Goal: Task Accomplishment & Management: Use online tool/utility

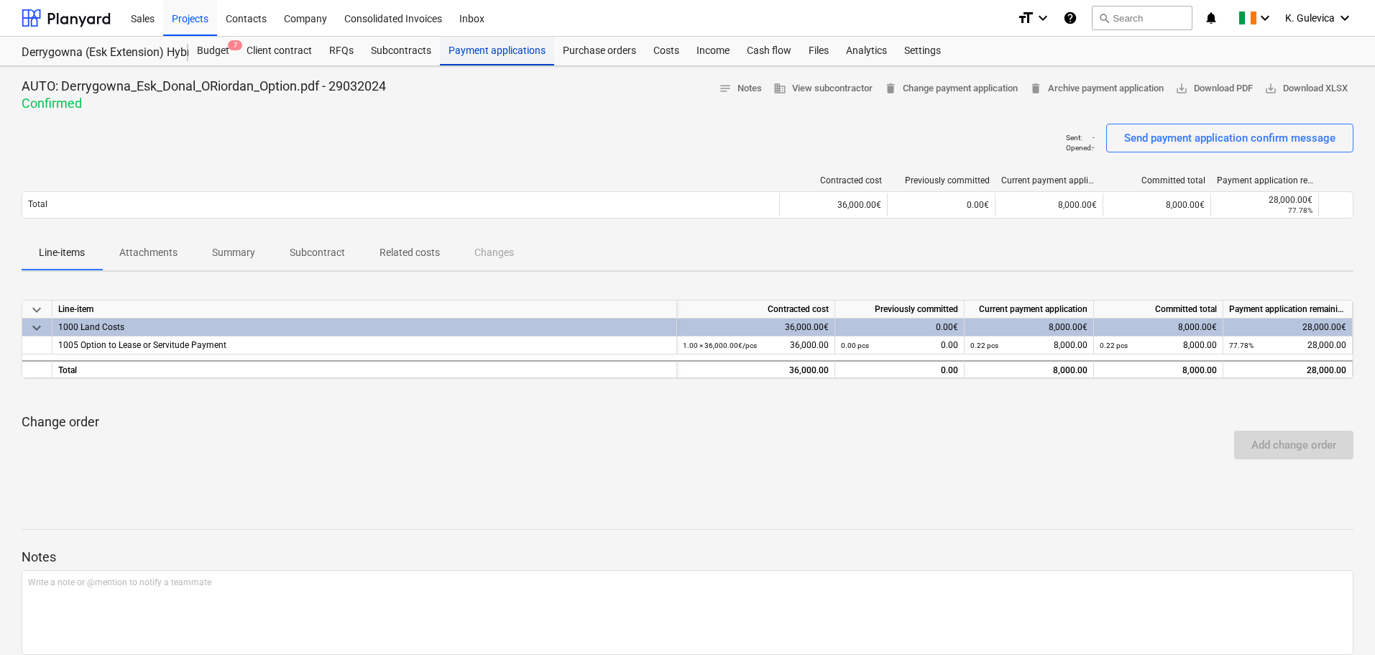
click at [519, 57] on div "Payment applications" at bounding box center [497, 51] width 114 height 29
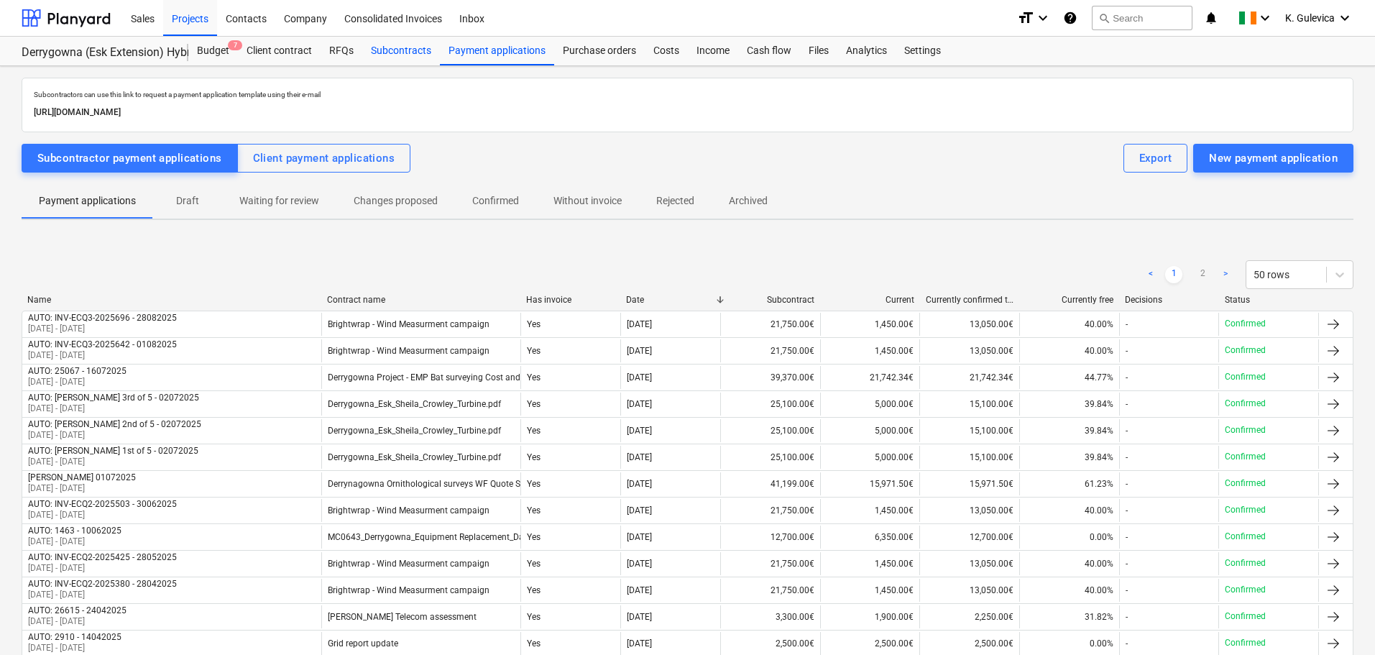
click at [400, 50] on div "Subcontracts" at bounding box center [401, 51] width 78 height 29
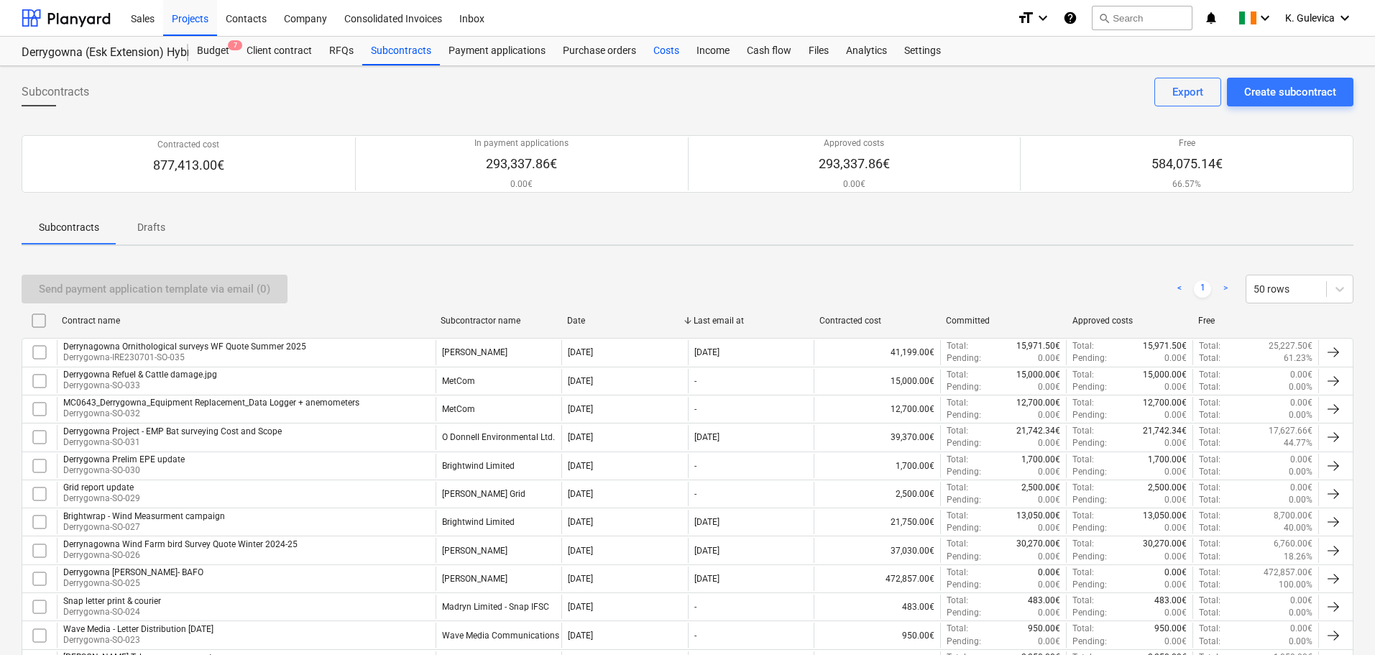
click at [671, 53] on div "Costs" at bounding box center [666, 51] width 43 height 29
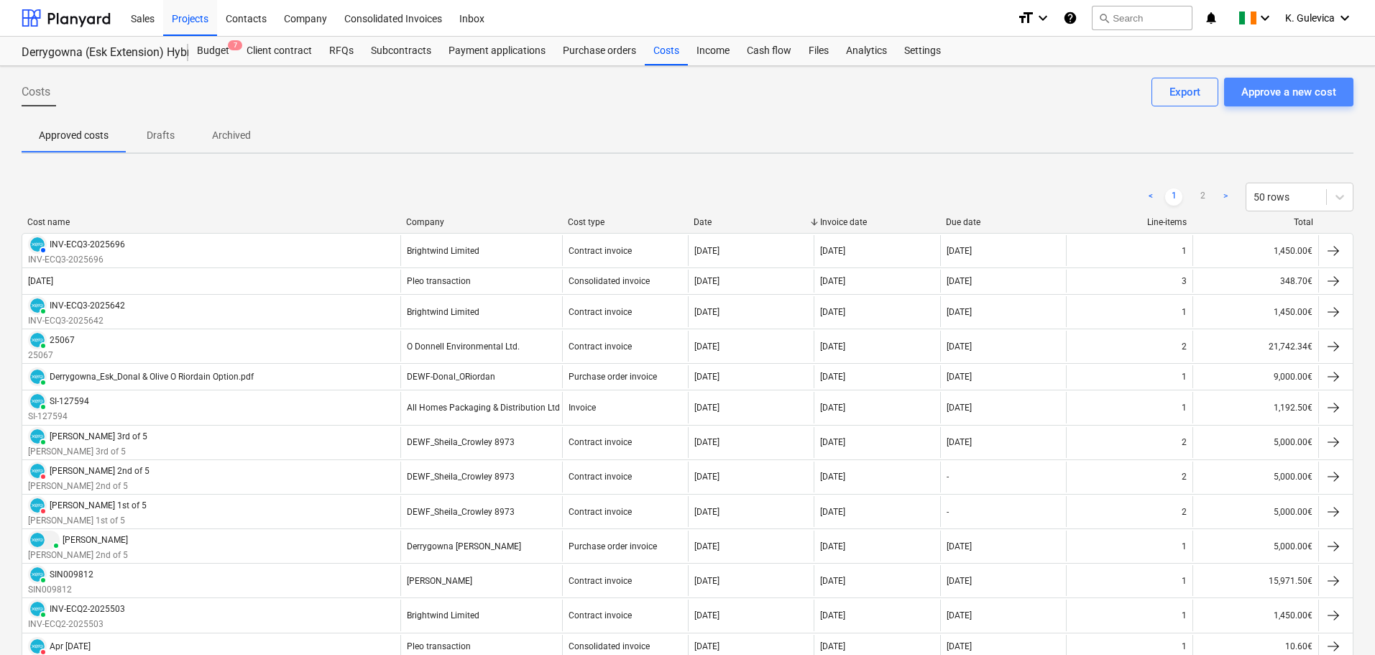
click at [1274, 88] on div "Approve a new cost" at bounding box center [1288, 92] width 95 height 19
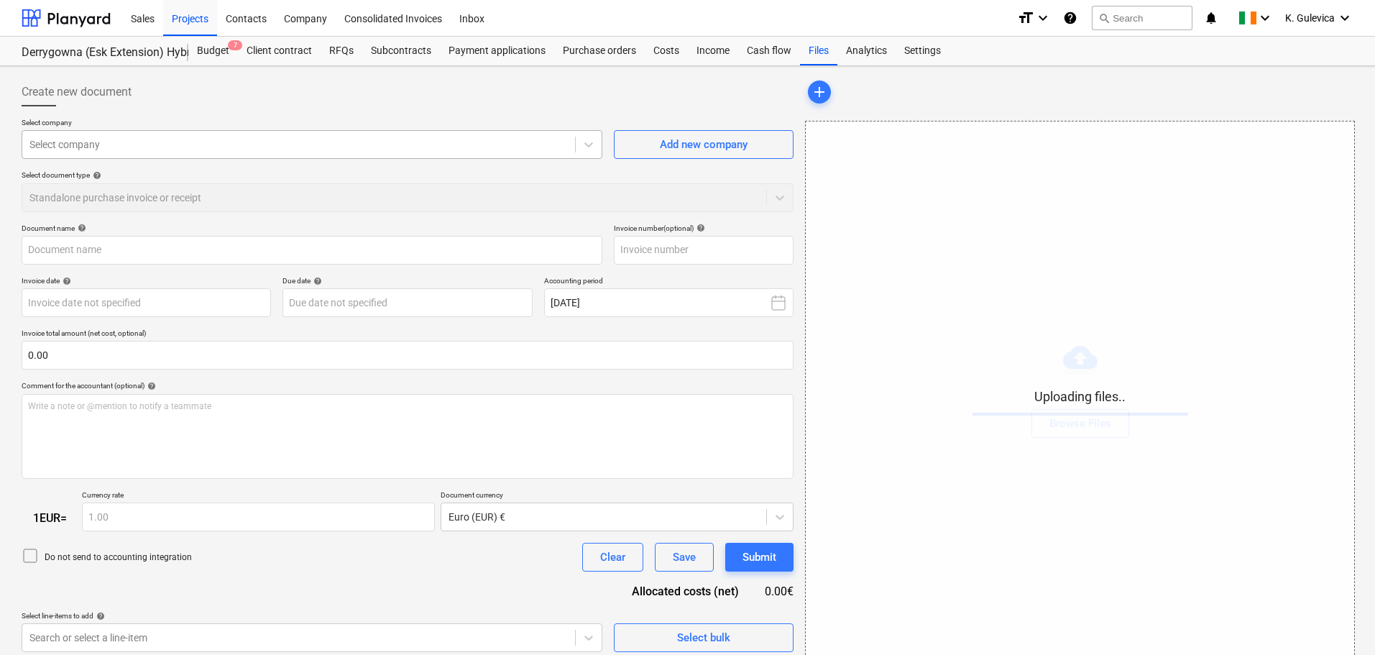
click at [162, 138] on div at bounding box center [298, 144] width 538 height 14
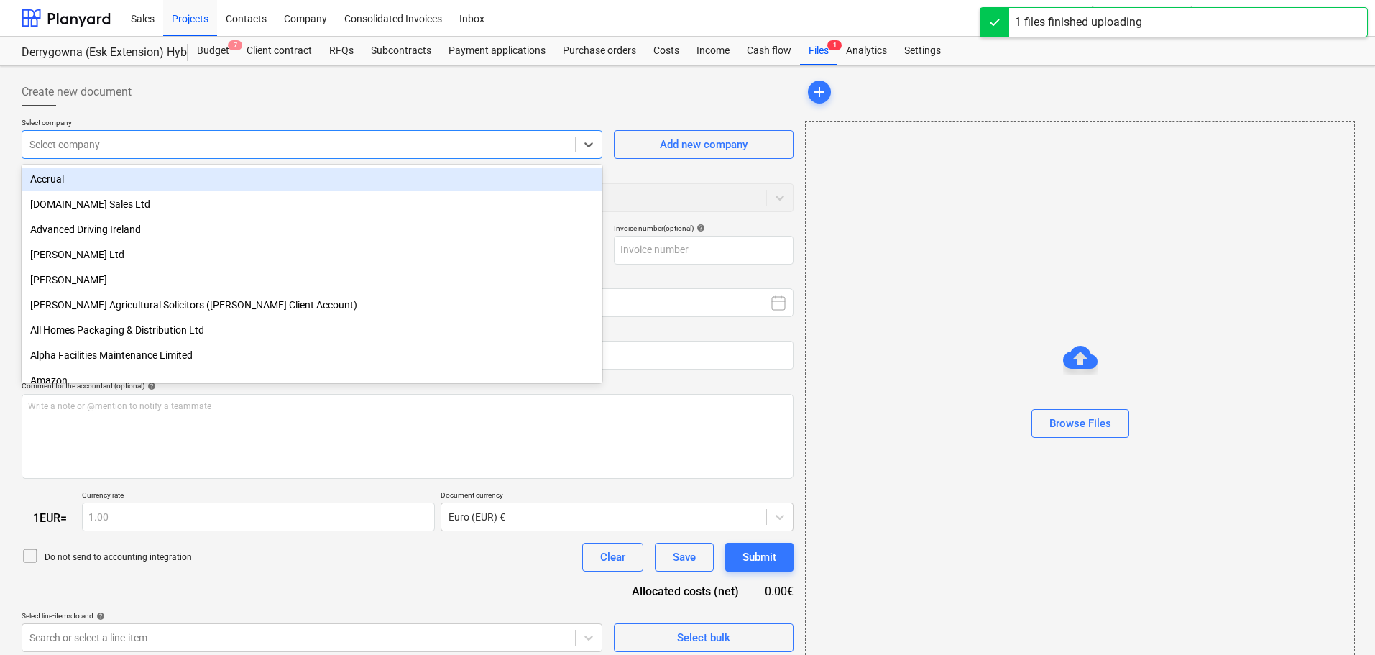
type input "Derrygowna_Esk_Donal_ORiordan_Option_1_.pdf"
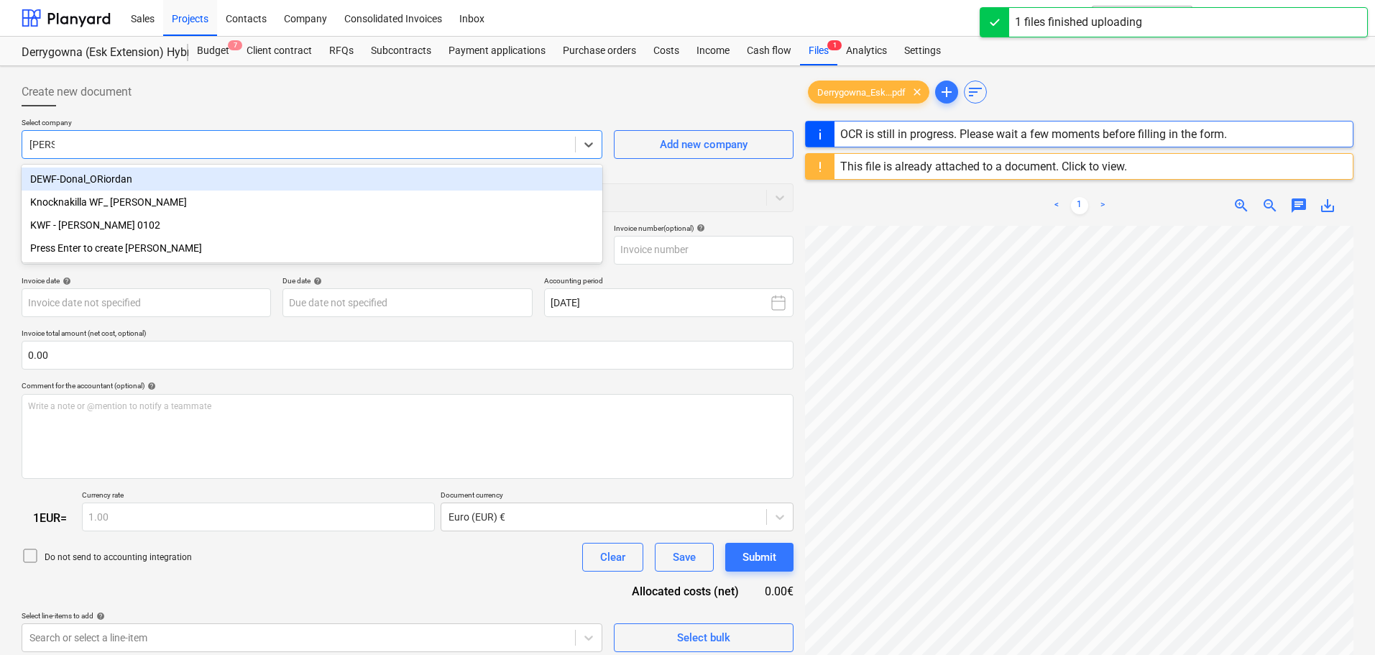
type input "[PERSON_NAME]"
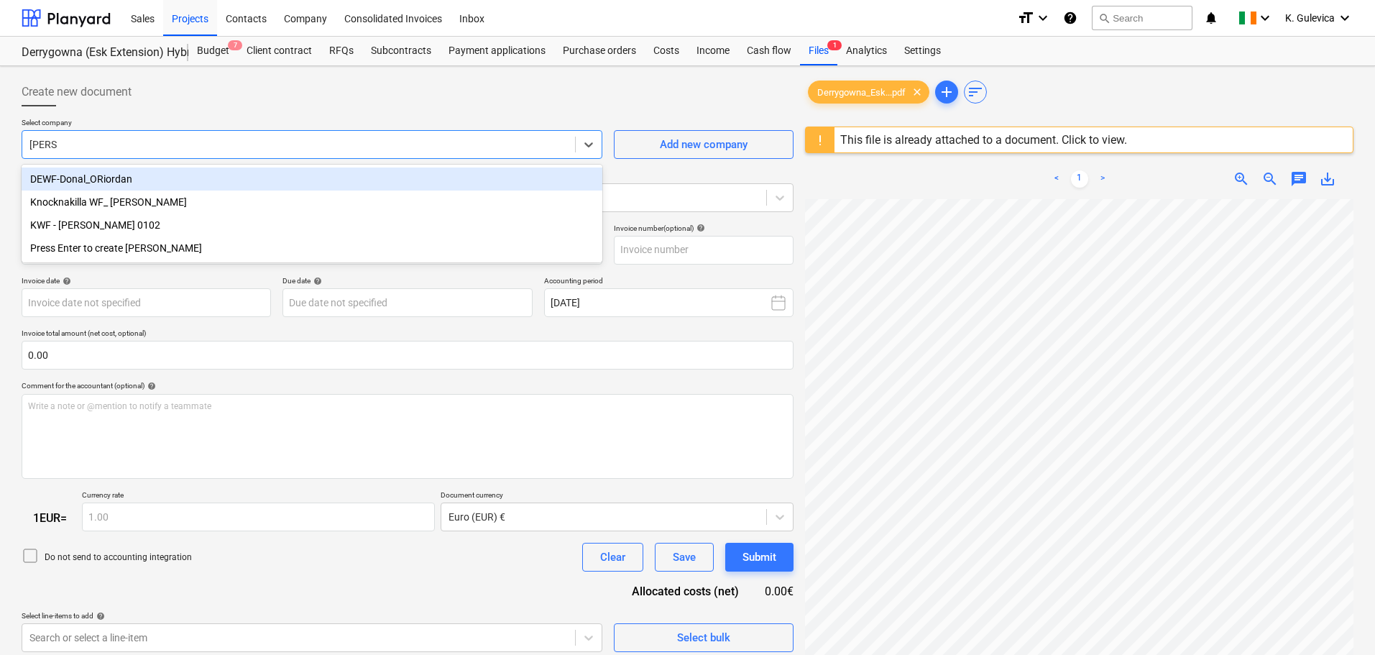
click at [109, 179] on div "DEWF-Donal_ORiordan" at bounding box center [312, 178] width 581 height 23
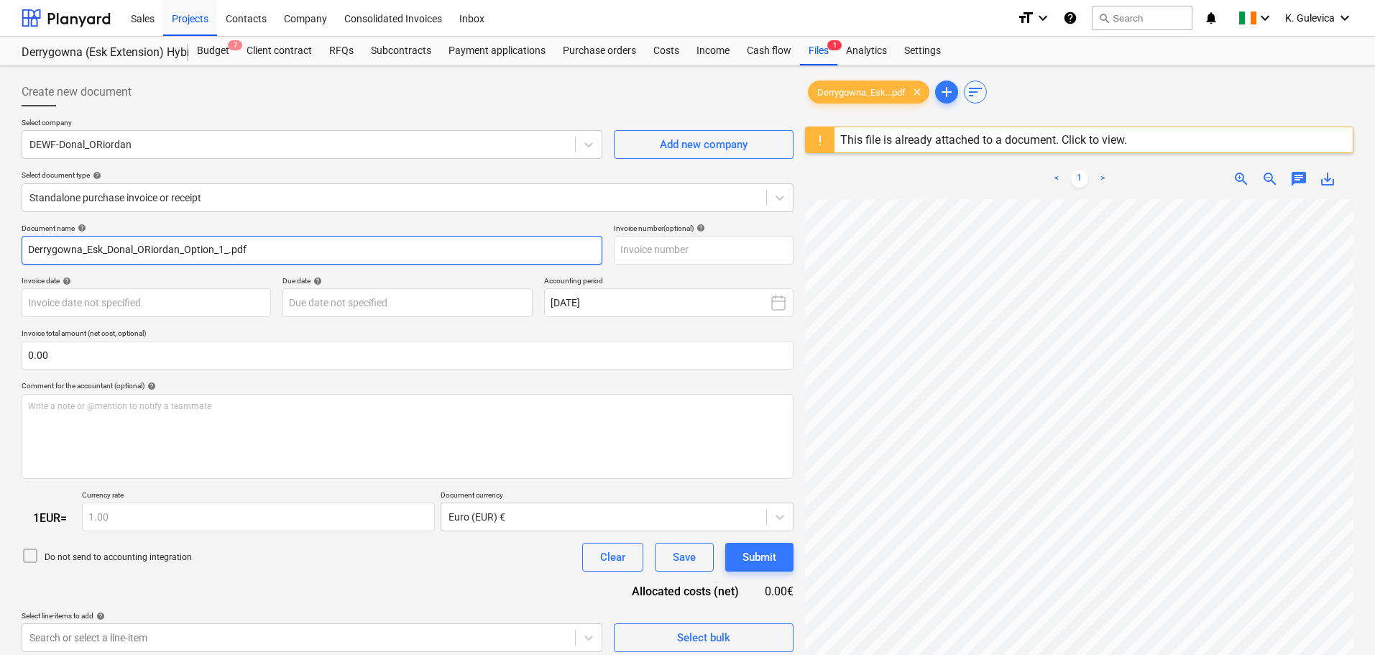
click at [277, 244] on input "Derrygowna_Esk_Donal_ORiordan_Option_1_.pdf" at bounding box center [312, 250] width 581 height 29
drag, startPoint x: 121, startPoint y: 252, endPoint x: -99, endPoint y: 252, distance: 220.6
click at [0, 252] on html "Sales Projects Contacts Company Consolidated Invoices Inbox format_size keyboar…" at bounding box center [687, 327] width 1375 height 655
paste input "onal [PERSON_NAME]"
click at [65, 252] on input "[PERSON_NAME]" at bounding box center [312, 250] width 581 height 29
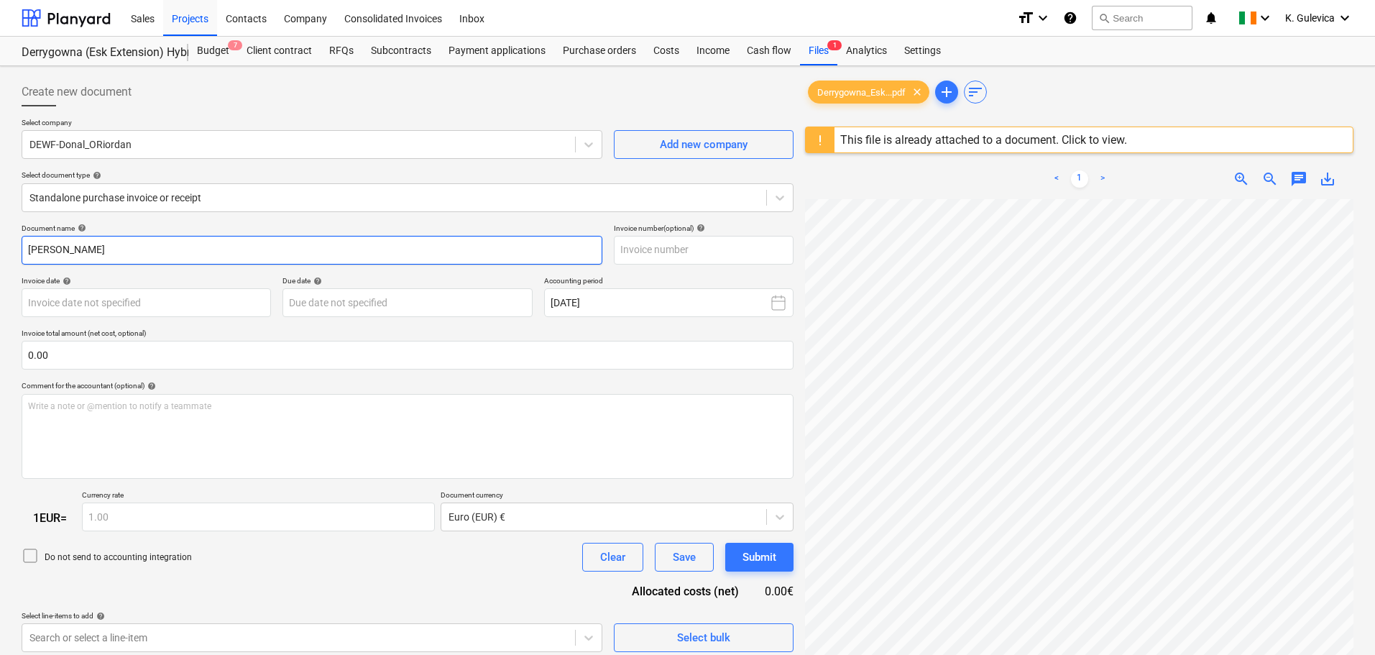
drag, startPoint x: 114, startPoint y: 243, endPoint x: 19, endPoint y: 246, distance: 95.6
click at [19, 246] on div "Create new document Select company DEWF-Donal_ORiordan Add new company Select d…" at bounding box center [407, 445] width 783 height 747
type input "[PERSON_NAME]"
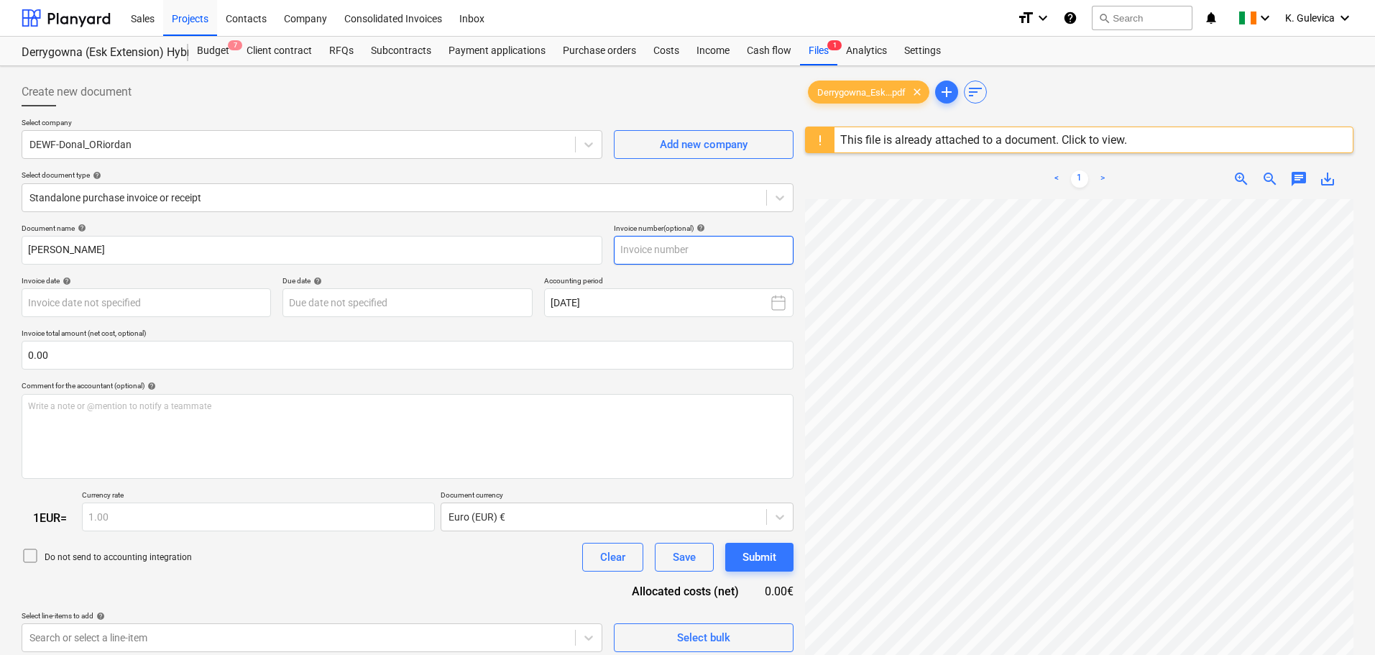
click at [650, 248] on input "text" at bounding box center [704, 250] width 180 height 29
paste input "[PERSON_NAME]"
type input "[PERSON_NAME] 3rd of 5"
click at [128, 298] on body "Sales Projects Contacts Company Consolidated Invoices Inbox format_size keyboar…" at bounding box center [687, 327] width 1375 height 655
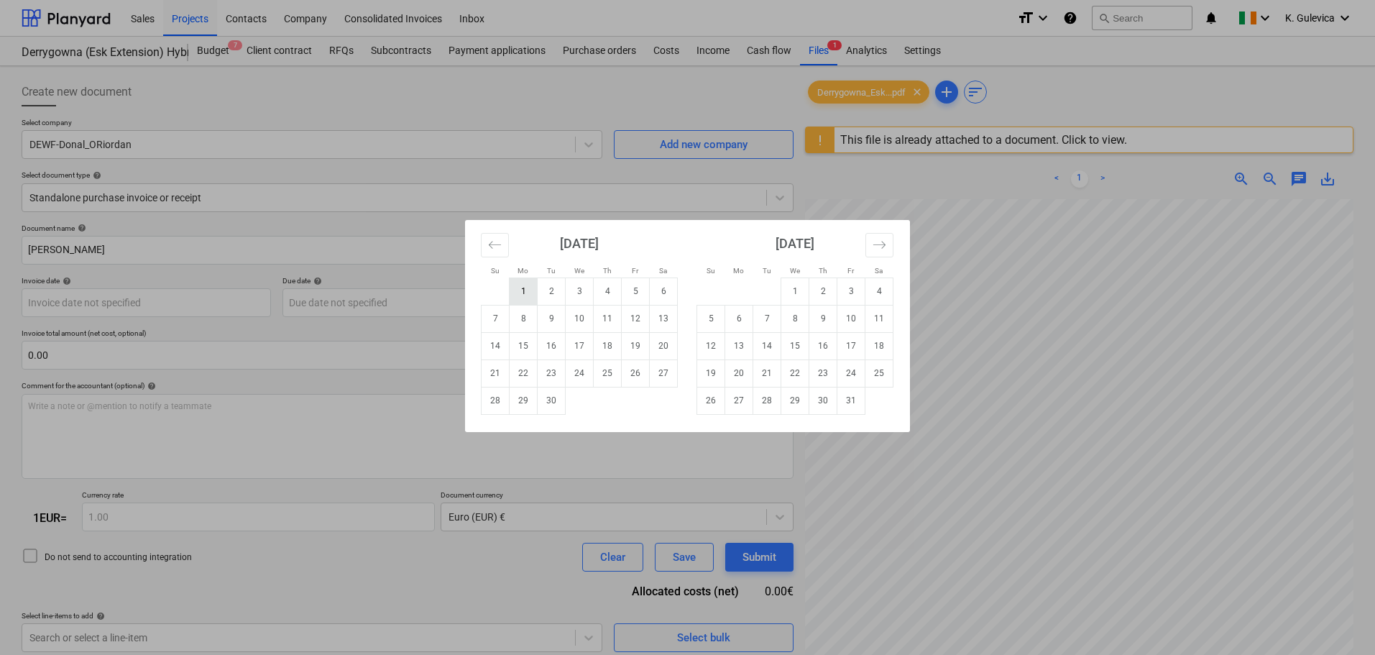
click at [518, 300] on td "1" at bounding box center [524, 290] width 28 height 27
type input "[DATE]"
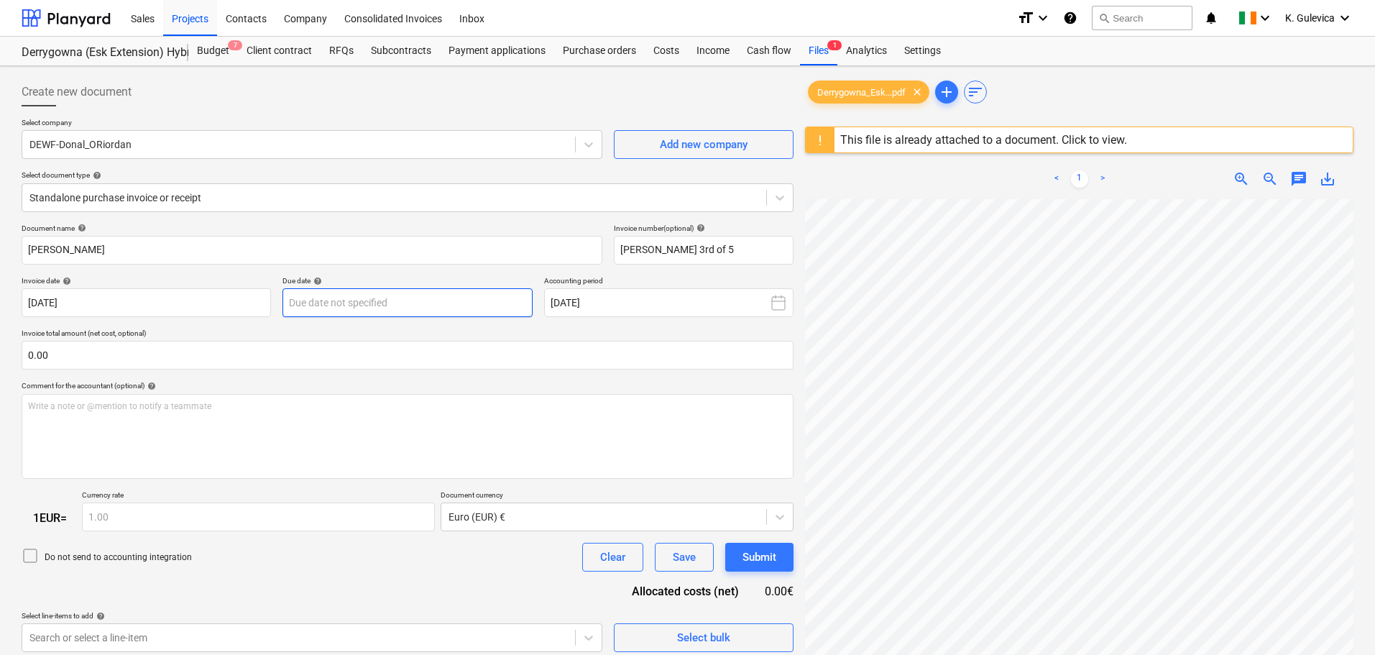
click at [362, 304] on body "Sales Projects Contacts Company Consolidated Invoices Inbox format_size keyboar…" at bounding box center [687, 327] width 1375 height 655
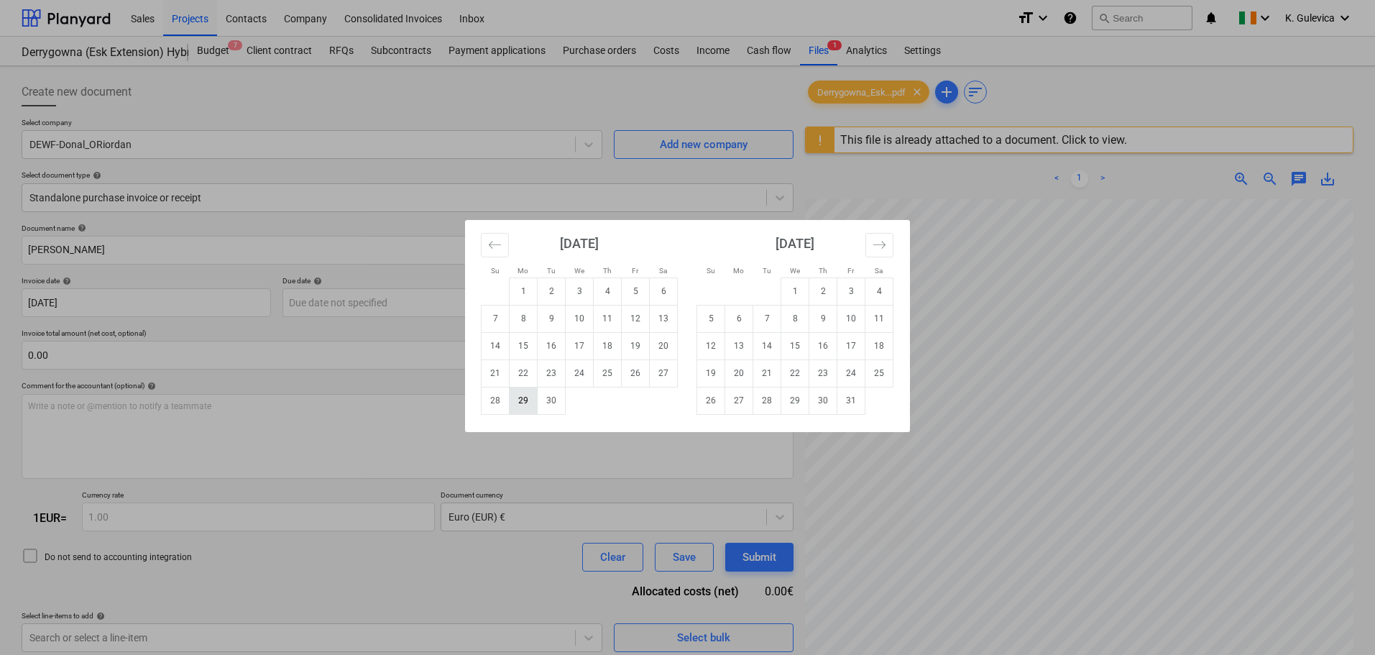
click at [517, 403] on td "29" at bounding box center [524, 400] width 28 height 27
type input "[DATE]"
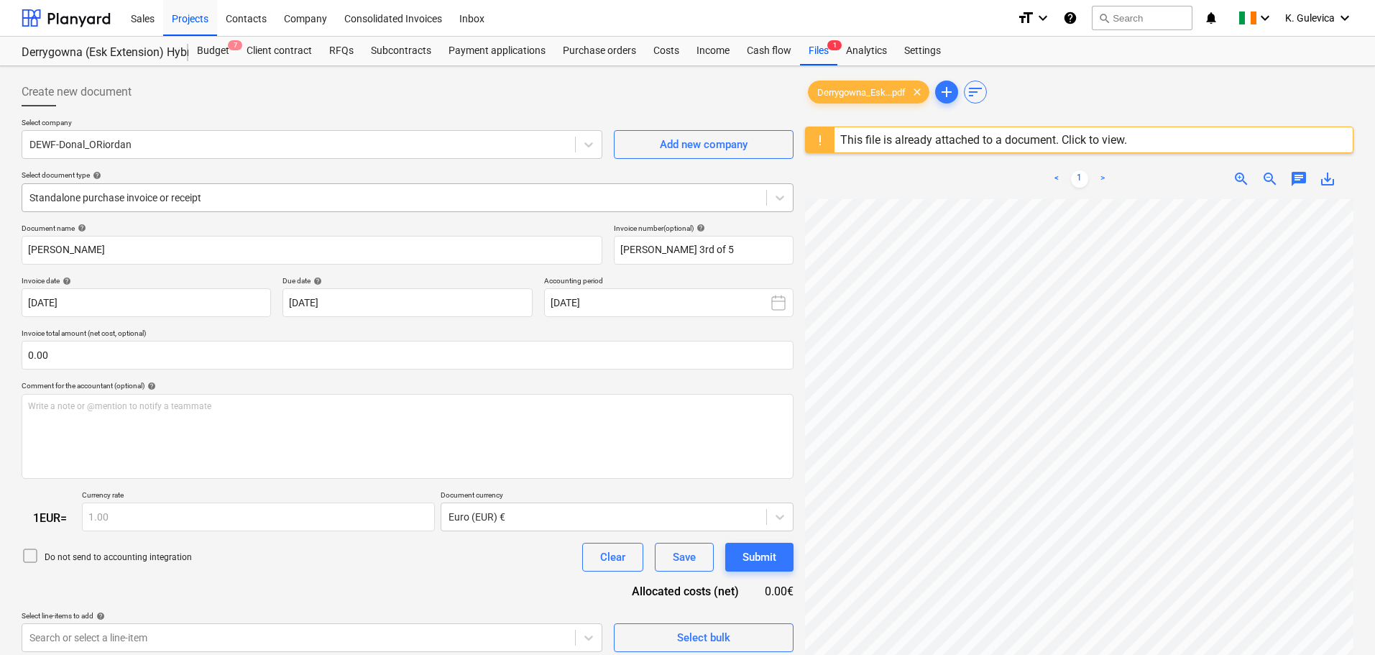
click at [217, 193] on div at bounding box center [393, 197] width 729 height 14
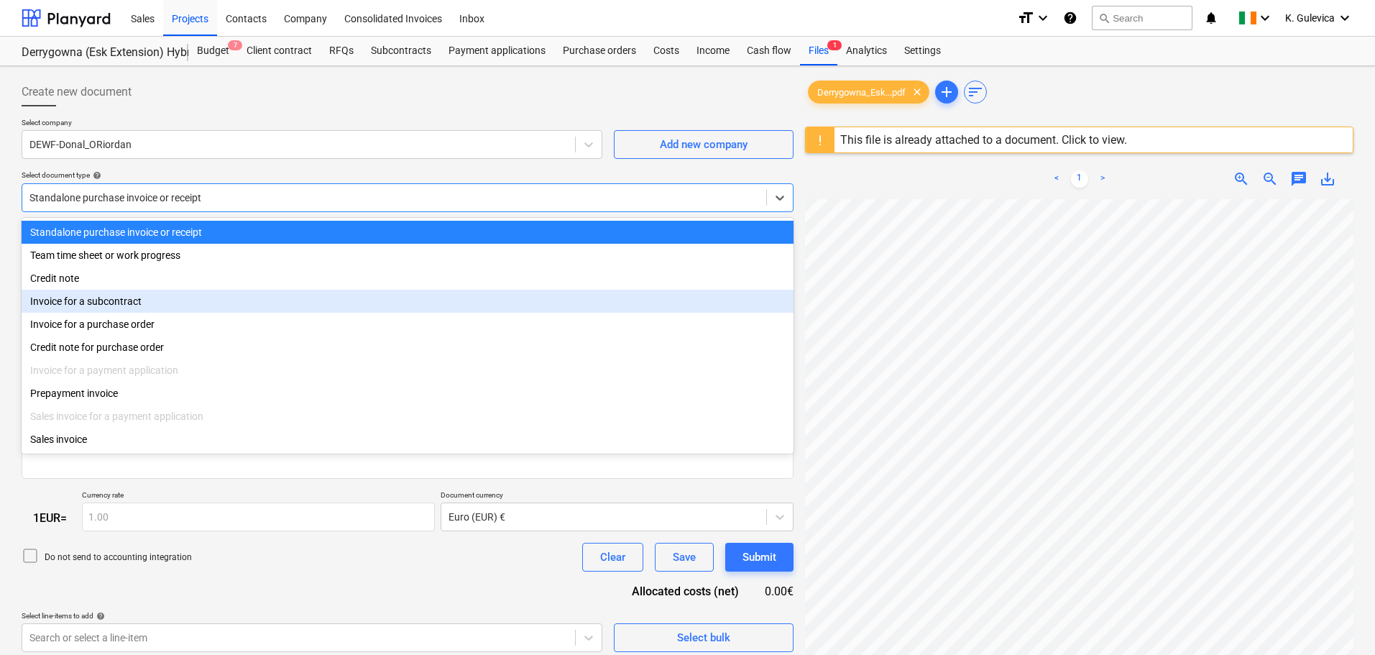
click at [115, 305] on div "Invoice for a subcontract" at bounding box center [408, 301] width 772 height 23
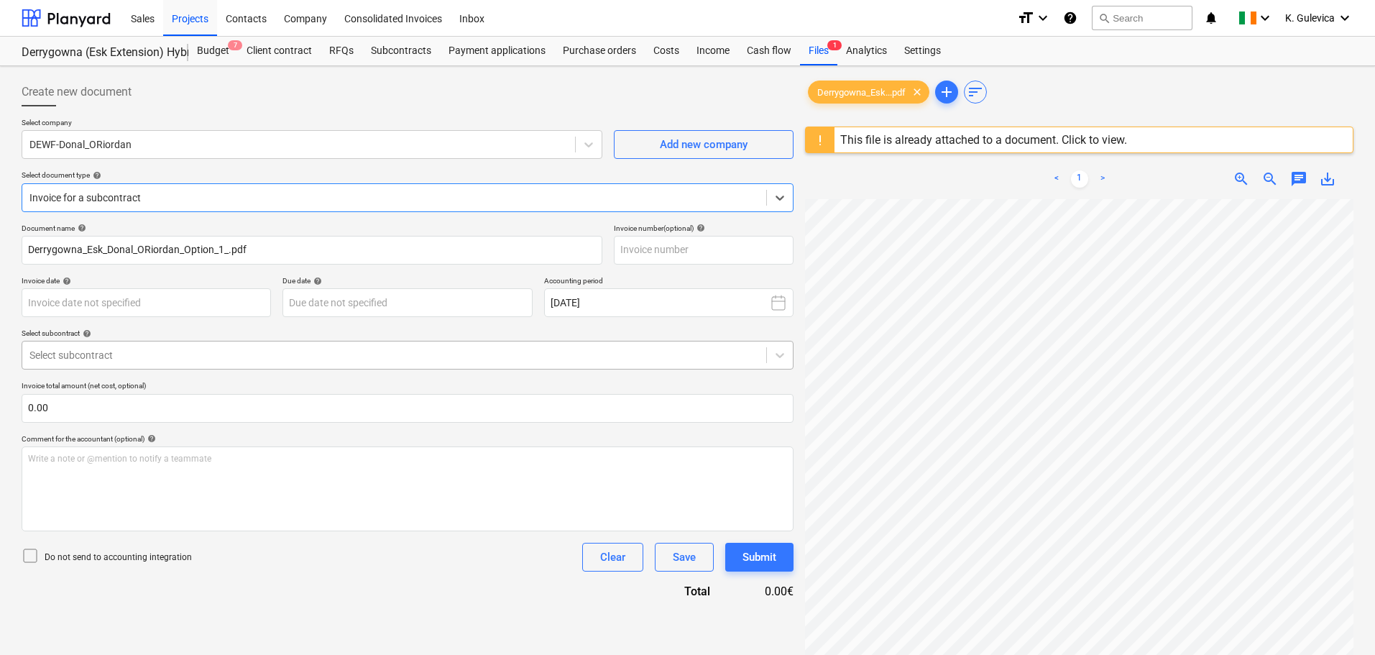
click at [186, 351] on div at bounding box center [393, 355] width 729 height 14
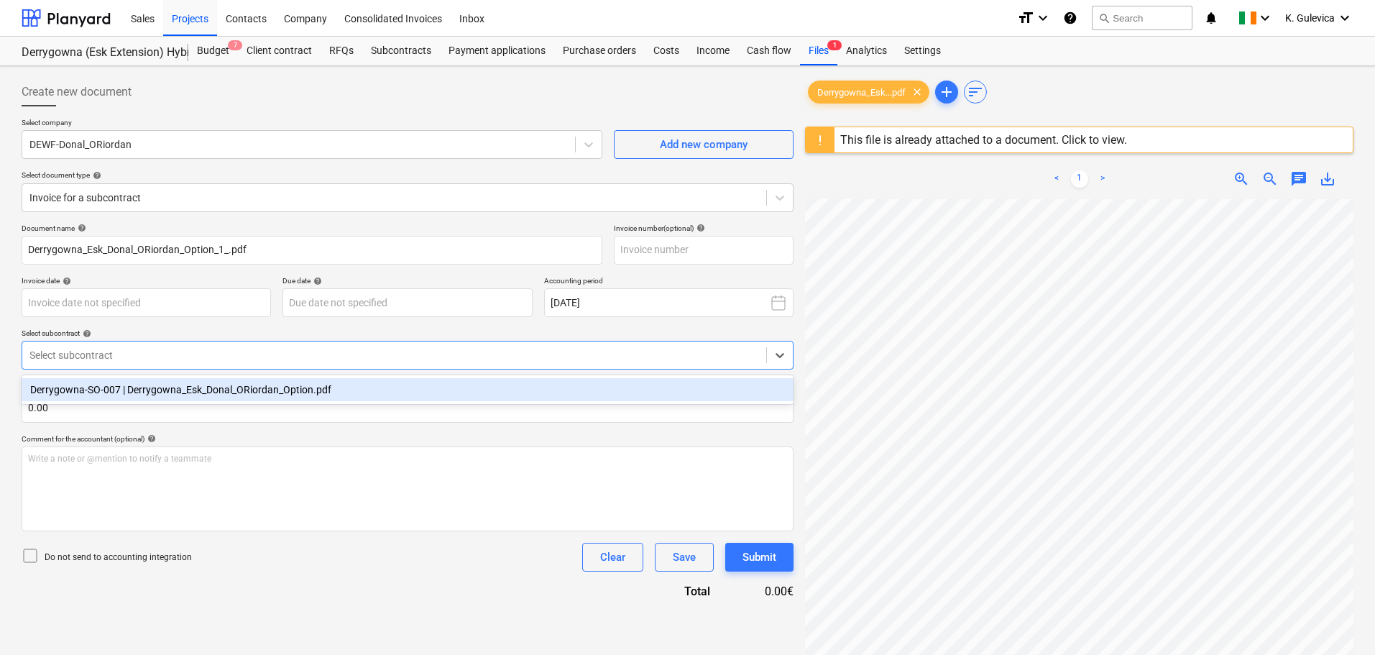
click at [163, 387] on div "Derrygowna-SO-007 | Derrygowna_Esk_Donal_ORiordan_Option.pdf" at bounding box center [408, 389] width 772 height 23
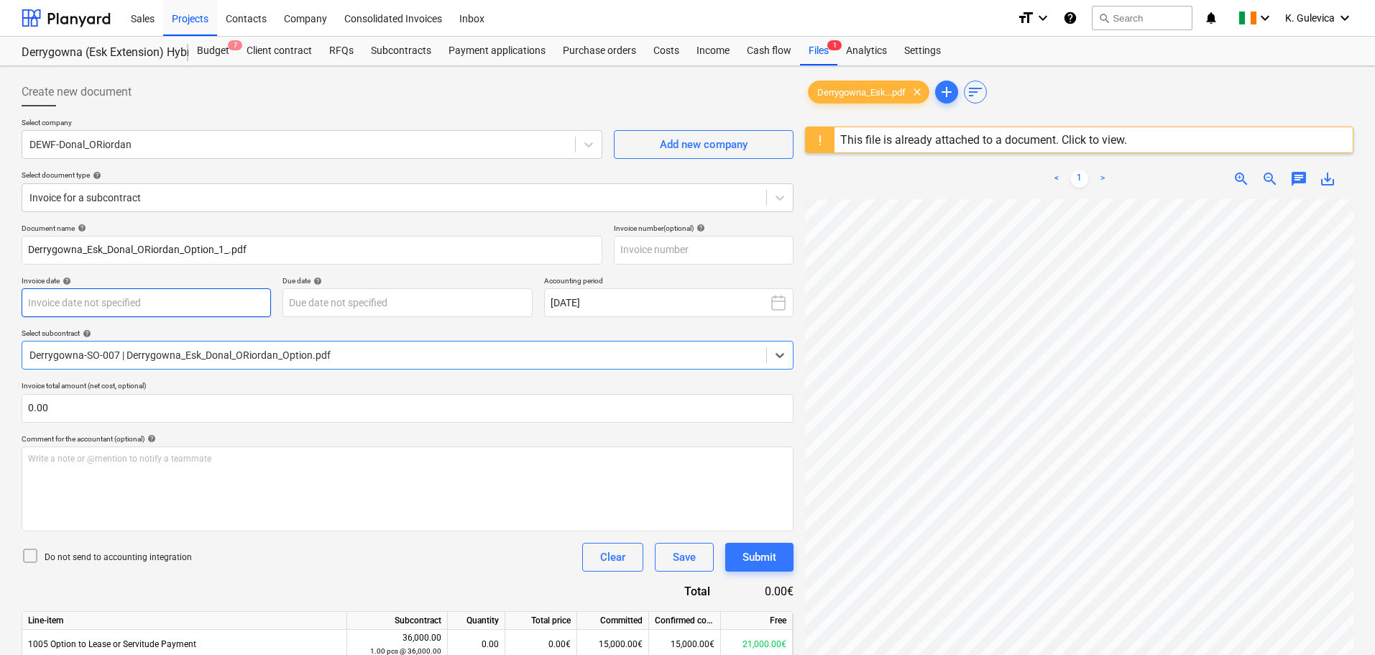
click at [164, 292] on body "Sales Projects Contacts Company Consolidated Invoices Inbox format_size keyboar…" at bounding box center [687, 327] width 1375 height 655
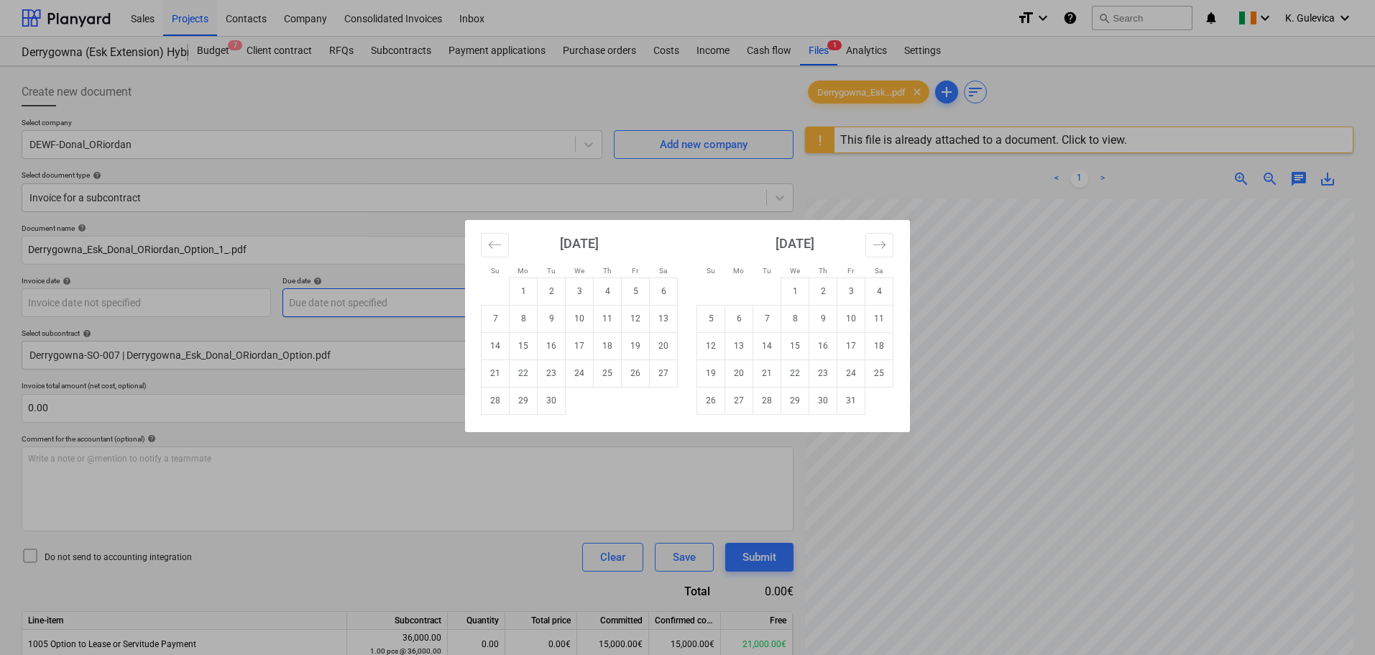
click at [519, 292] on td "1" at bounding box center [524, 290] width 28 height 27
type input "[DATE]"
drag, startPoint x: 439, startPoint y: 295, endPoint x: 441, endPoint y: 302, distance: 7.3
click at [438, 298] on body "Sales Projects Contacts Company Consolidated Invoices Inbox format_size keyboar…" at bounding box center [687, 327] width 1375 height 655
click at [523, 410] on td "29" at bounding box center [524, 400] width 28 height 27
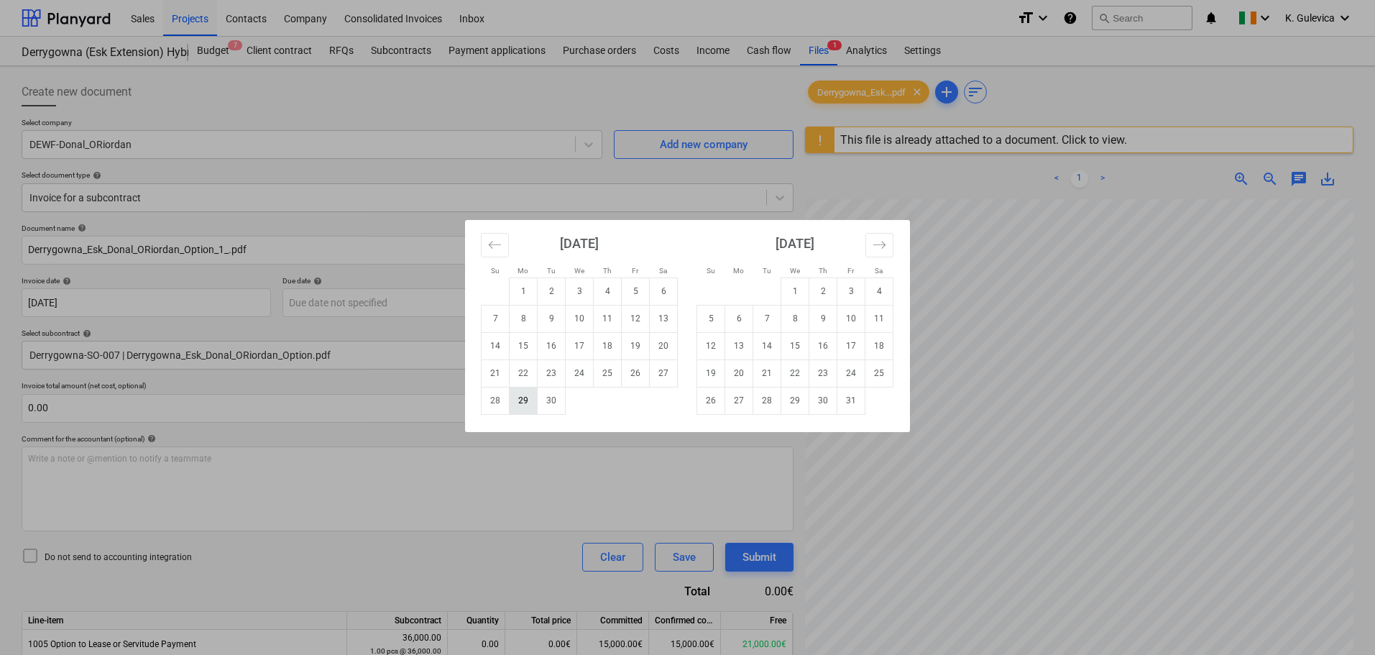
type input "[DATE]"
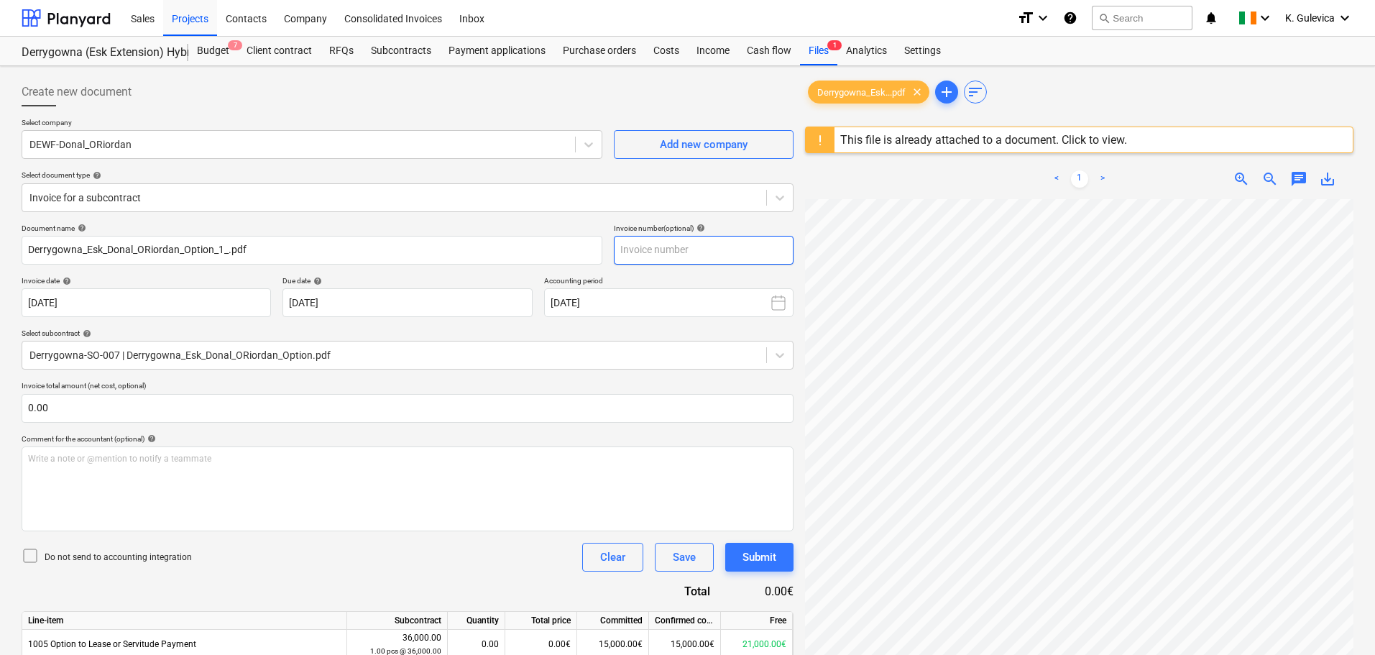
click at [662, 246] on input "text" at bounding box center [704, 250] width 180 height 29
paste input "[PERSON_NAME]"
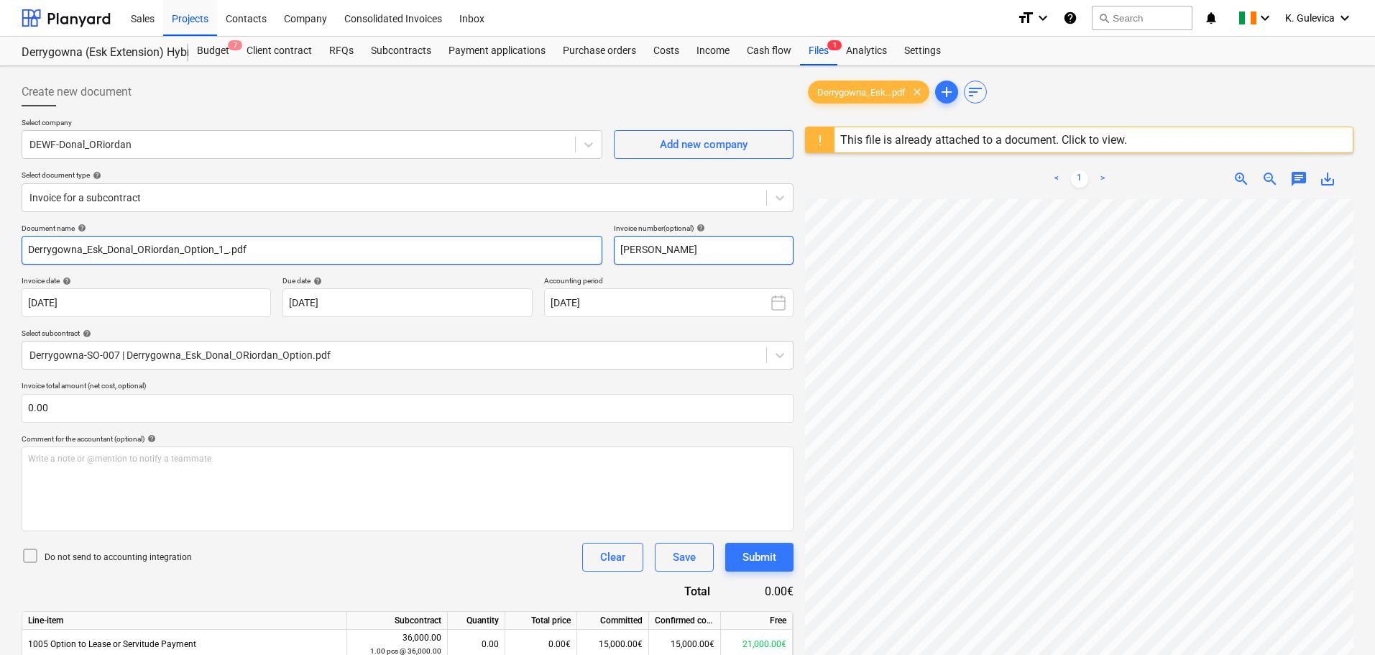
type input "[PERSON_NAME]"
drag, startPoint x: 233, startPoint y: 247, endPoint x: -25, endPoint y: 247, distance: 258.0
click at [0, 247] on html "Sales Projects Contacts Company Consolidated Invoices Inbox format_size keyboar…" at bounding box center [687, 327] width 1375 height 655
paste input "onal [PERSON_NAME]"
type input "[PERSON_NAME]"
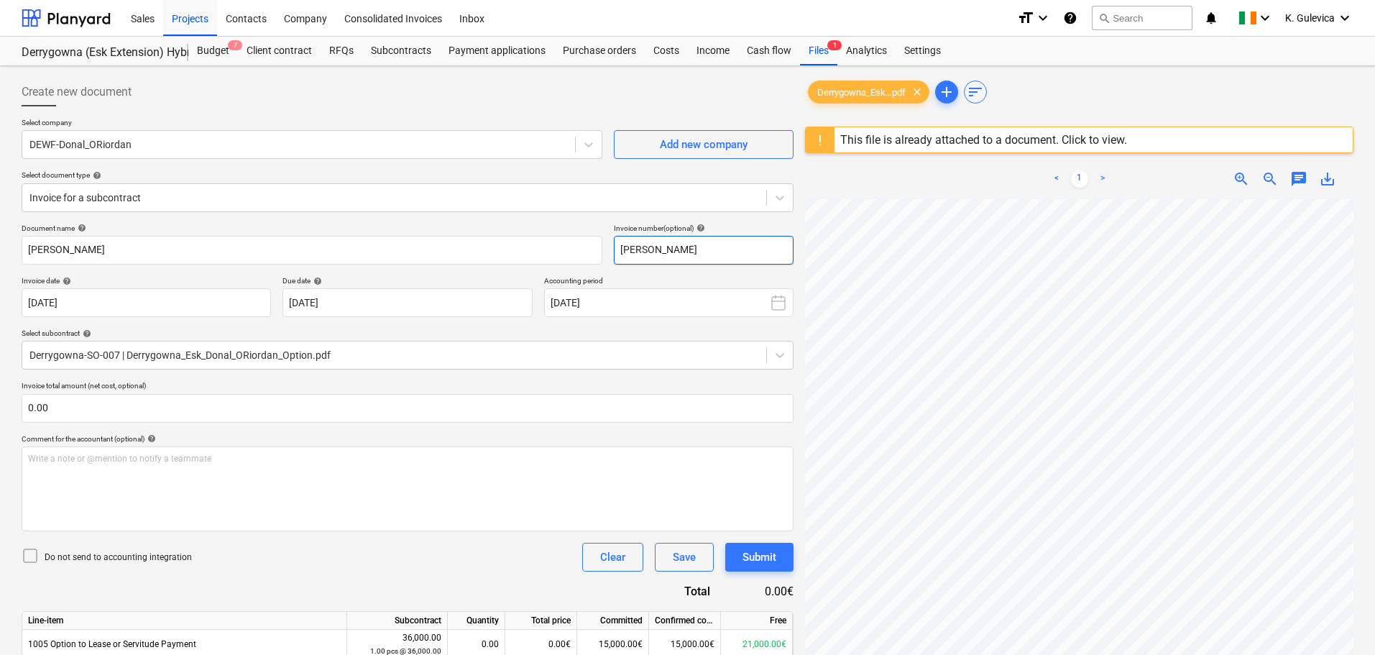
click at [713, 248] on input "[PERSON_NAME]" at bounding box center [704, 250] width 180 height 29
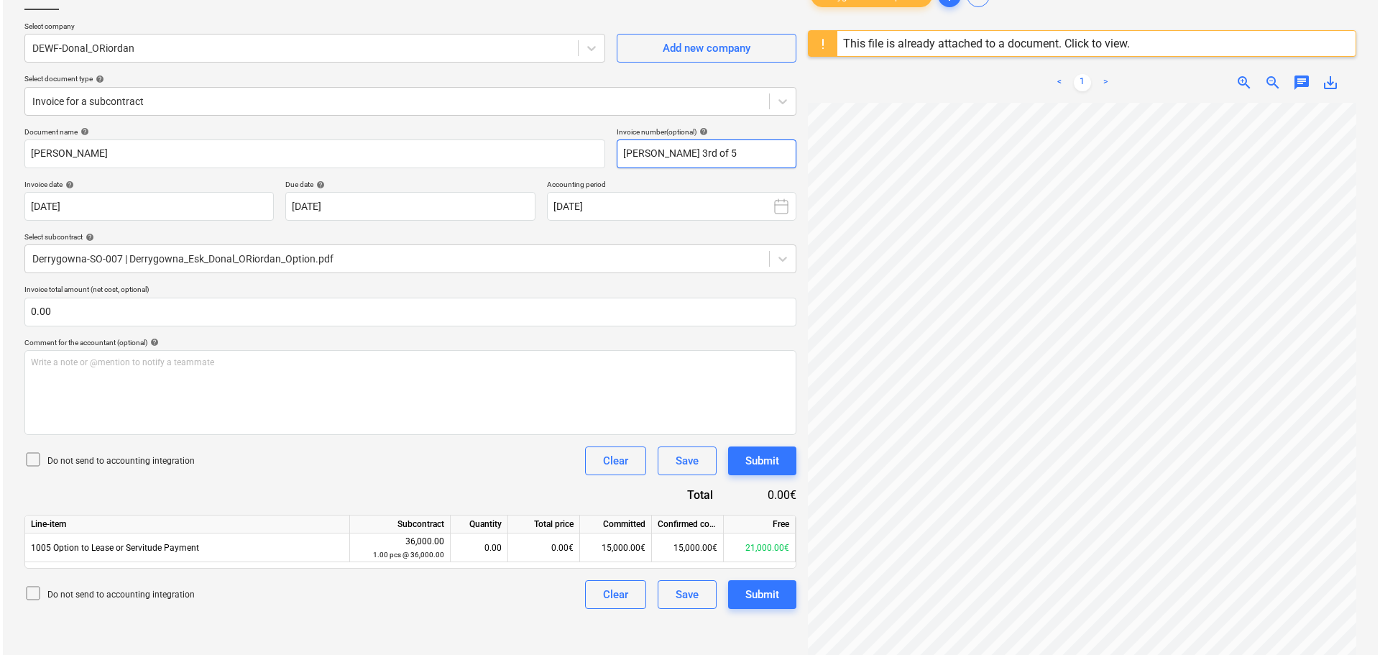
scroll to position [170, 0]
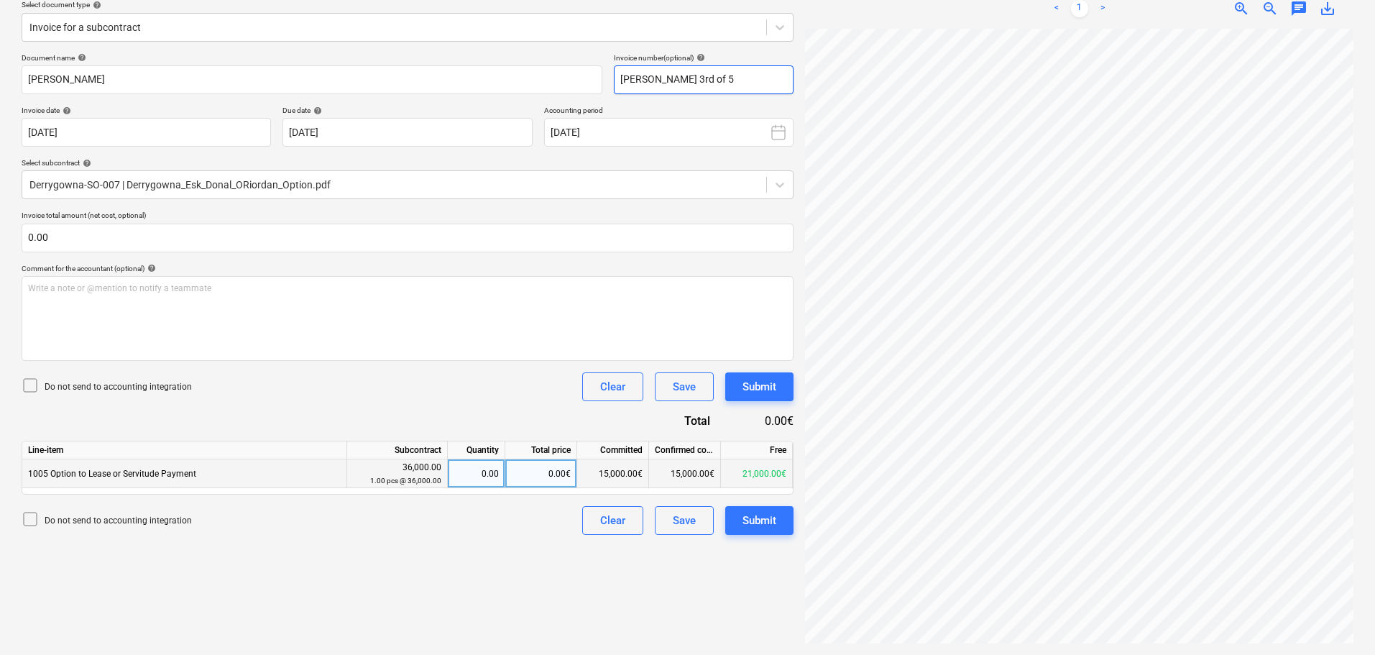
type input "[PERSON_NAME] 3rd of 5"
click at [541, 476] on div "0.00€" at bounding box center [541, 473] width 72 height 29
type input "7000"
click at [764, 520] on div "Submit" at bounding box center [759, 520] width 34 height 19
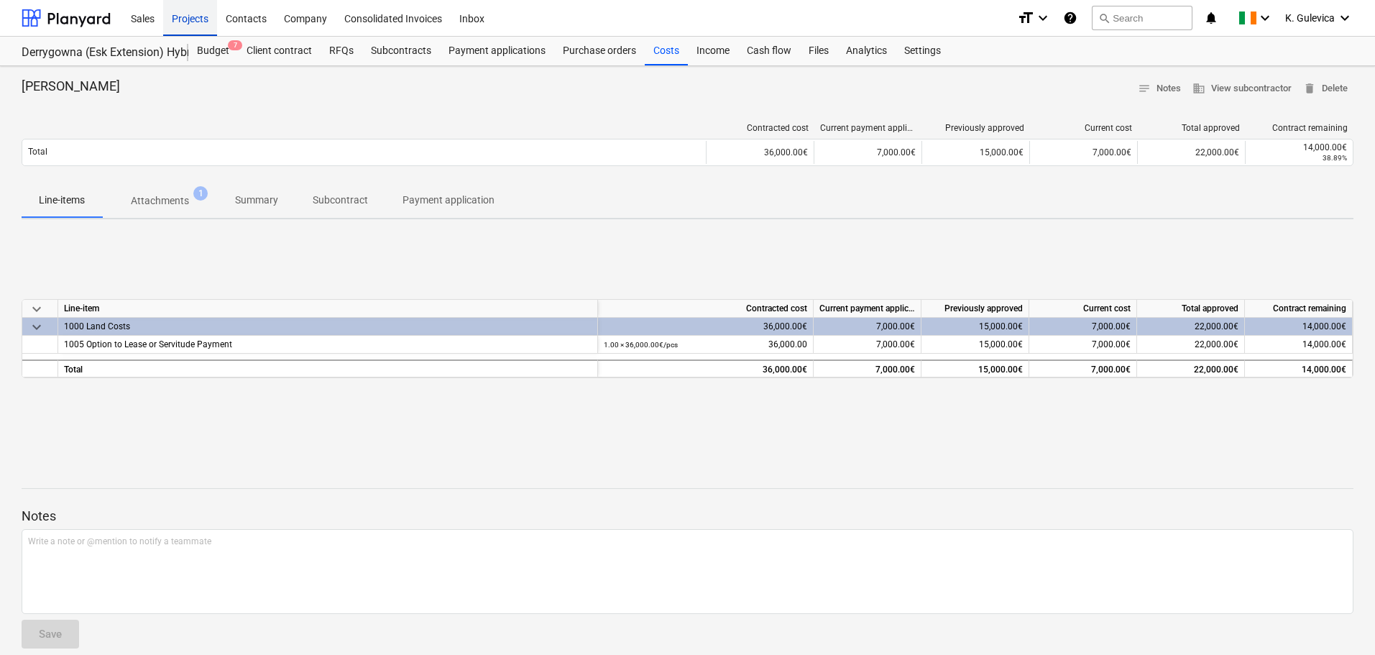
drag, startPoint x: 190, startPoint y: 17, endPoint x: 195, endPoint y: 29, distance: 13.5
click at [190, 17] on div "Projects" at bounding box center [190, 17] width 54 height 37
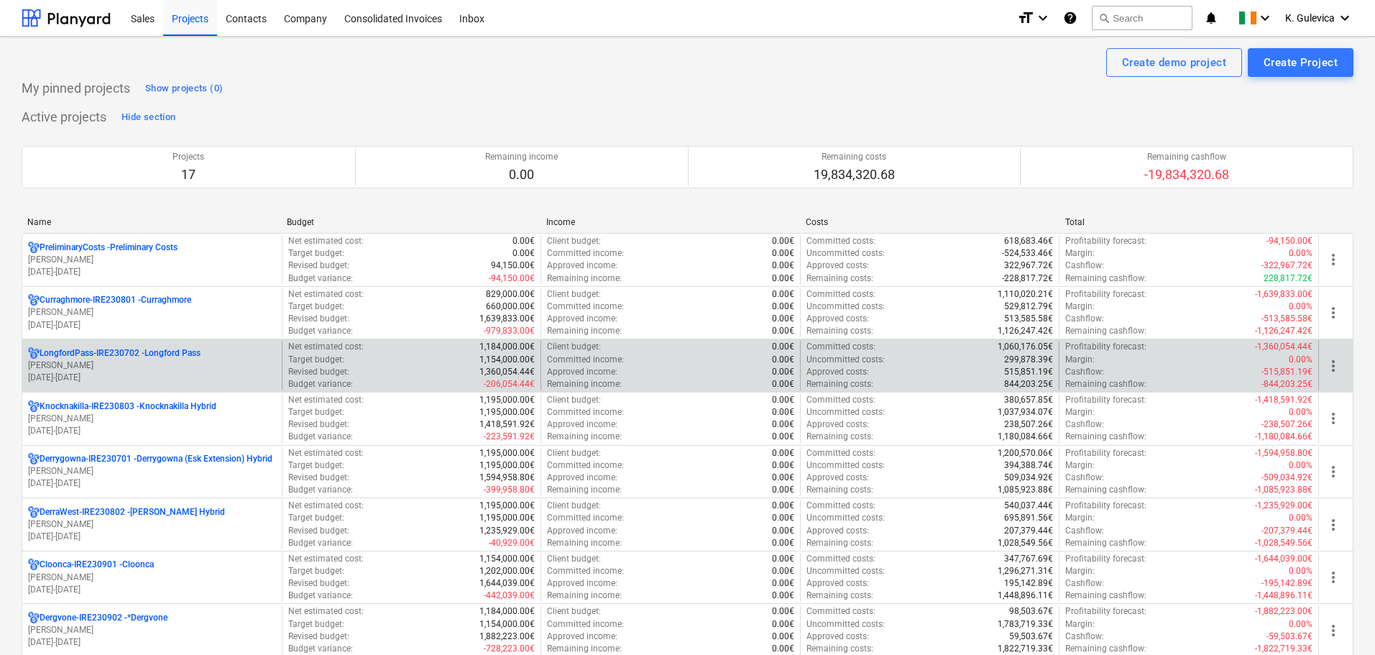
click at [105, 376] on p "[DATE] - [DATE]" at bounding box center [152, 378] width 248 height 12
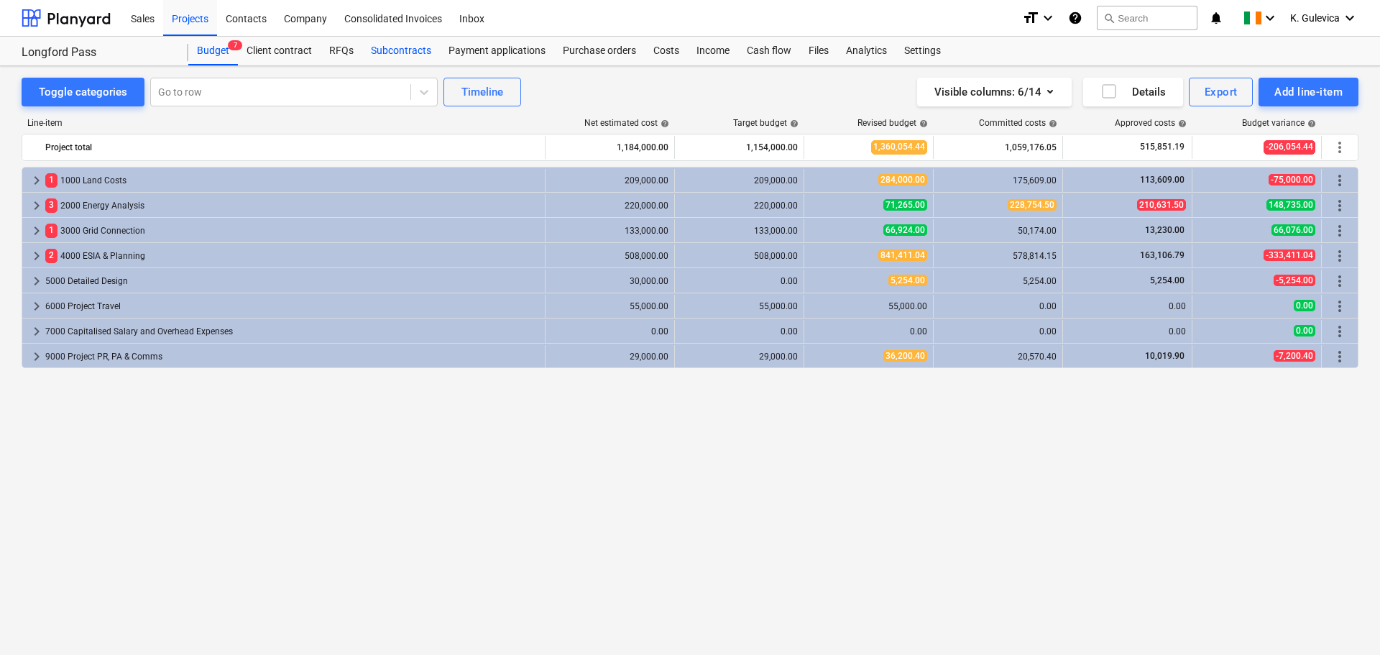
click at [387, 53] on div "Subcontracts" at bounding box center [401, 51] width 78 height 29
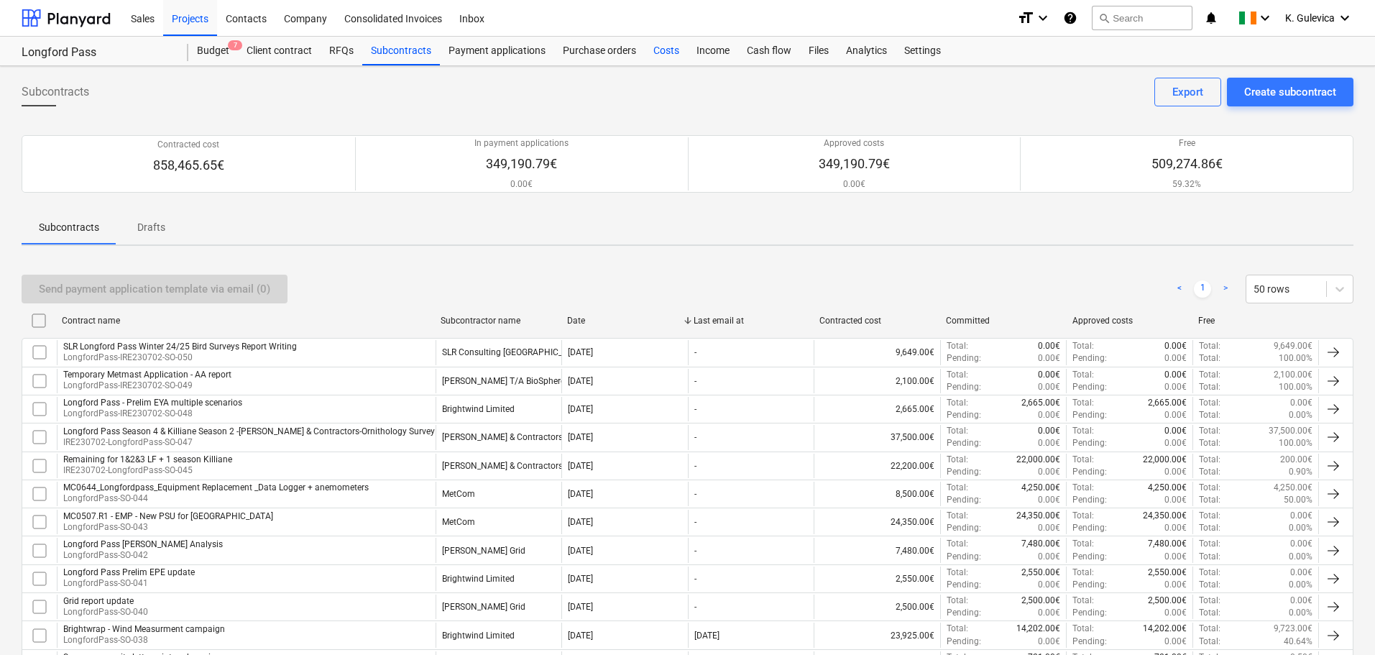
click at [668, 50] on div "Costs" at bounding box center [666, 51] width 43 height 29
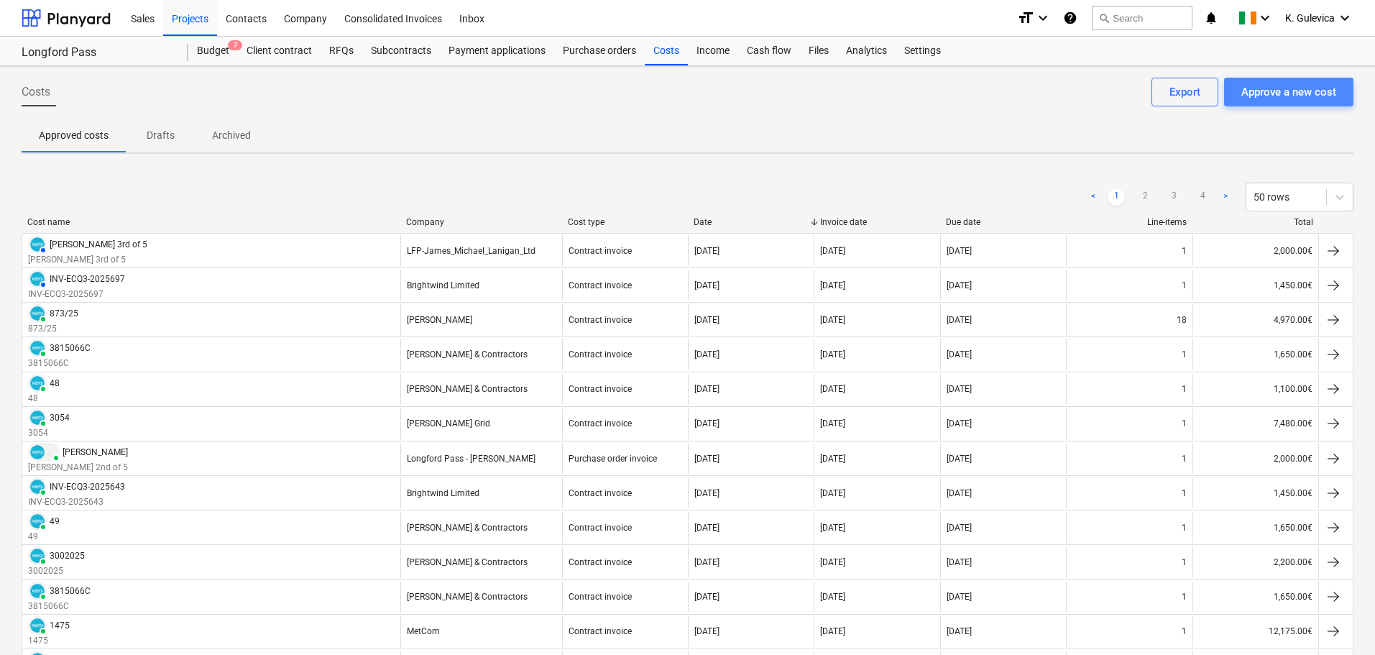
click at [1295, 92] on div "Approve a new cost" at bounding box center [1288, 92] width 95 height 19
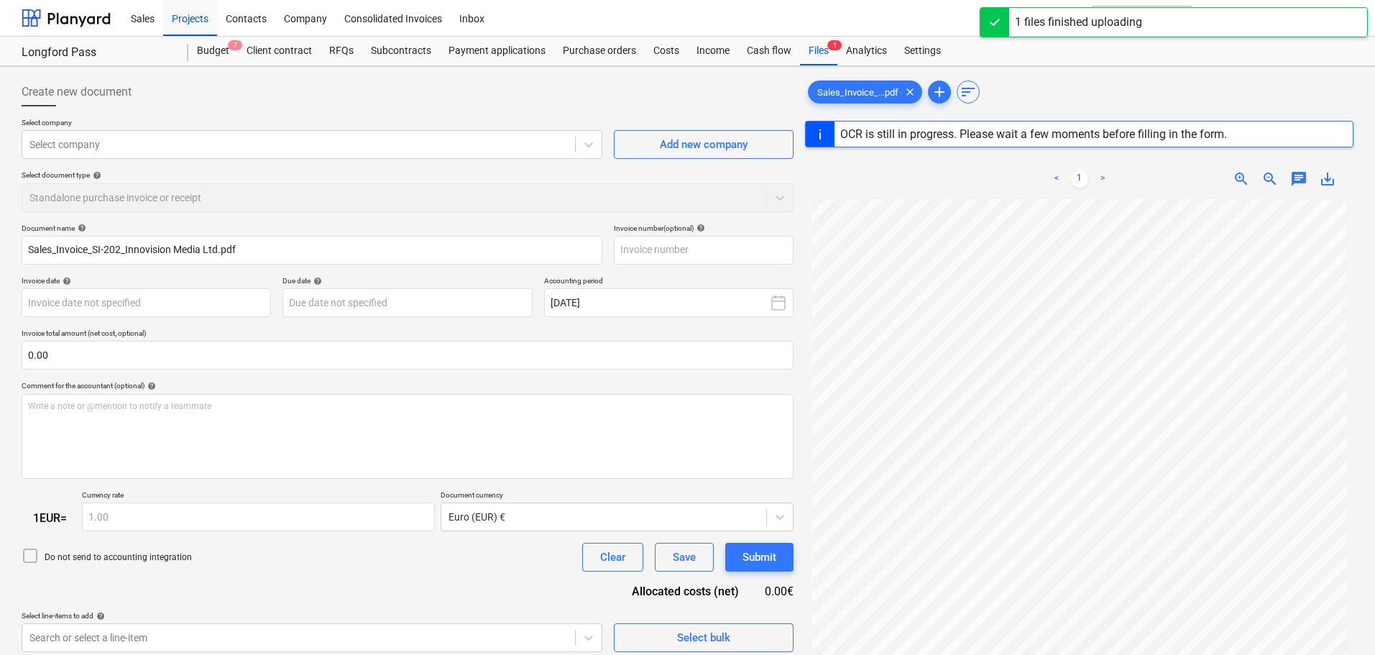
type input "SI-202"
type input "[DATE]"
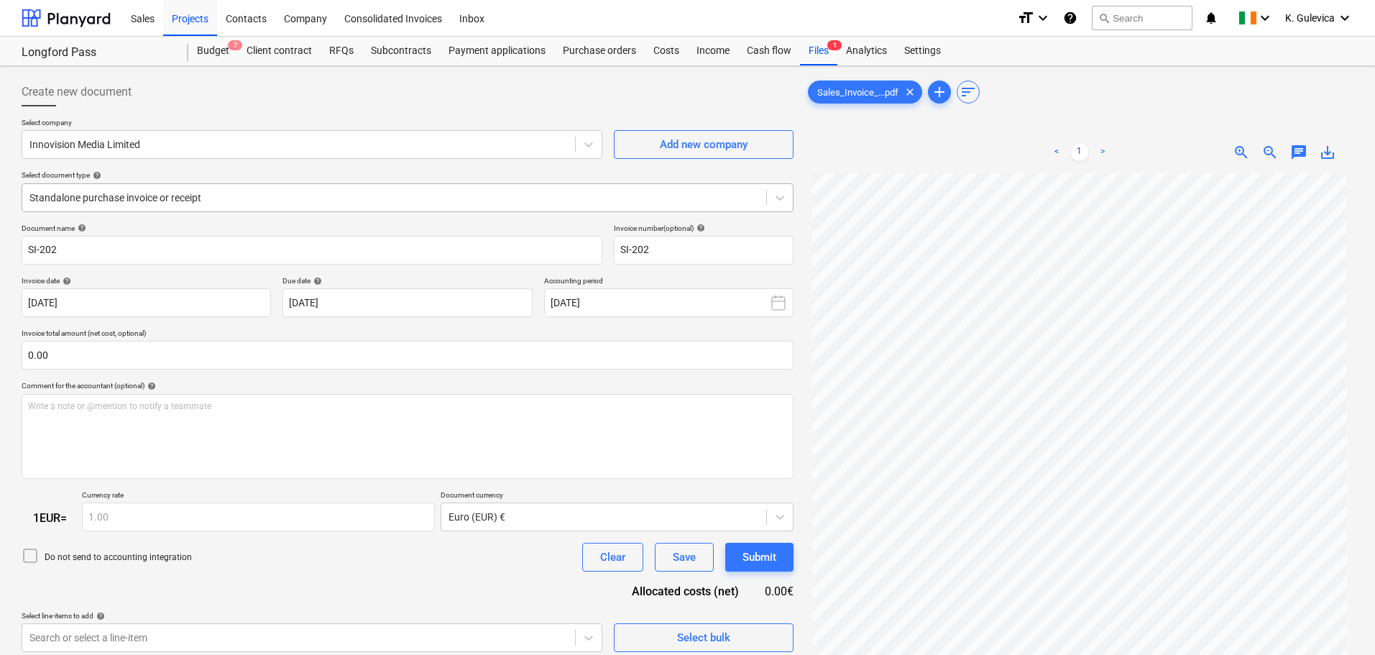
click at [208, 195] on div at bounding box center [393, 197] width 729 height 14
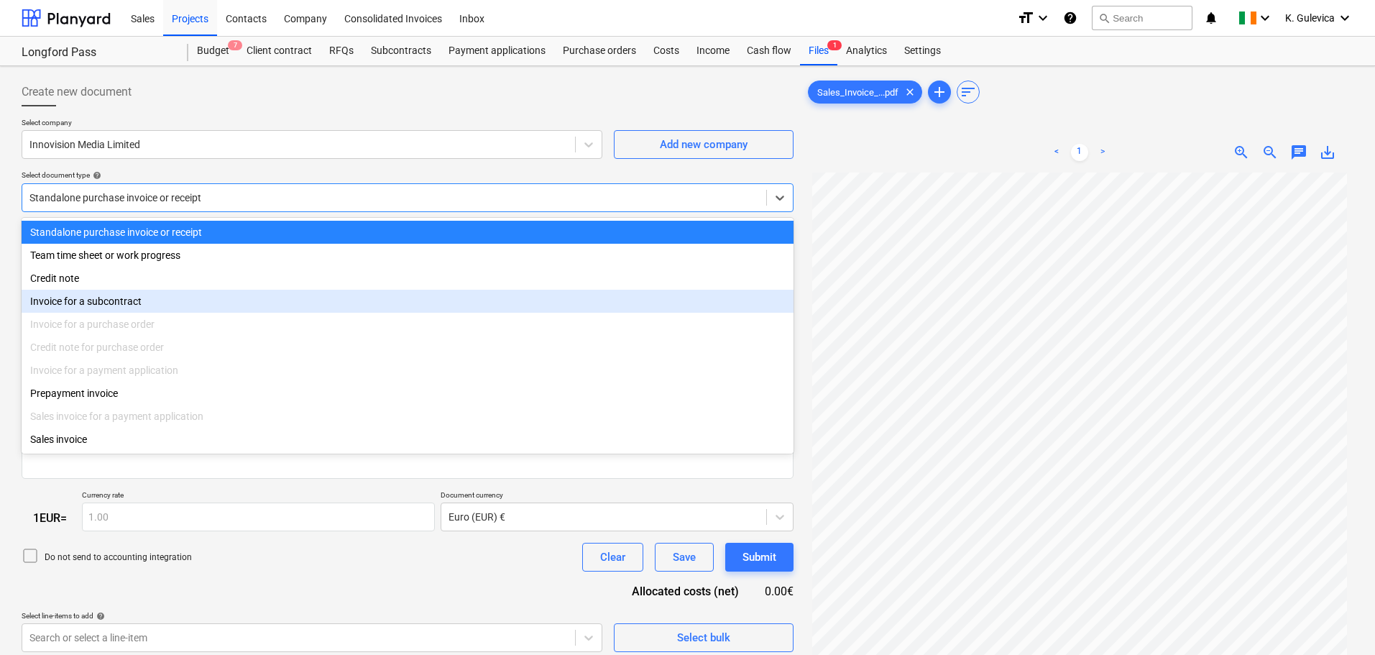
click at [124, 309] on div "Invoice for a subcontract" at bounding box center [408, 301] width 772 height 23
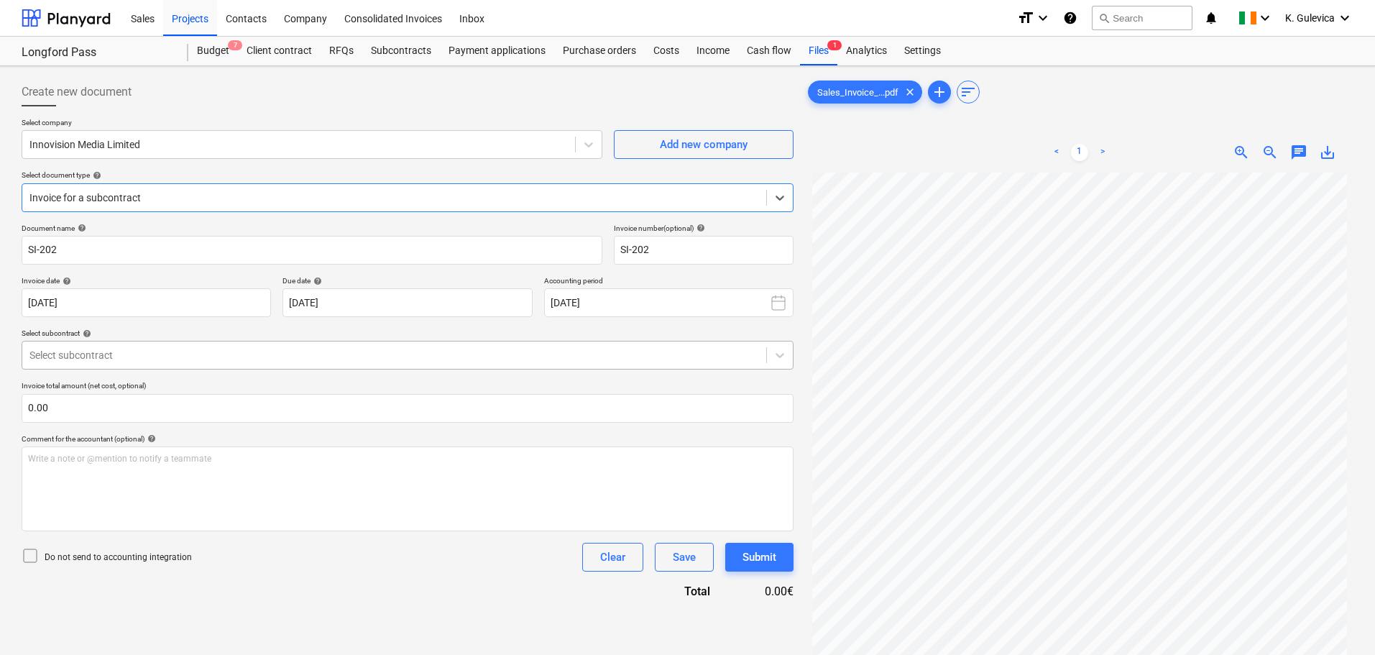
click at [178, 351] on div at bounding box center [393, 355] width 729 height 14
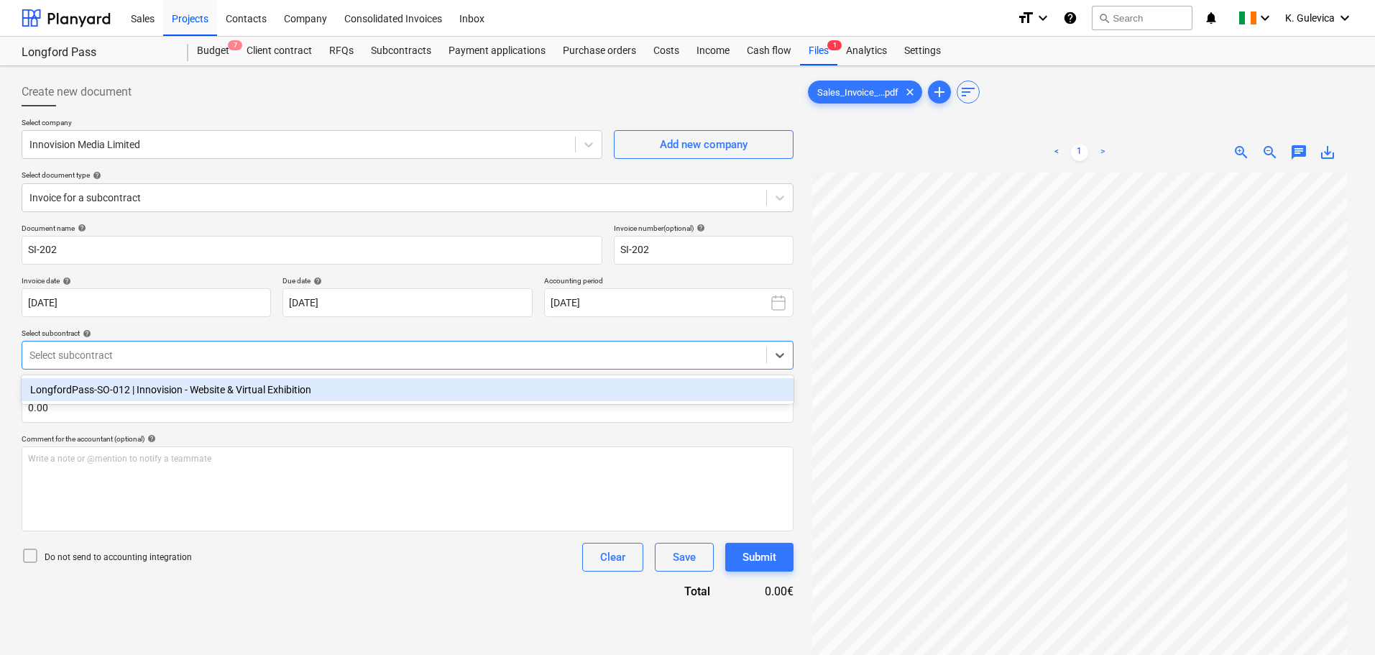
click at [178, 382] on div "LongfordPass-SO-012 | Innovision - Website & Virtual Exhibition" at bounding box center [408, 389] width 772 height 23
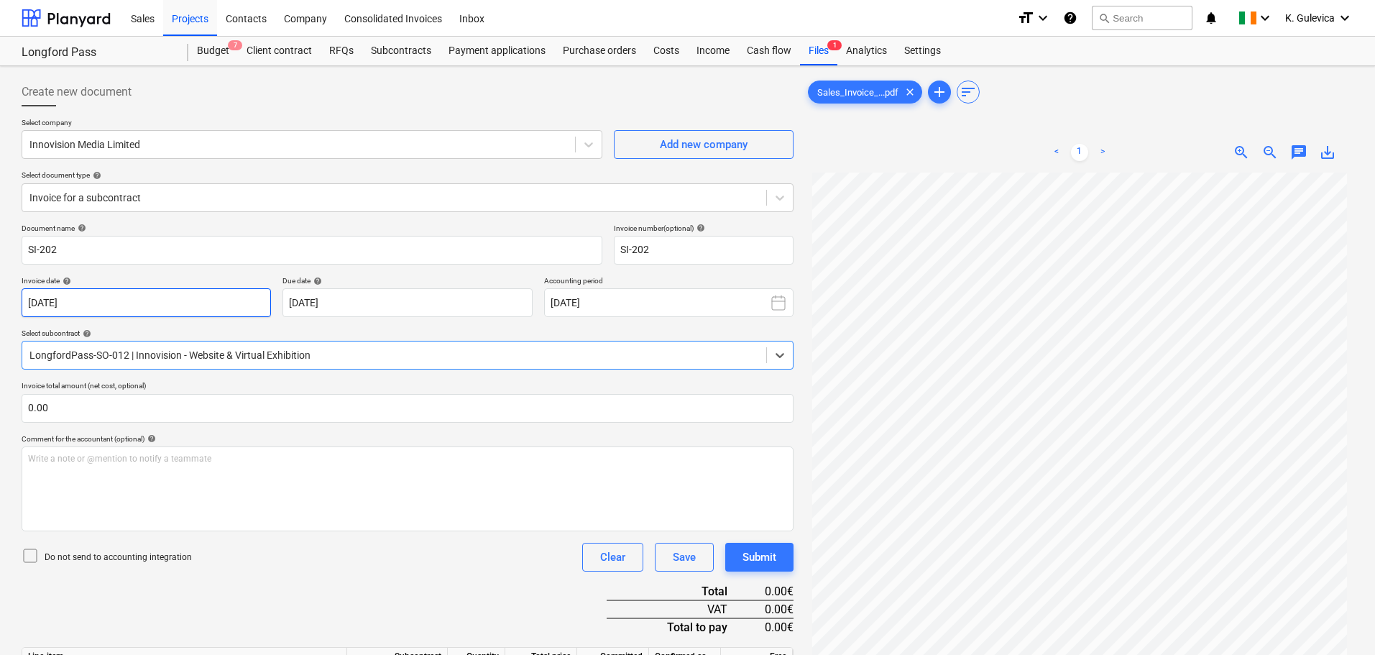
click at [182, 300] on body "Sales Projects Contacts Company Consolidated Invoices Inbox format_size keyboar…" at bounding box center [687, 327] width 1375 height 655
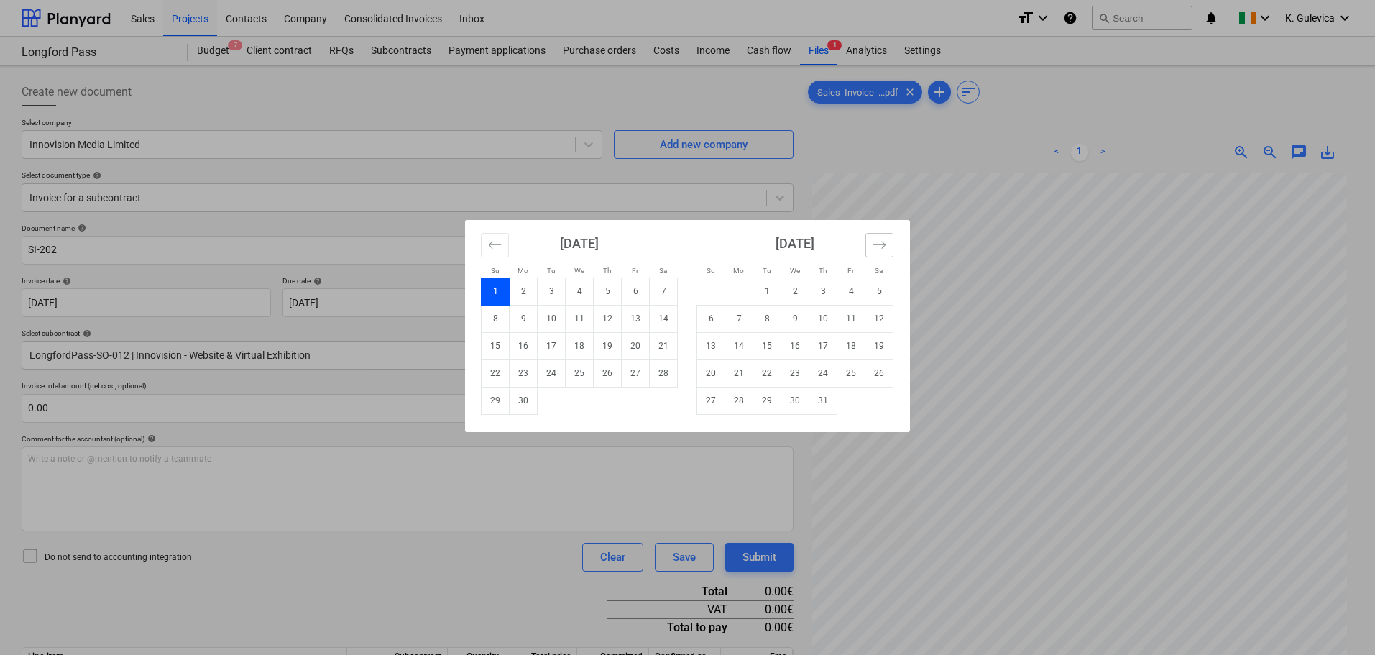
click at [879, 245] on icon "Move forward to switch to the next month." at bounding box center [879, 245] width 14 height 14
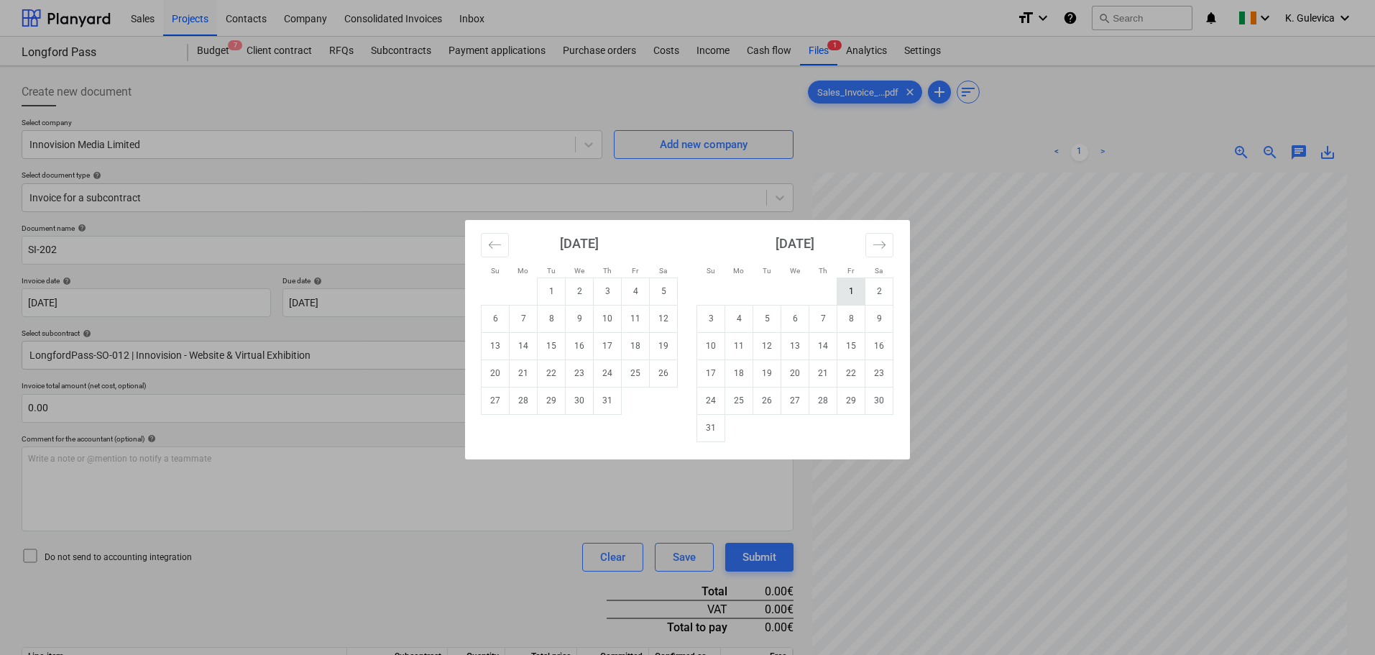
click at [850, 290] on td "1" at bounding box center [851, 290] width 28 height 27
type input "[DATE]"
drag, startPoint x: 355, startPoint y: 304, endPoint x: 444, endPoint y: 297, distance: 89.4
click at [356, 304] on body "Sales Projects Contacts Company Consolidated Invoices Inbox format_size keyboar…" at bounding box center [687, 327] width 1375 height 655
click at [850, 296] on td "1" at bounding box center [851, 290] width 28 height 27
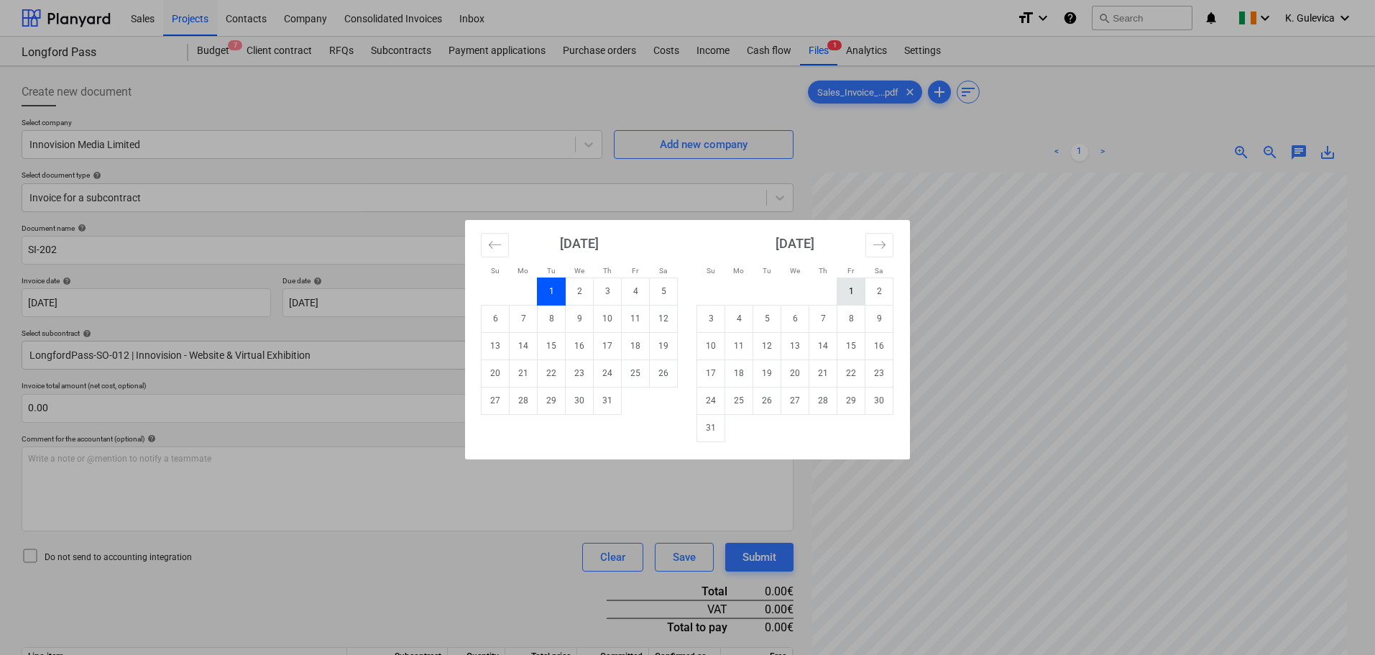
type input "[DATE]"
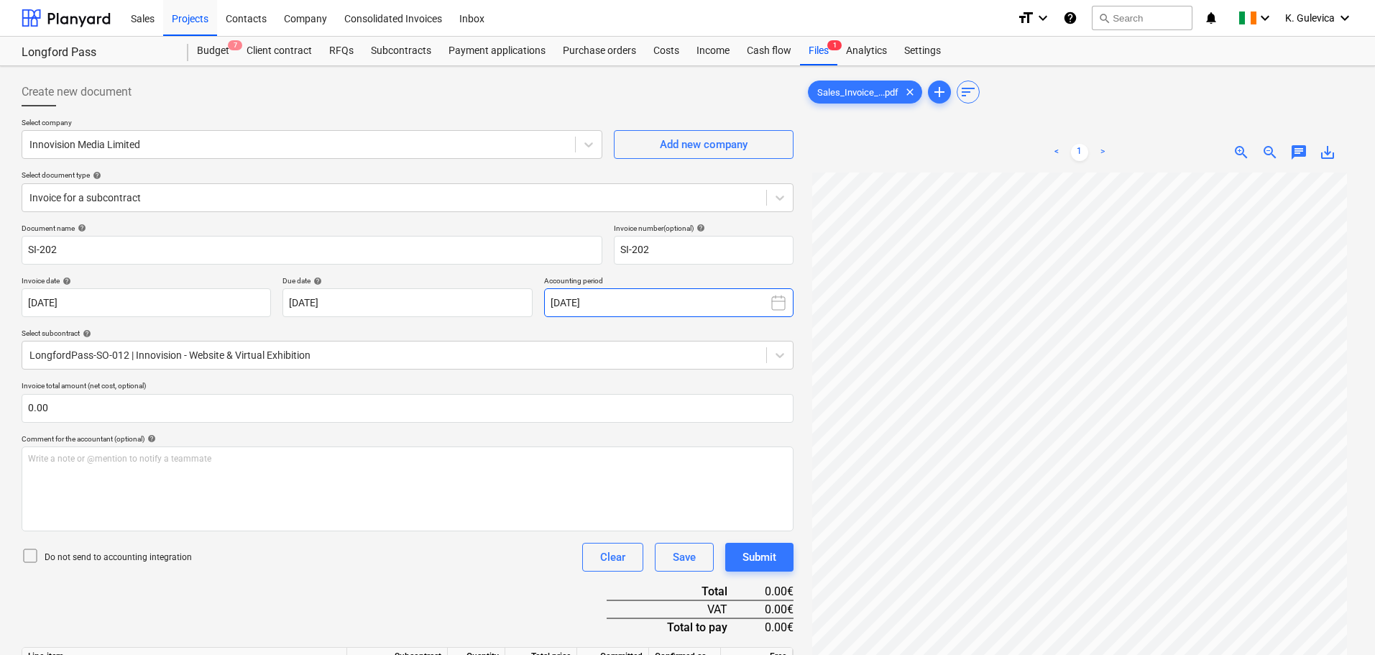
click at [701, 303] on button "[DATE]" at bounding box center [668, 302] width 249 height 29
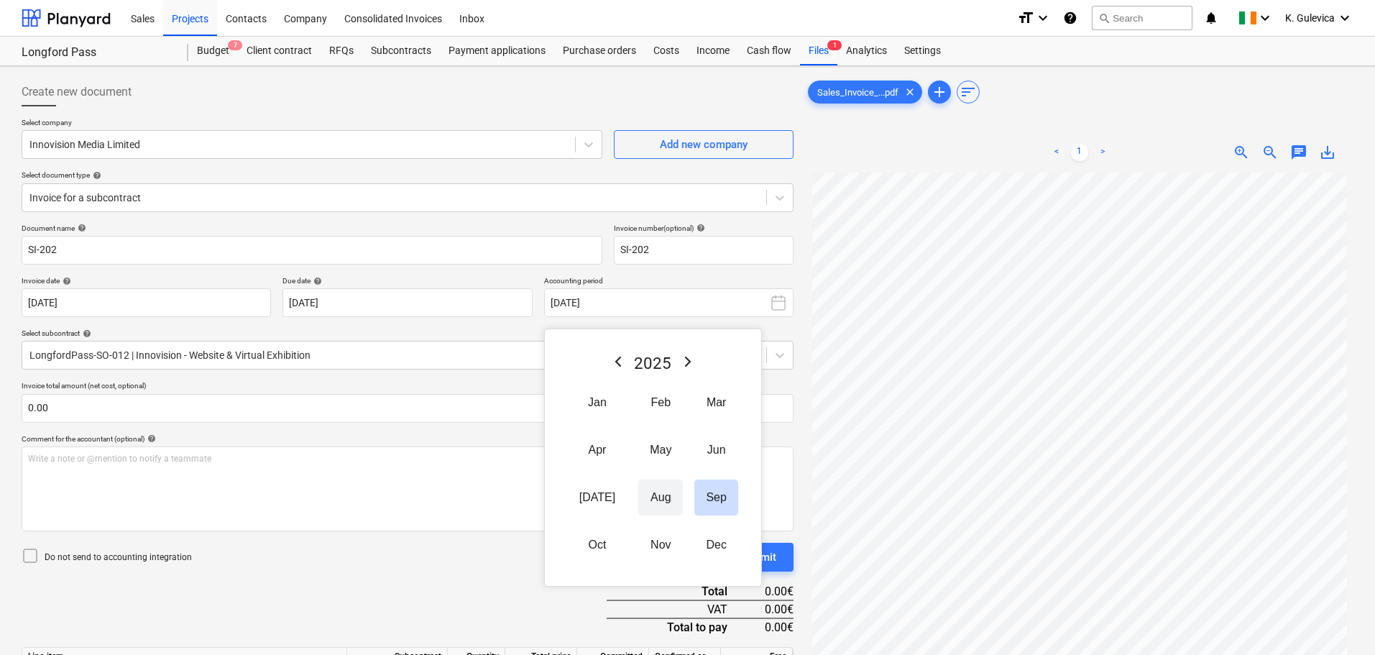
click at [642, 497] on button "Aug" at bounding box center [660, 497] width 45 height 36
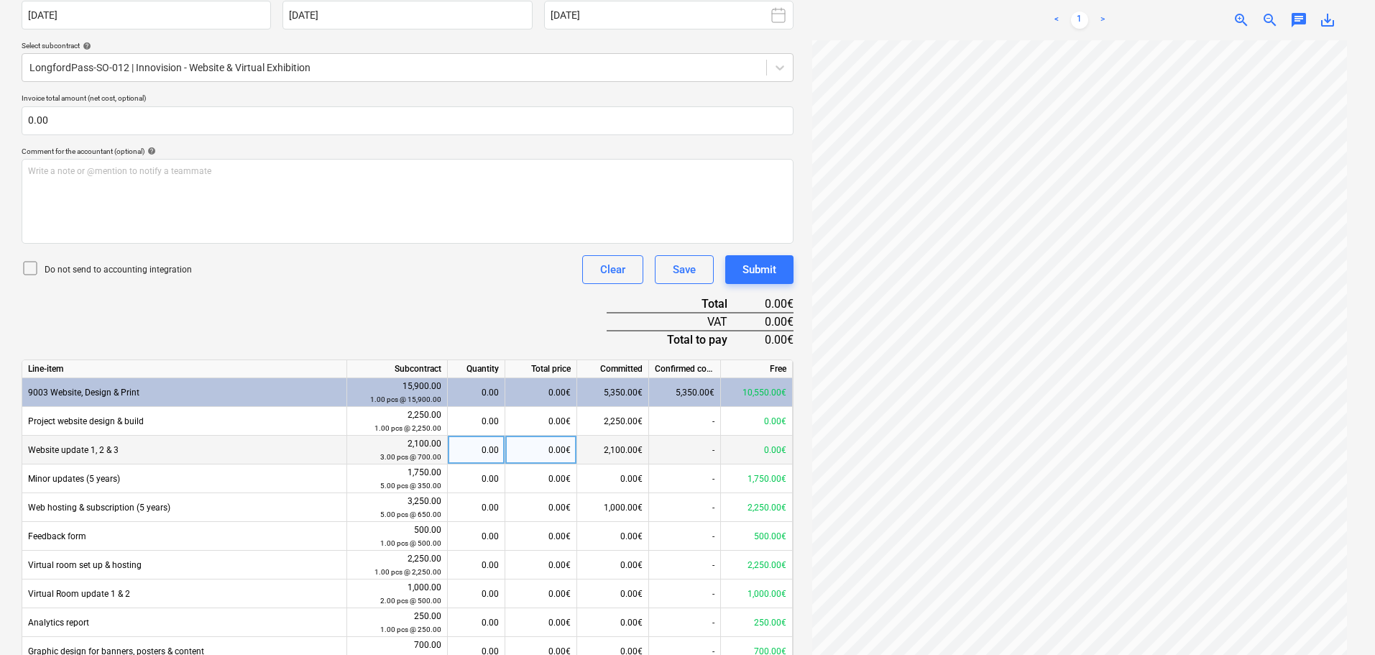
scroll to position [144, 0]
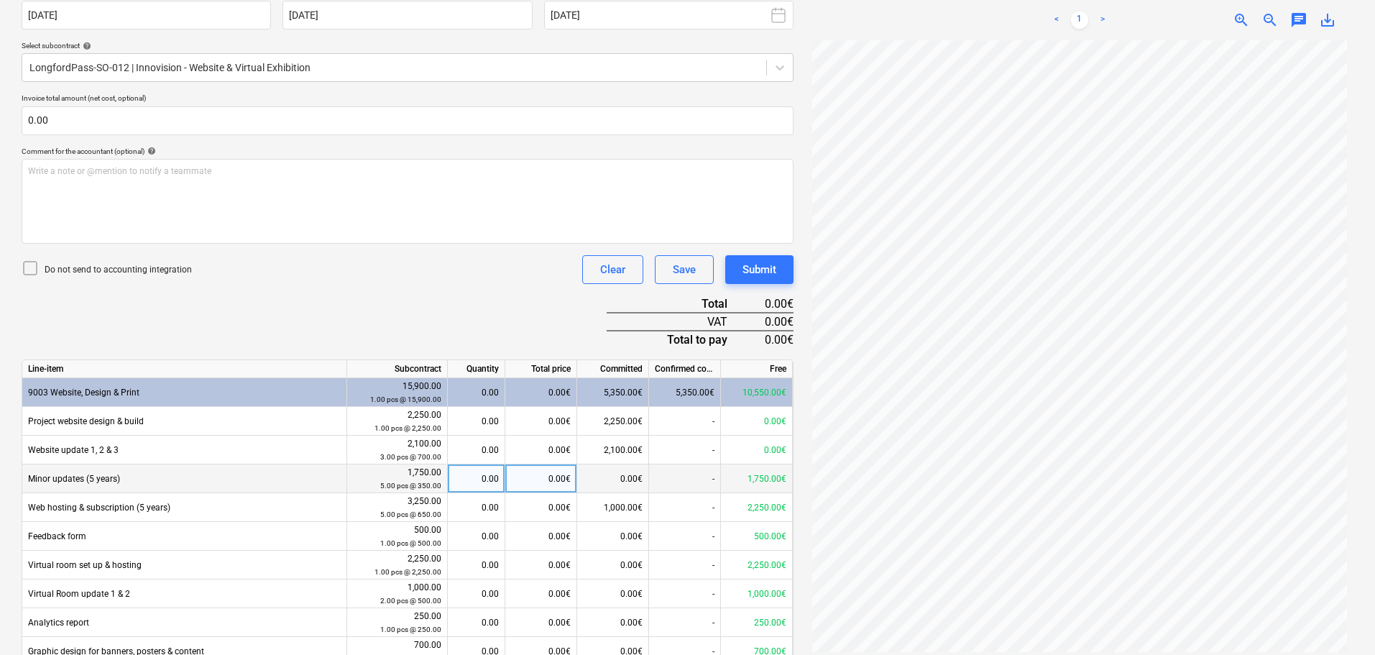
click at [471, 477] on div "0.00" at bounding box center [475, 478] width 45 height 29
click at [479, 479] on div "0.00" at bounding box center [475, 478] width 45 height 29
type input "1"
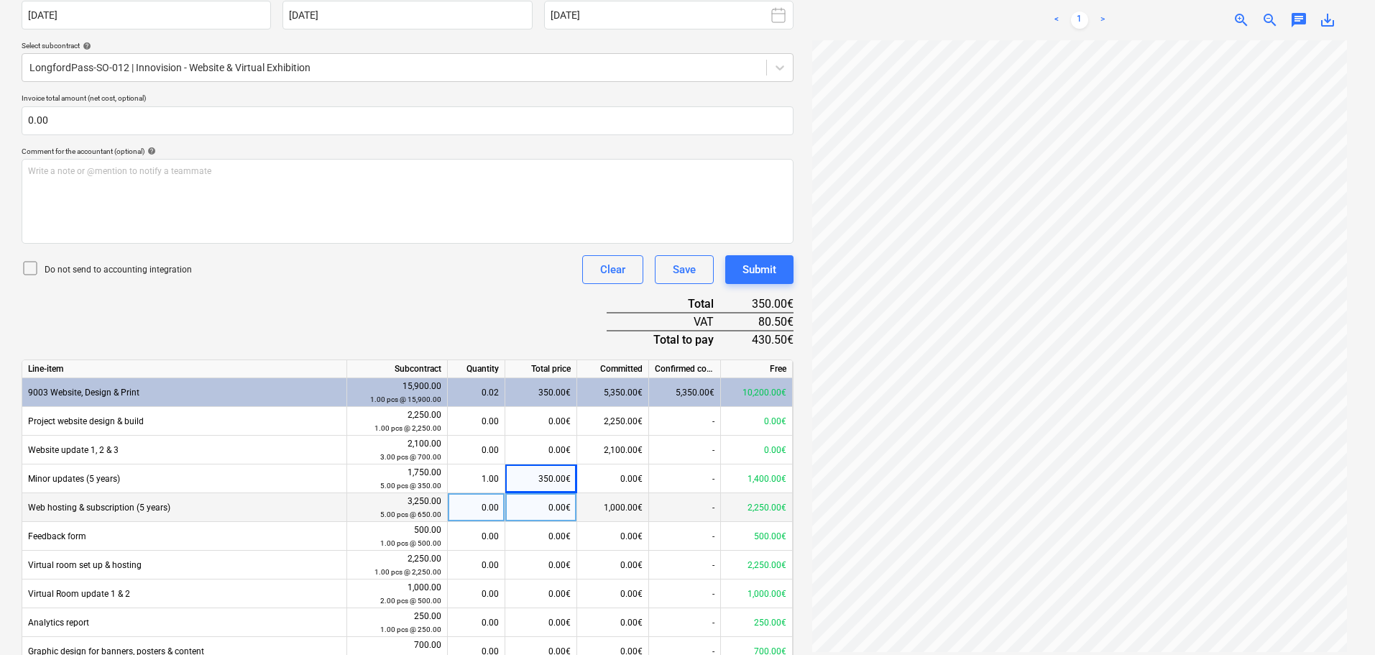
click at [491, 503] on div "0.00" at bounding box center [475, 507] width 45 height 29
type input "1"
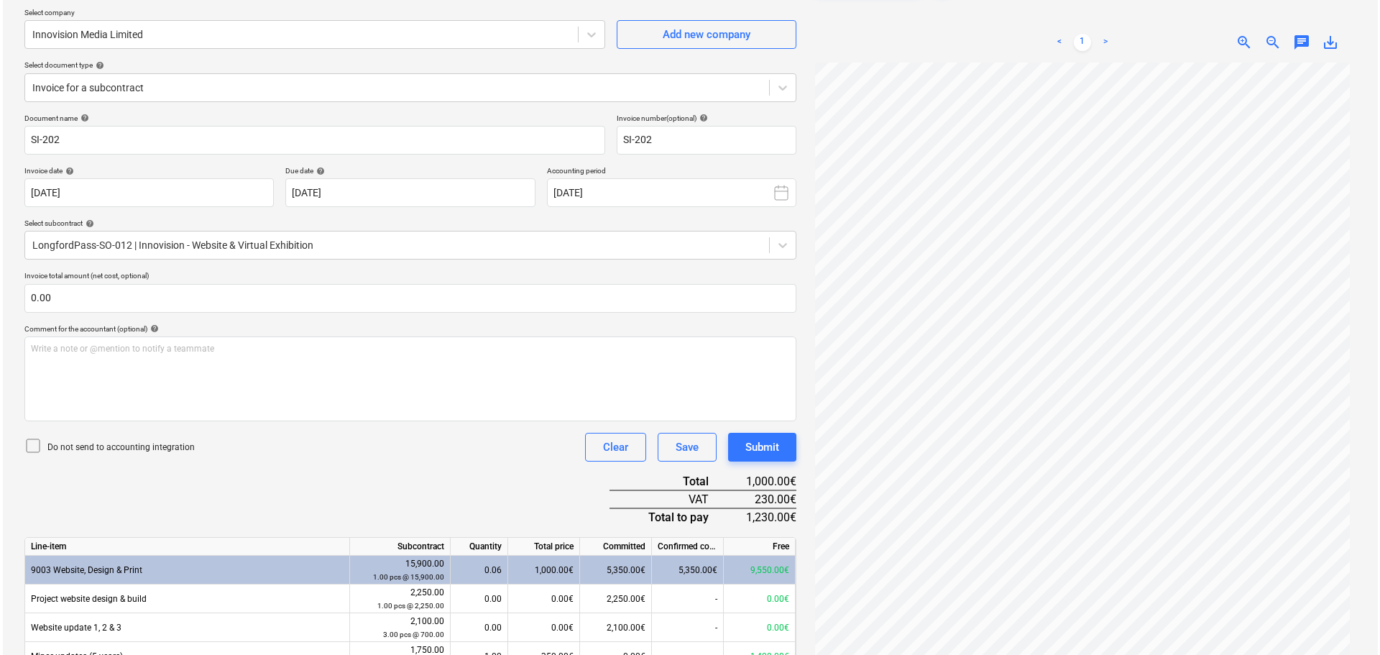
scroll to position [385, 0]
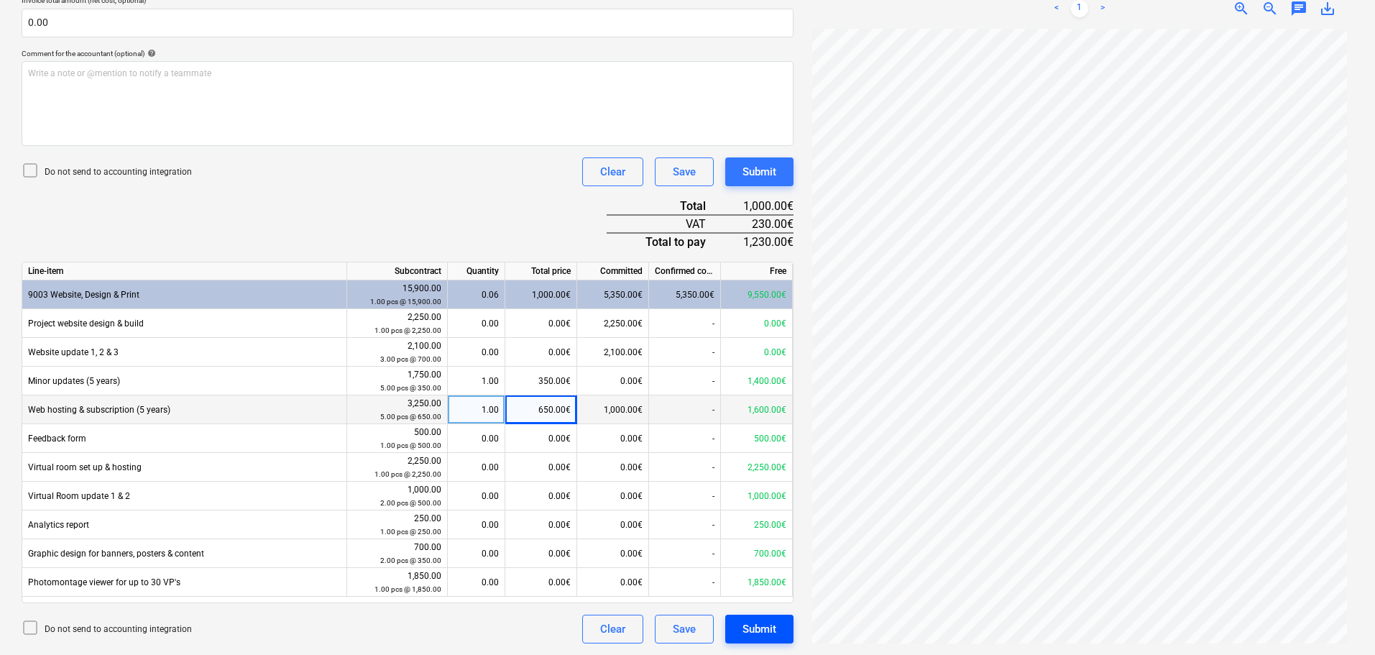
click at [774, 628] on div "Submit" at bounding box center [759, 628] width 34 height 19
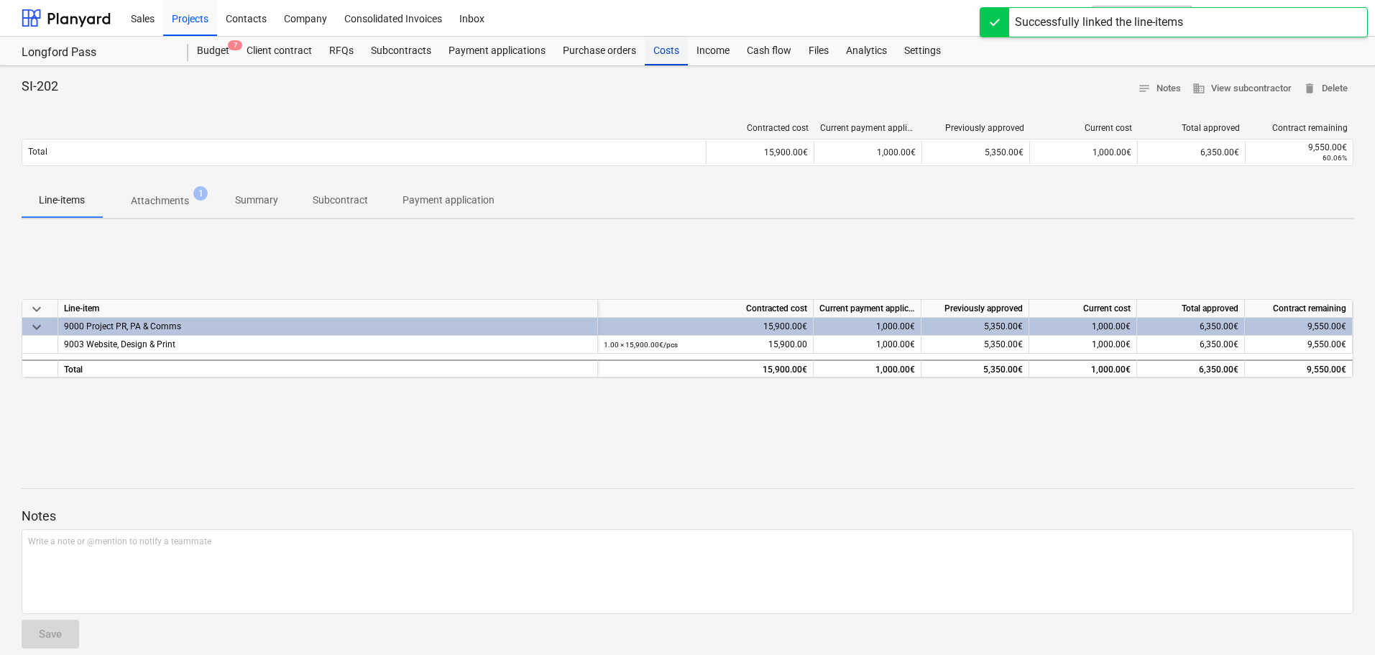
click at [660, 52] on div "Costs" at bounding box center [666, 51] width 43 height 29
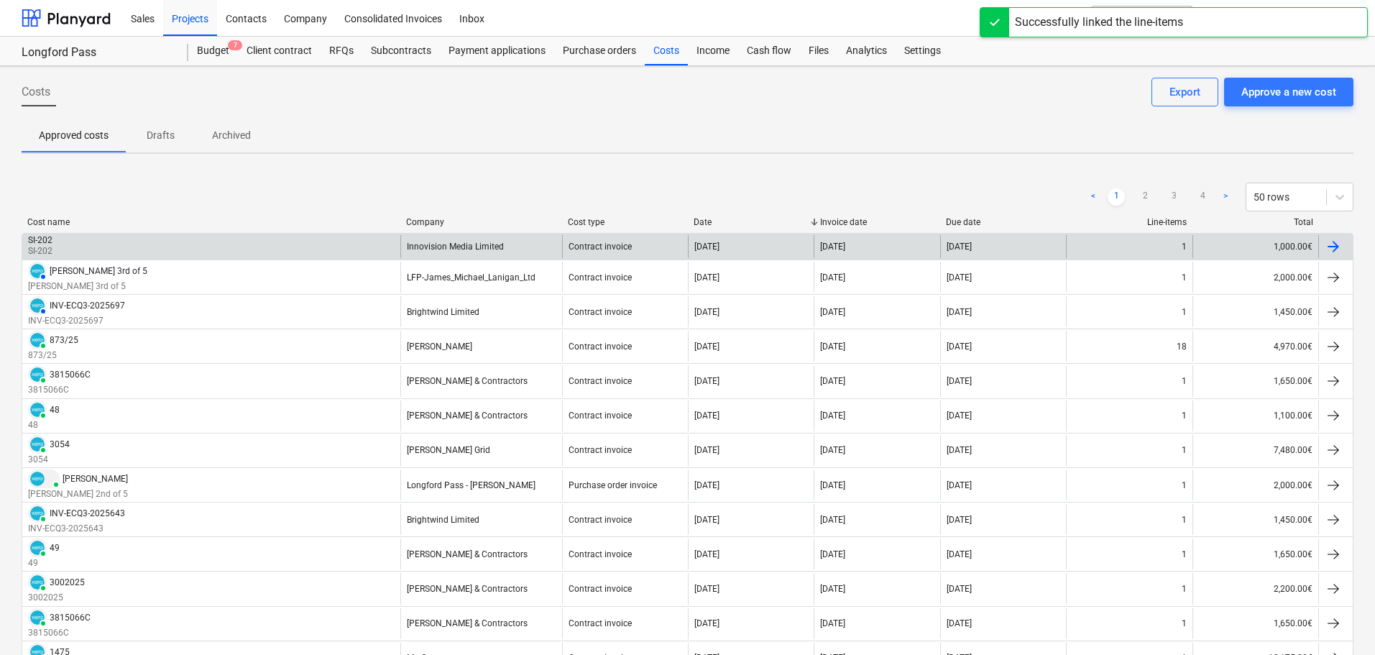
click at [232, 247] on div "SI-202 SI-202" at bounding box center [211, 246] width 378 height 23
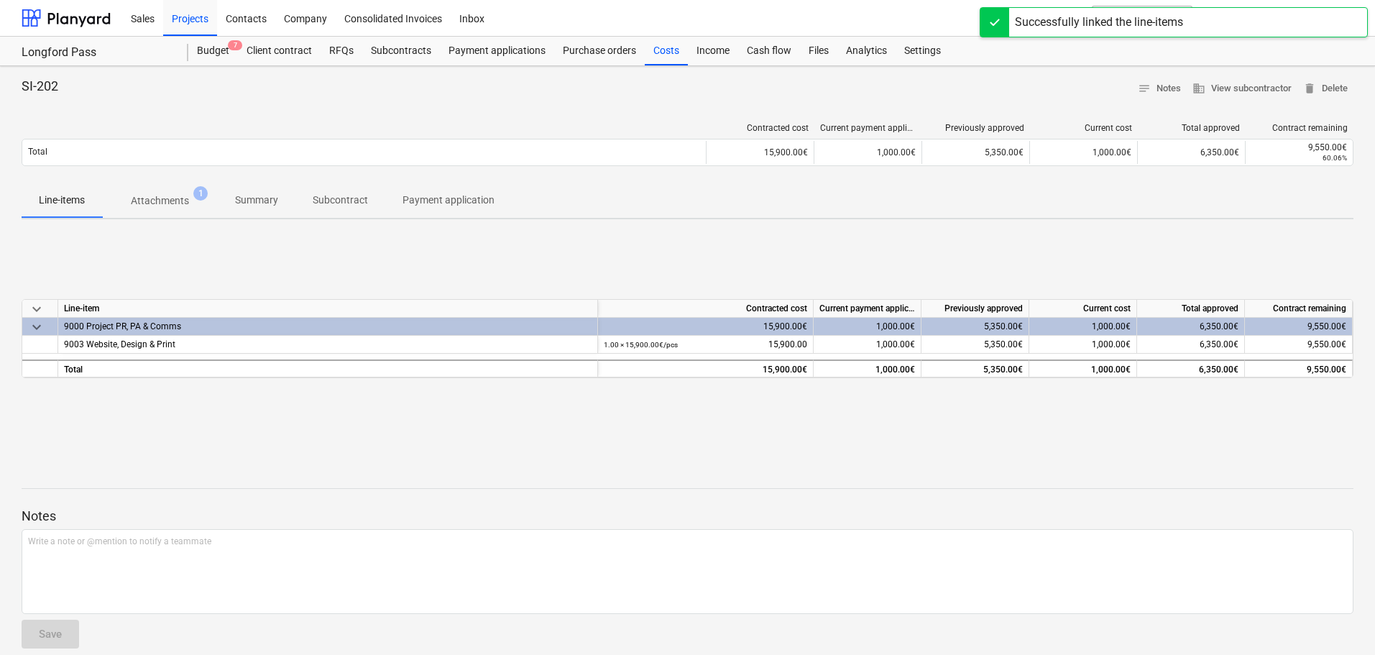
click at [263, 209] on span "Summary" at bounding box center [257, 200] width 78 height 24
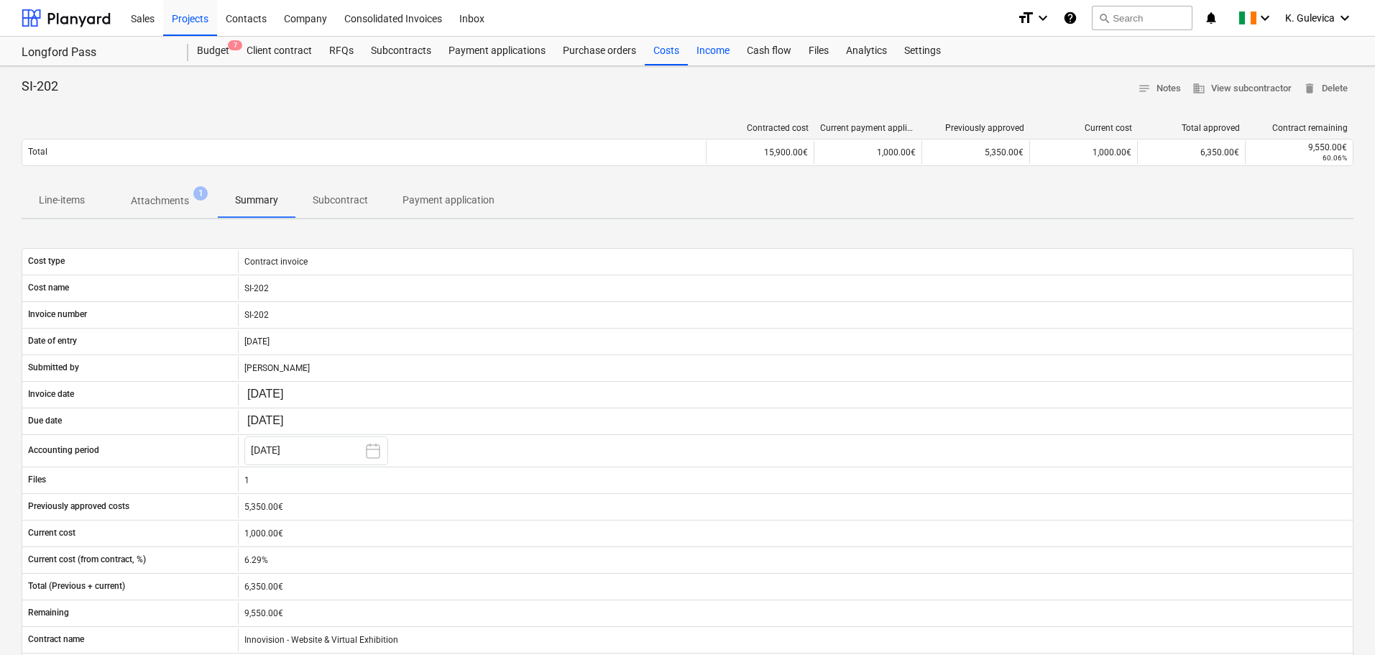
click at [664, 52] on div "Costs" at bounding box center [666, 51] width 43 height 29
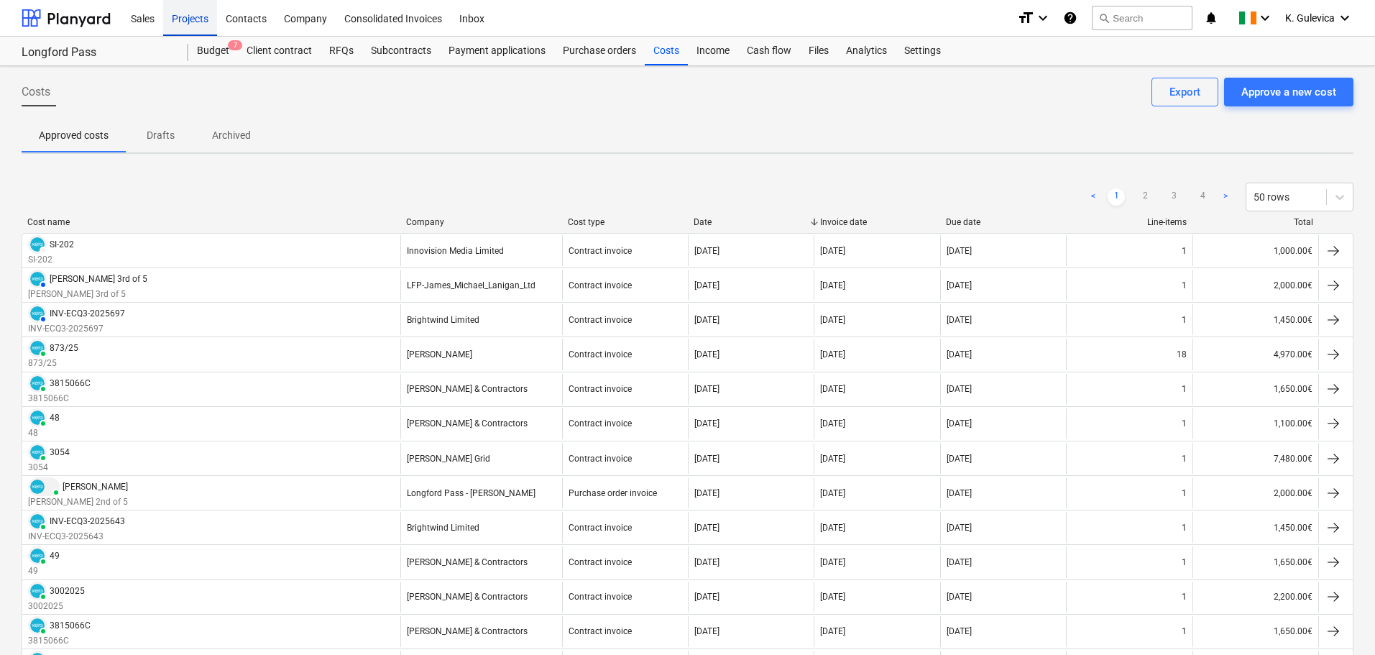
click at [183, 19] on div "Projects" at bounding box center [190, 17] width 54 height 37
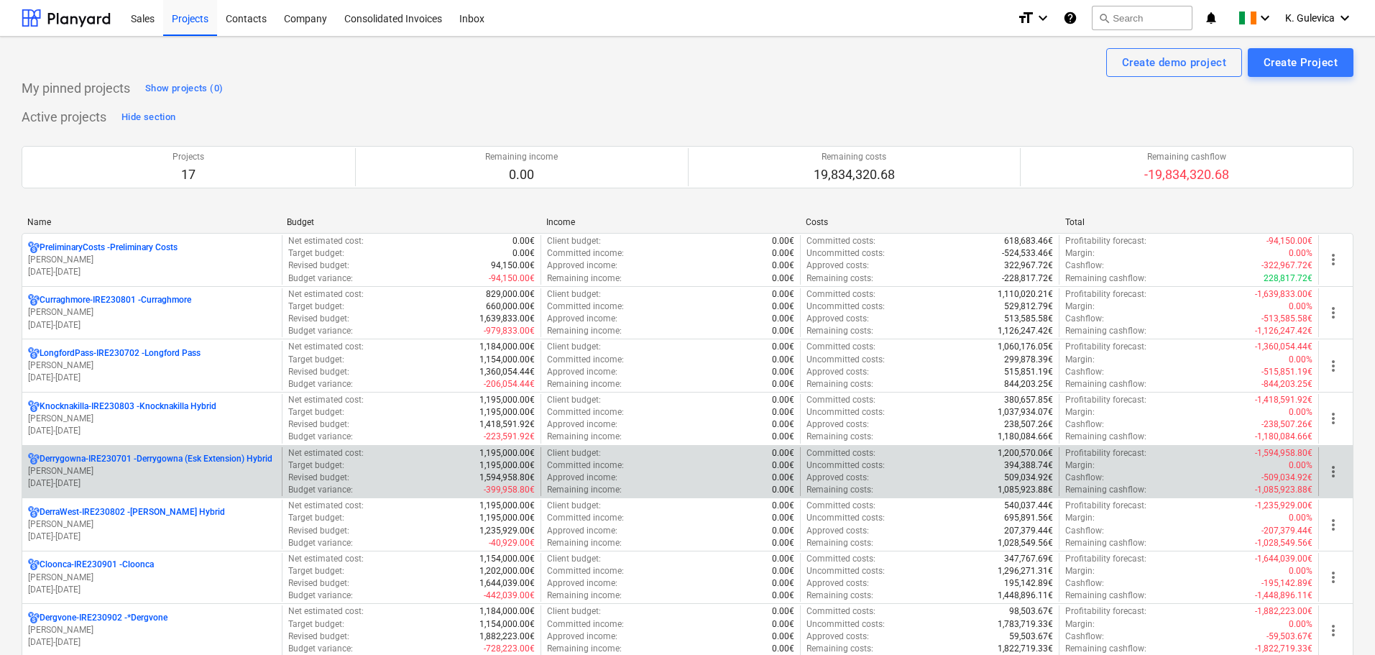
click at [94, 472] on p "[PERSON_NAME]" at bounding box center [152, 471] width 248 height 12
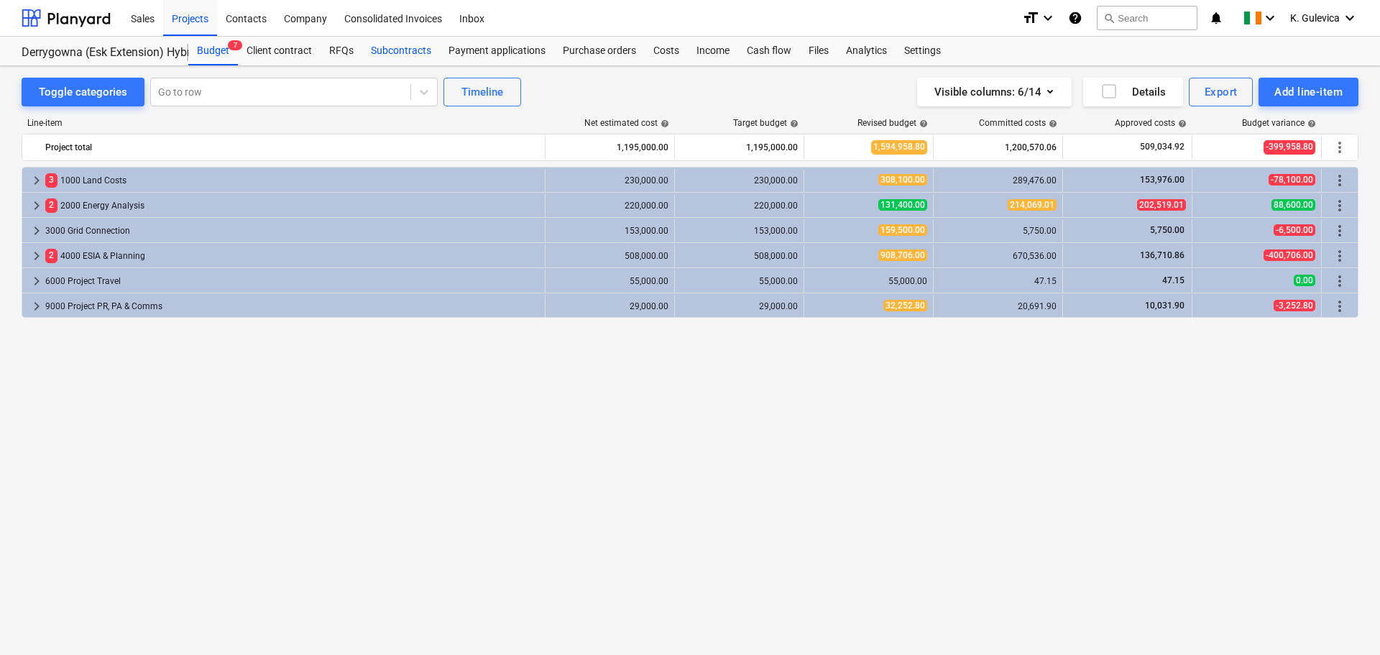
click at [381, 53] on div "Subcontracts" at bounding box center [401, 51] width 78 height 29
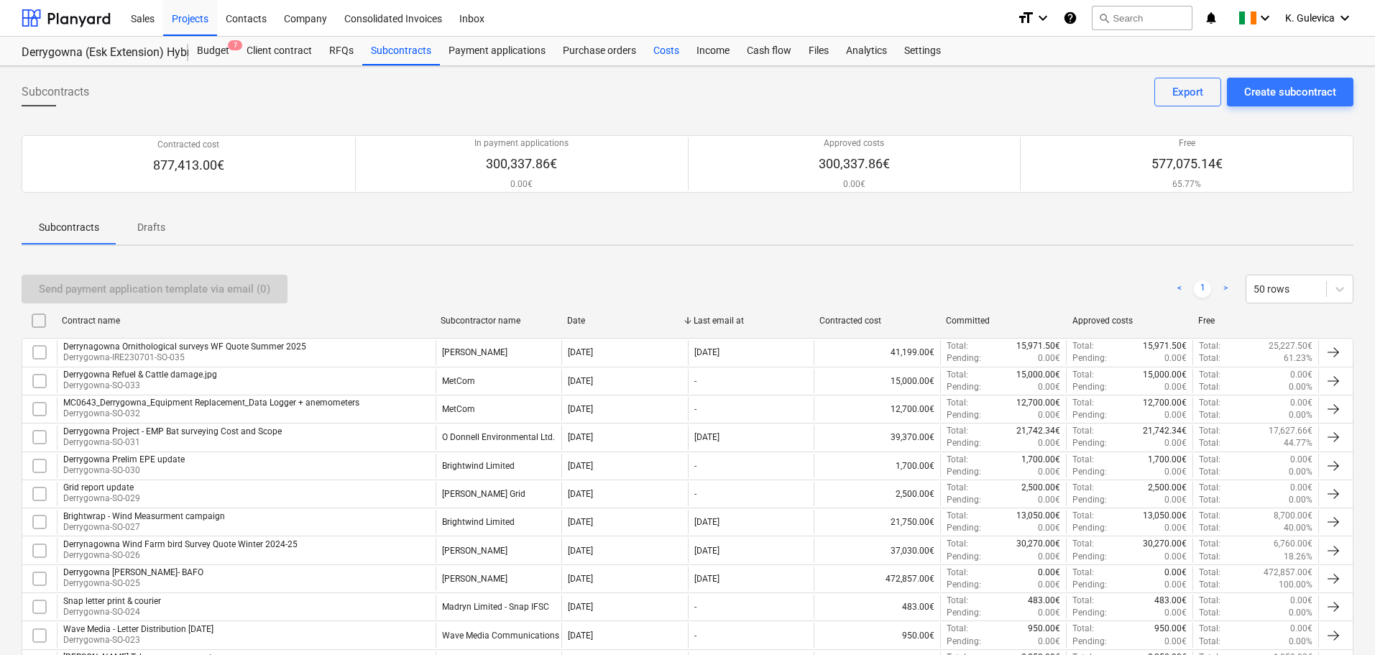
click at [658, 51] on div "Costs" at bounding box center [666, 51] width 43 height 29
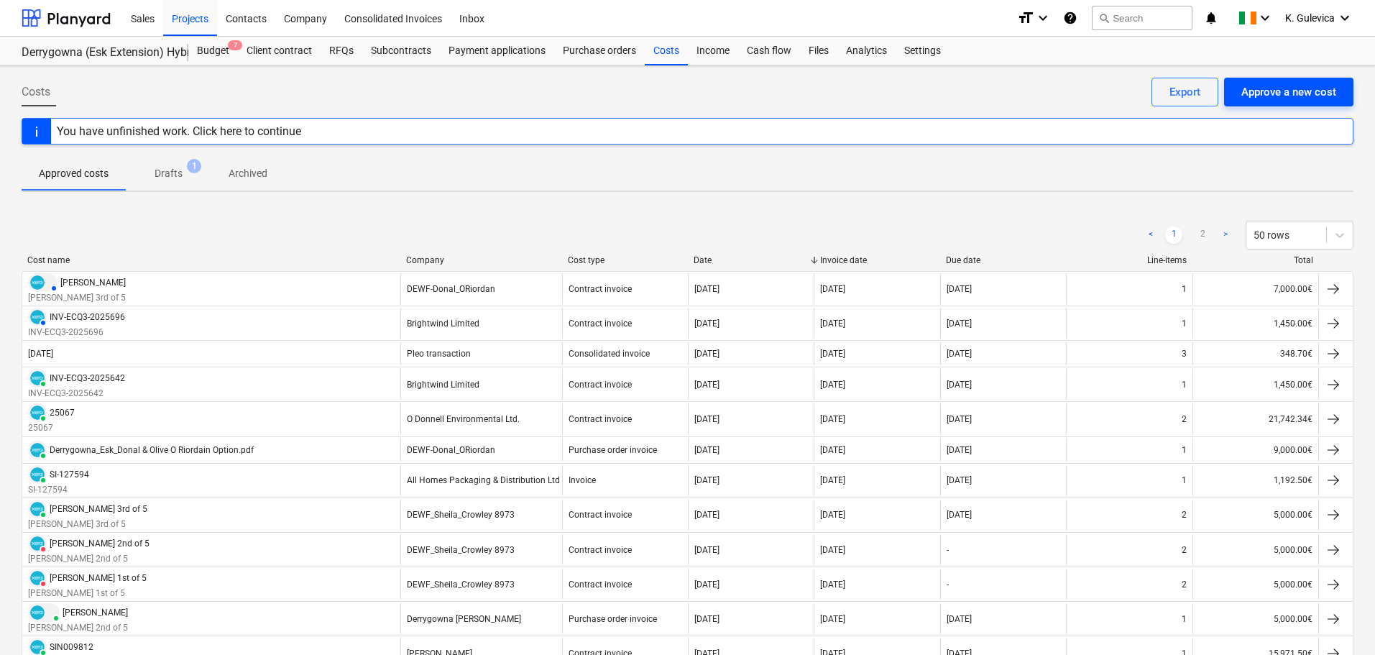
click at [1309, 91] on div "Approve a new cost" at bounding box center [1288, 92] width 95 height 19
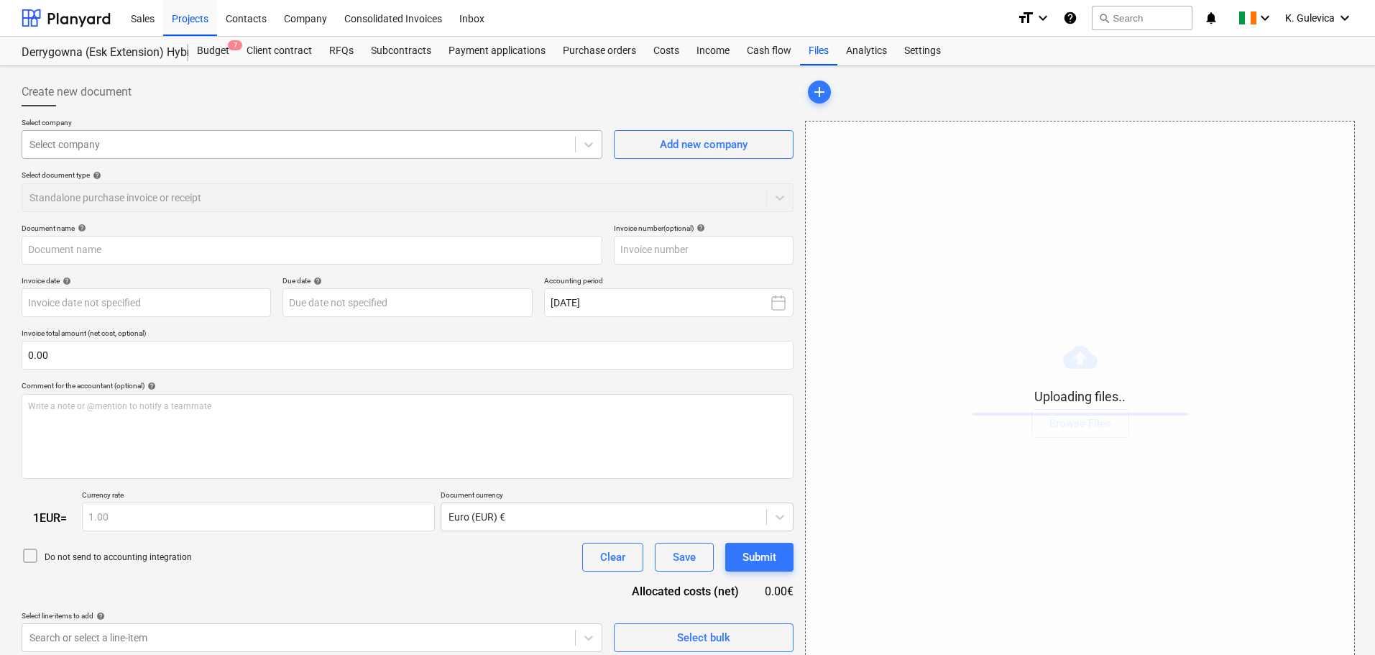
click at [275, 148] on div at bounding box center [298, 144] width 538 height 14
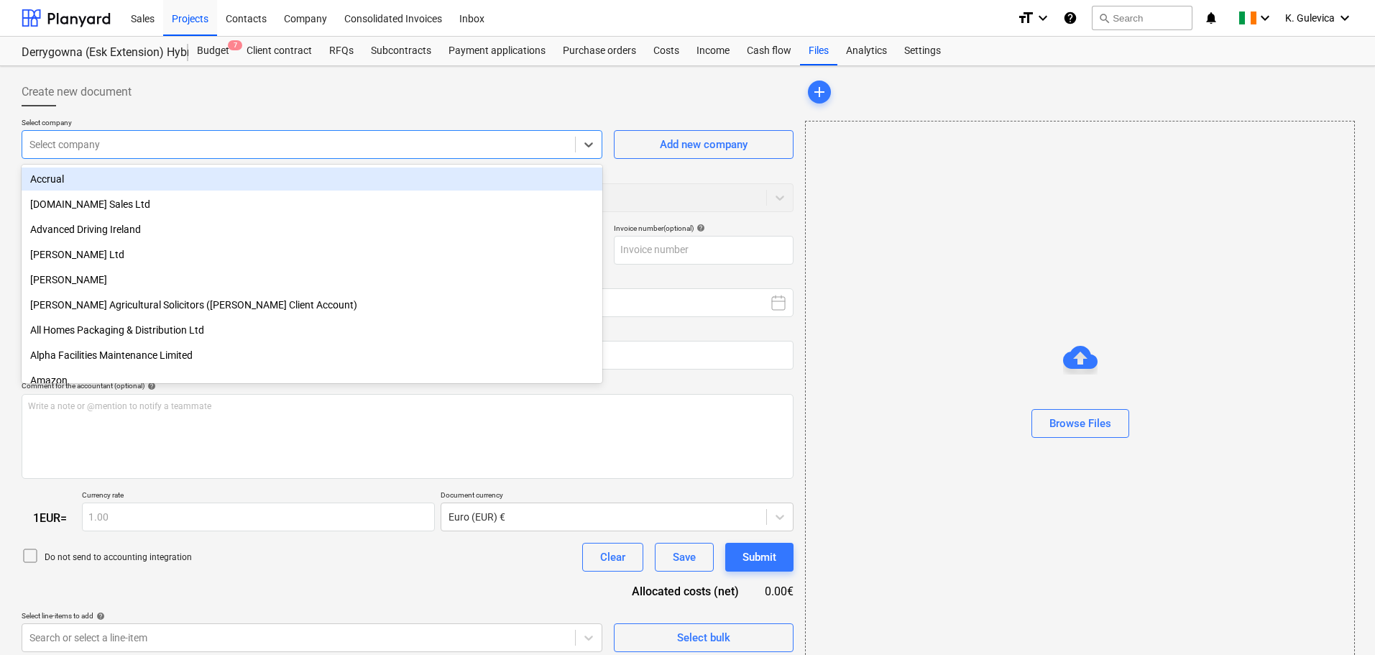
type input "Sales_Invoice_SI-201_Innovision Media Ltd.pdf"
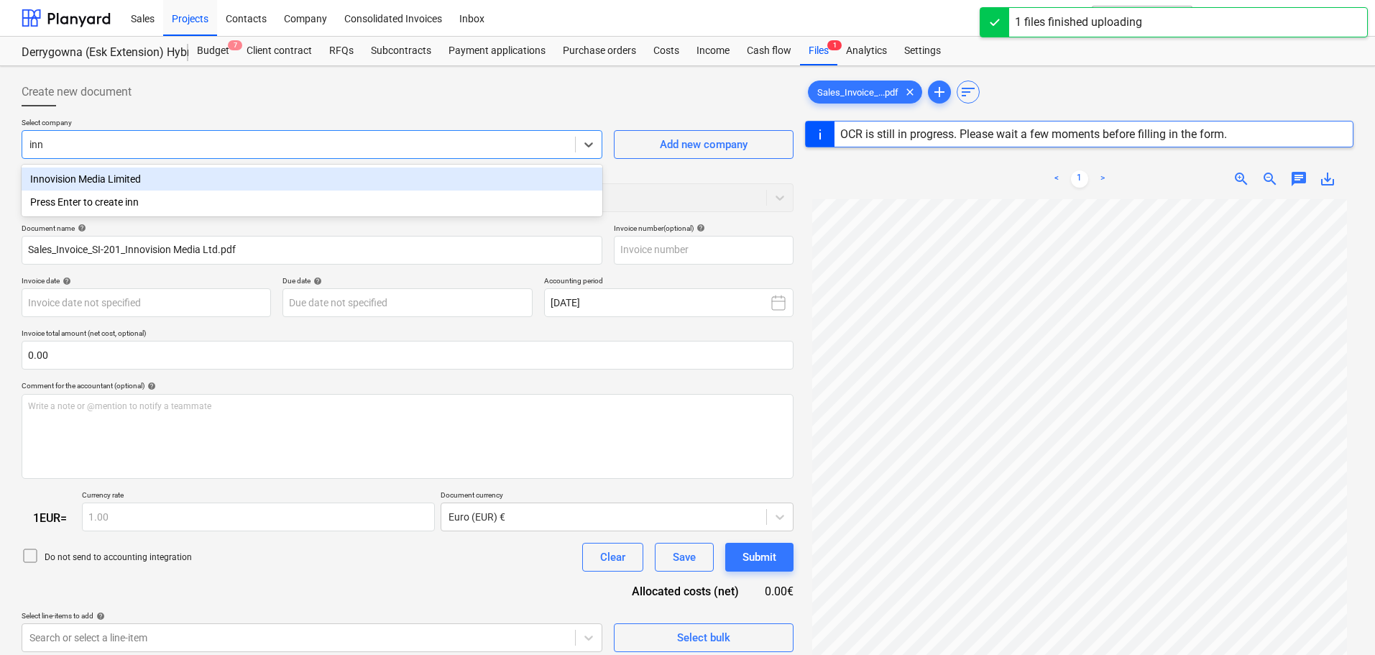
type input "inno"
click at [182, 180] on div "Innovision Media Limited" at bounding box center [312, 178] width 581 height 23
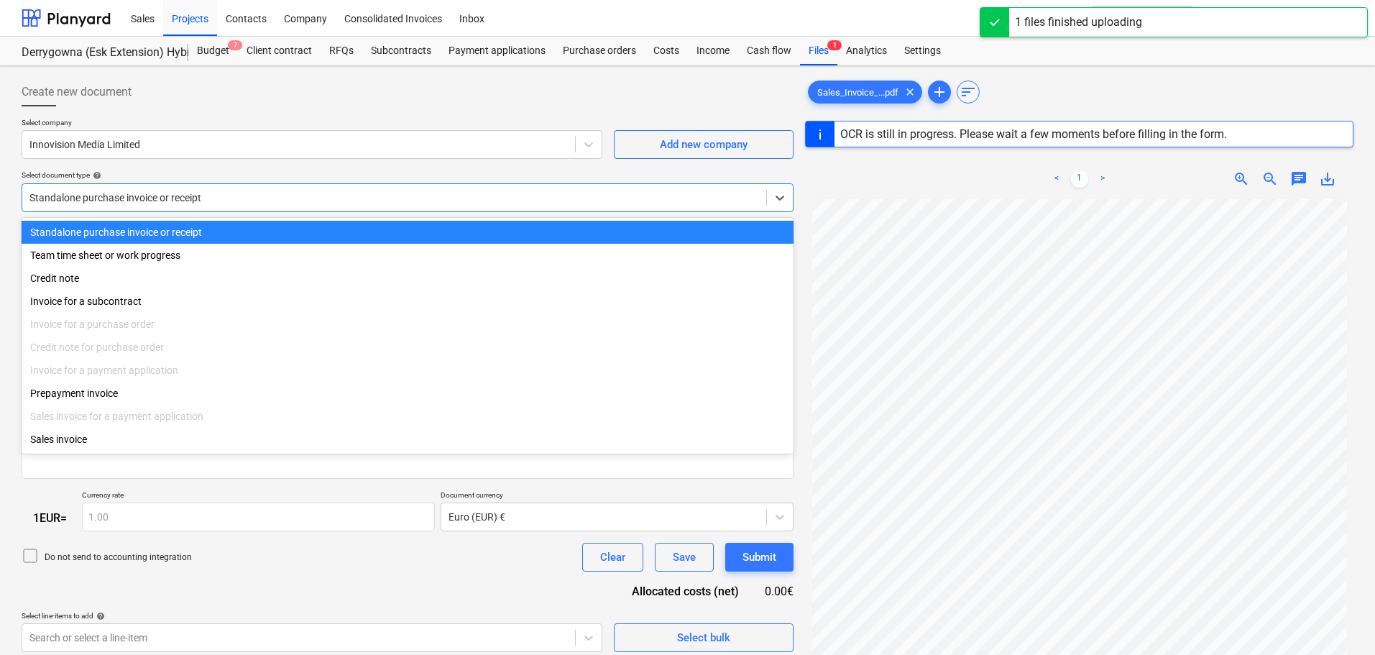
click at [213, 192] on div at bounding box center [393, 197] width 729 height 14
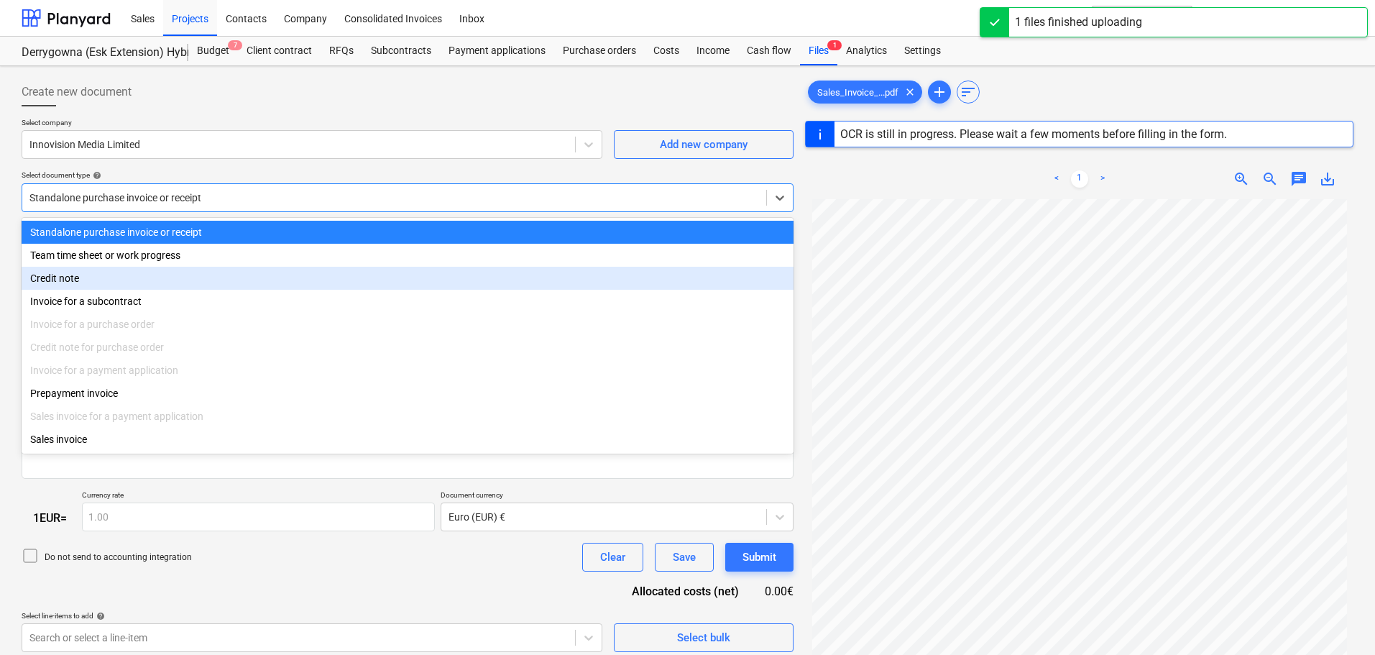
type input "SI-201"
type input "[DATE]"
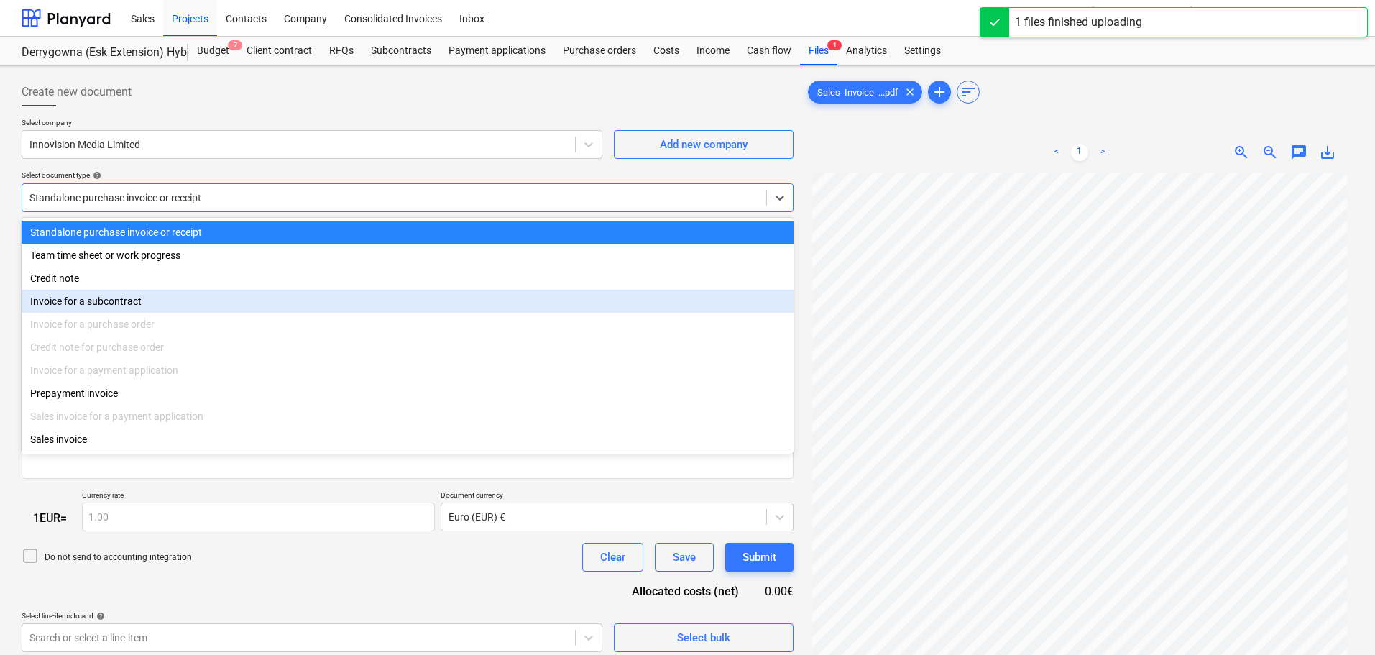
click at [114, 303] on div "Invoice for a subcontract" at bounding box center [408, 301] width 772 height 23
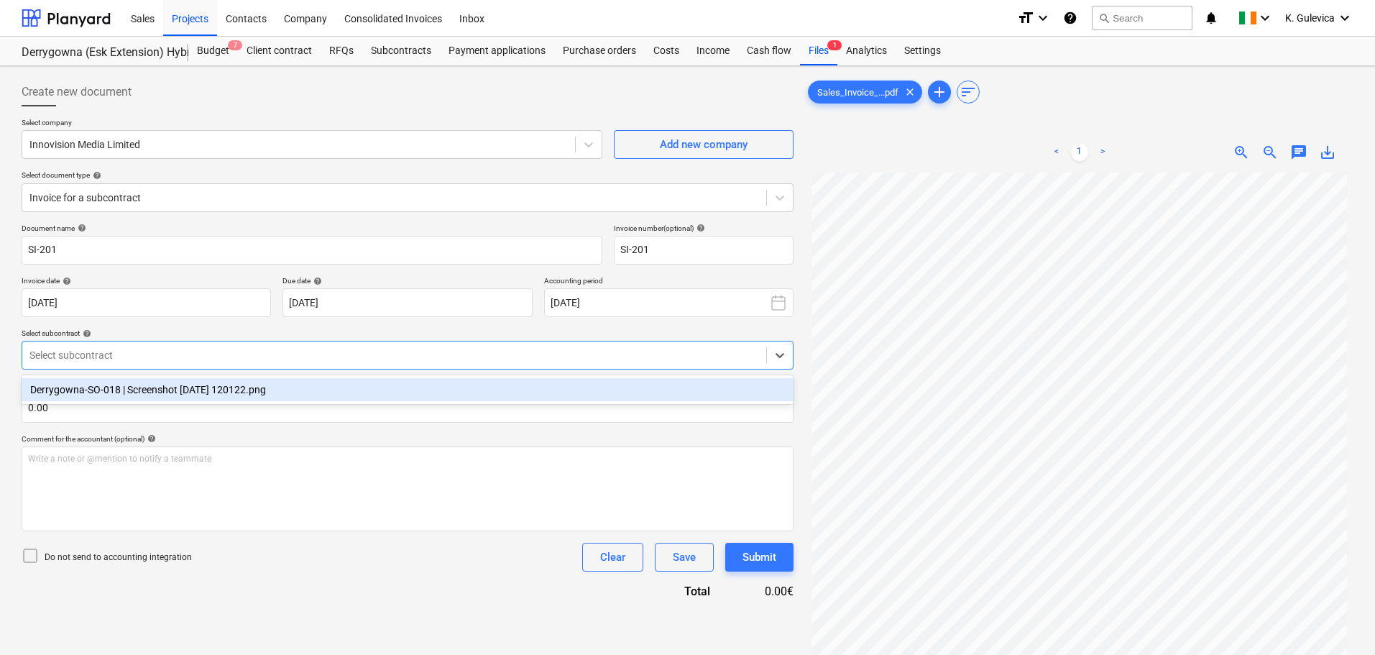
click at [198, 358] on div at bounding box center [393, 355] width 729 height 14
click at [188, 398] on div "Derrygowna-SO-018 | Screenshot [DATE] 120122.png" at bounding box center [408, 389] width 772 height 23
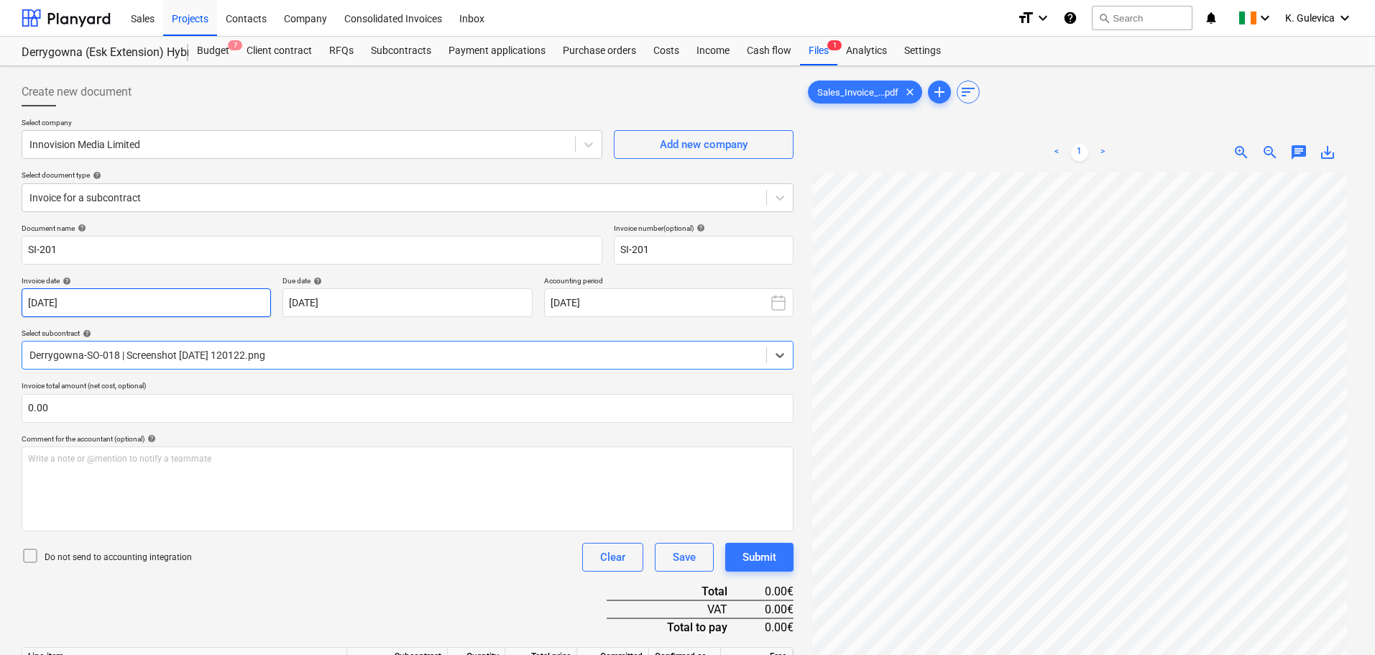
click at [144, 307] on body "Sales Projects Contacts Company Consolidated Invoices Inbox format_size keyboar…" at bounding box center [687, 327] width 1375 height 655
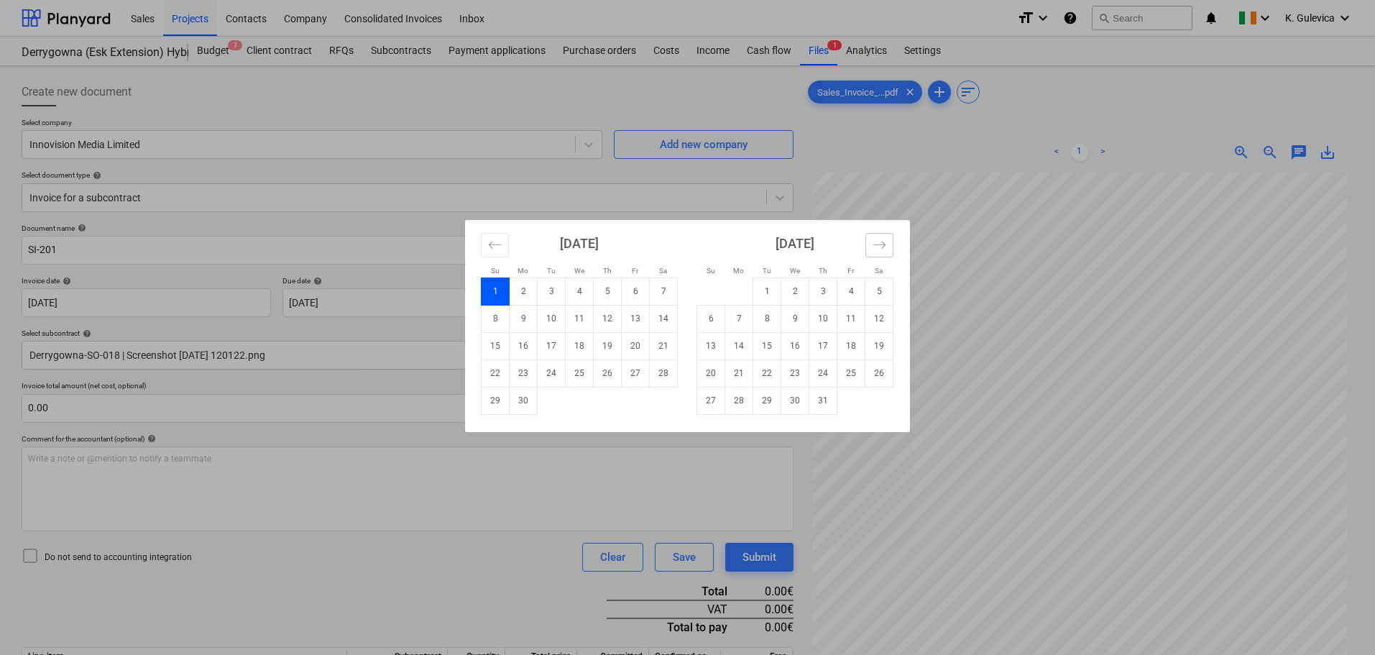
drag, startPoint x: 859, startPoint y: 246, endPoint x: 870, endPoint y: 244, distance: 11.6
click at [859, 245] on div "[DATE]" at bounding box center [794, 248] width 197 height 57
click at [877, 247] on icon "Move forward to switch to the next month." at bounding box center [879, 245] width 14 height 14
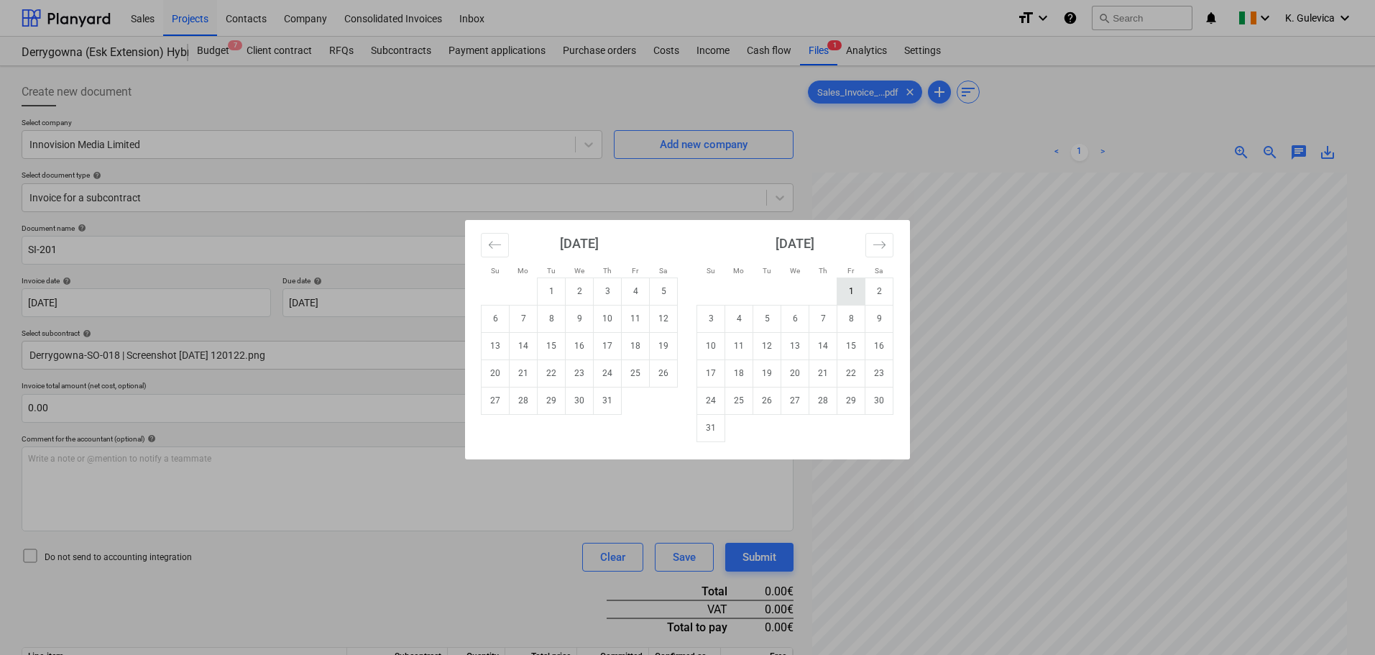
click at [839, 289] on td "1" at bounding box center [851, 290] width 28 height 27
type input "[DATE]"
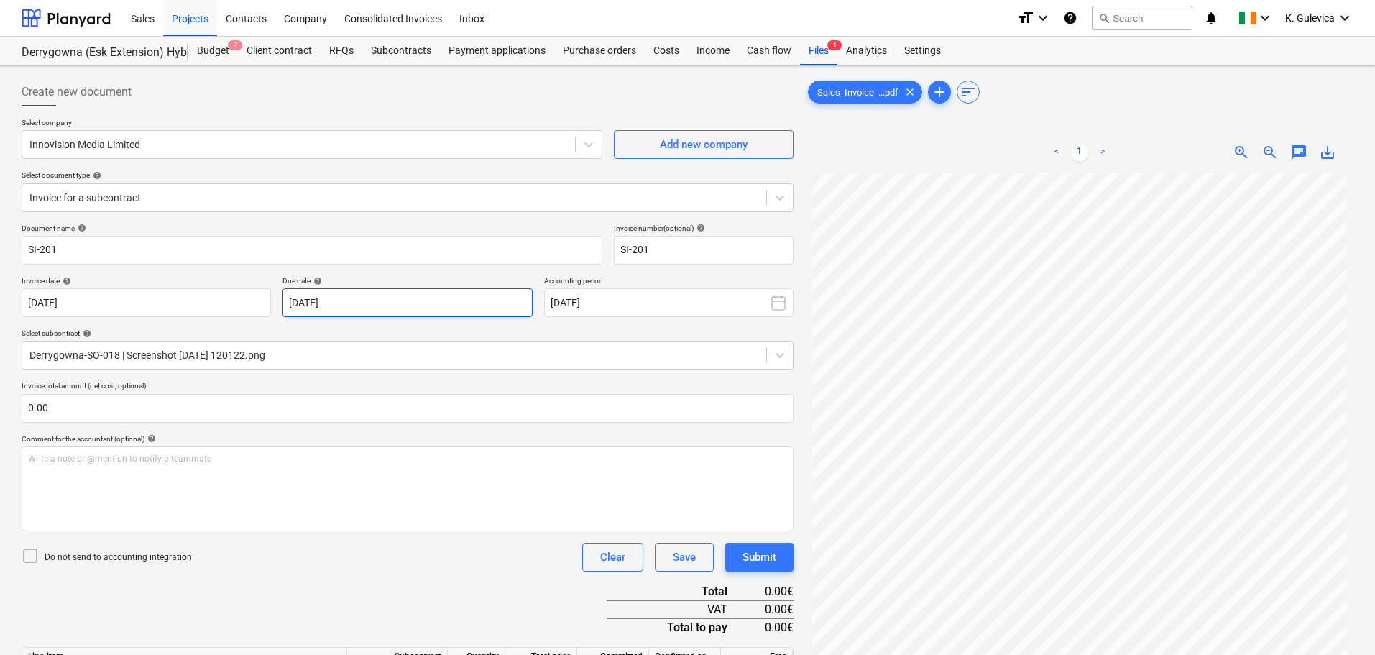
click at [476, 300] on body "Sales Projects Contacts Company Consolidated Invoices Inbox format_size keyboar…" at bounding box center [687, 327] width 1375 height 655
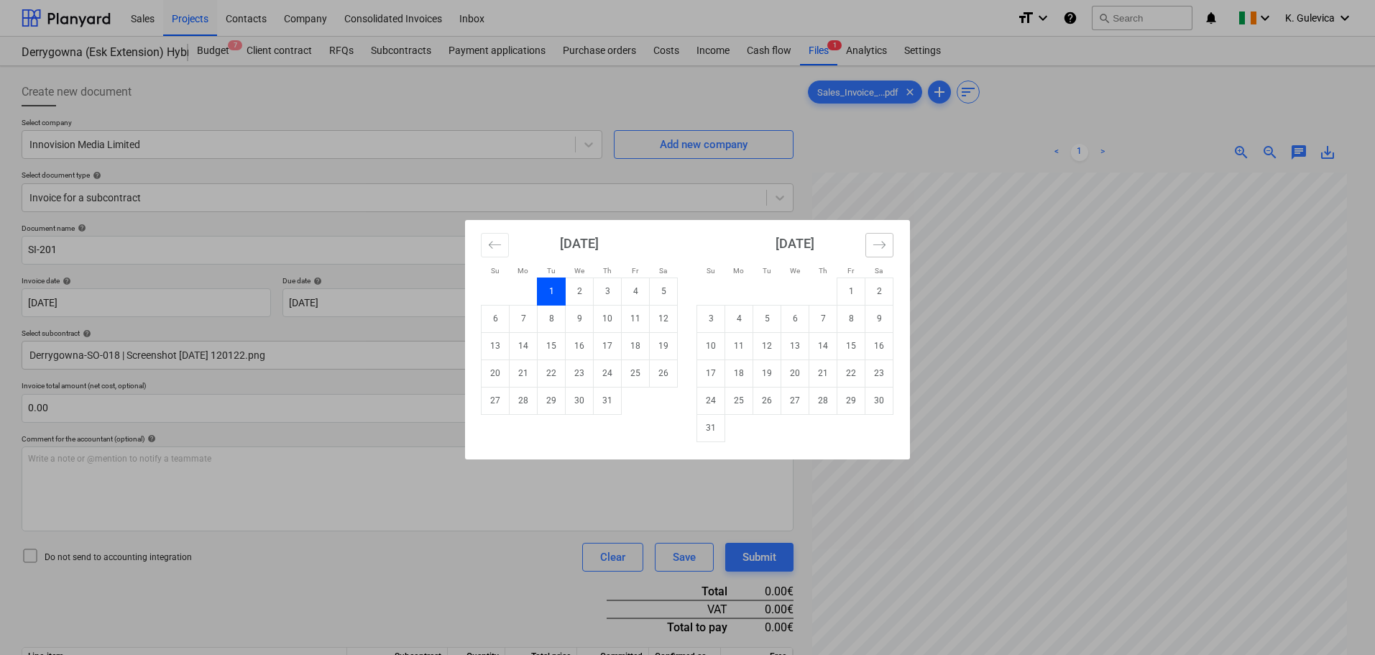
click at [869, 244] on button "Move forward to switch to the next month." at bounding box center [879, 245] width 28 height 24
drag, startPoint x: 639, startPoint y: 290, endPoint x: 608, endPoint y: 290, distance: 30.9
click at [638, 290] on td "1" at bounding box center [636, 290] width 28 height 27
type input "[DATE]"
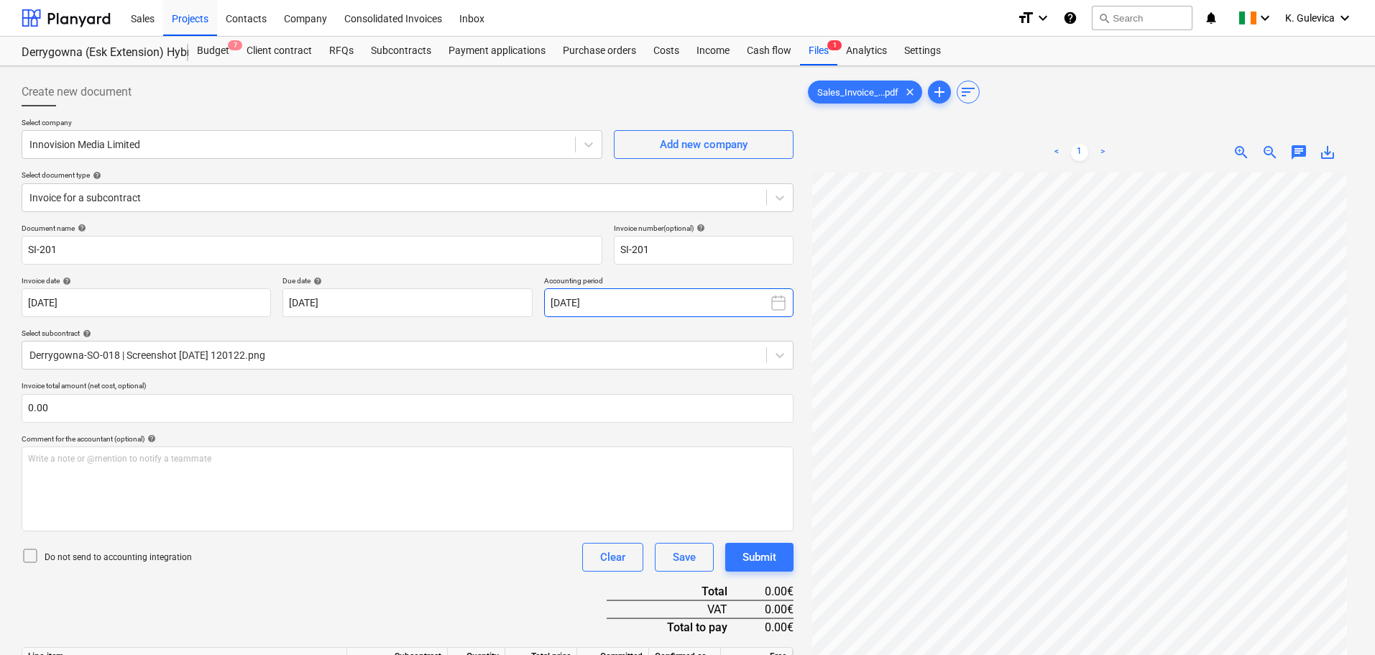
click at [581, 292] on button "[DATE]" at bounding box center [668, 302] width 249 height 29
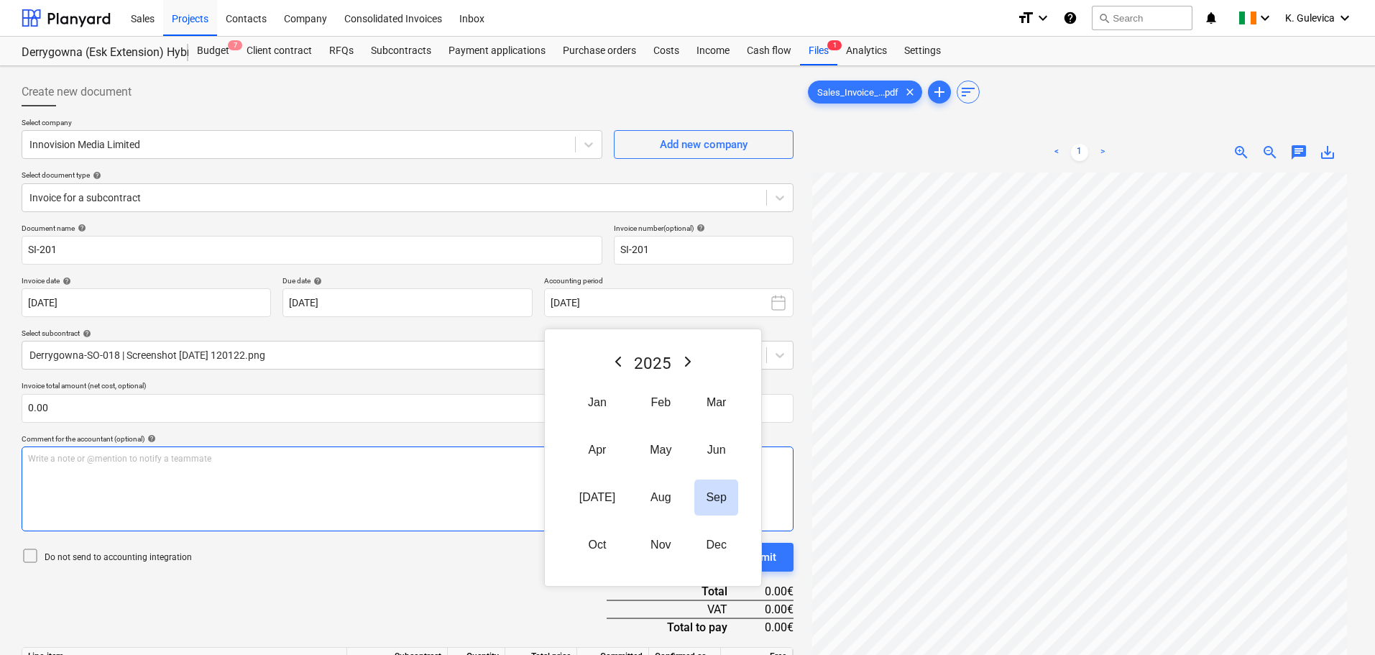
drag, startPoint x: 642, startPoint y: 509, endPoint x: 623, endPoint y: 494, distance: 24.1
click at [642, 508] on button "Aug" at bounding box center [660, 497] width 45 height 36
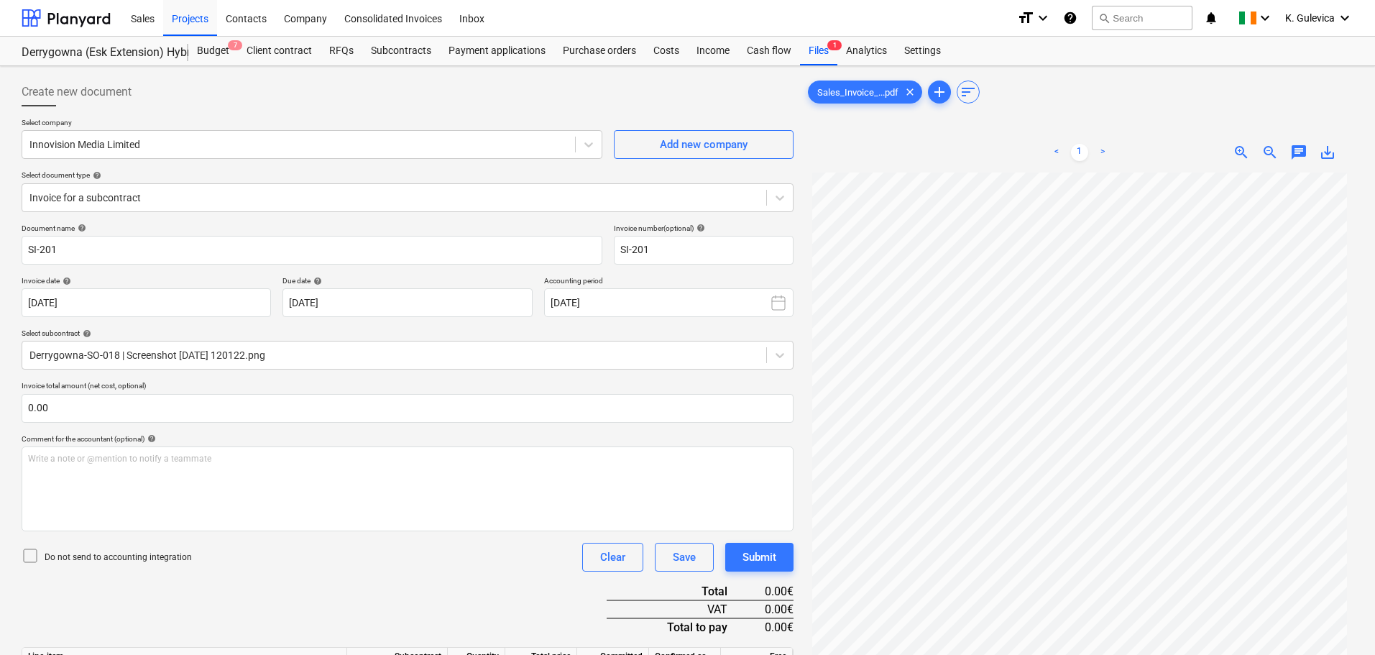
scroll to position [359, 0]
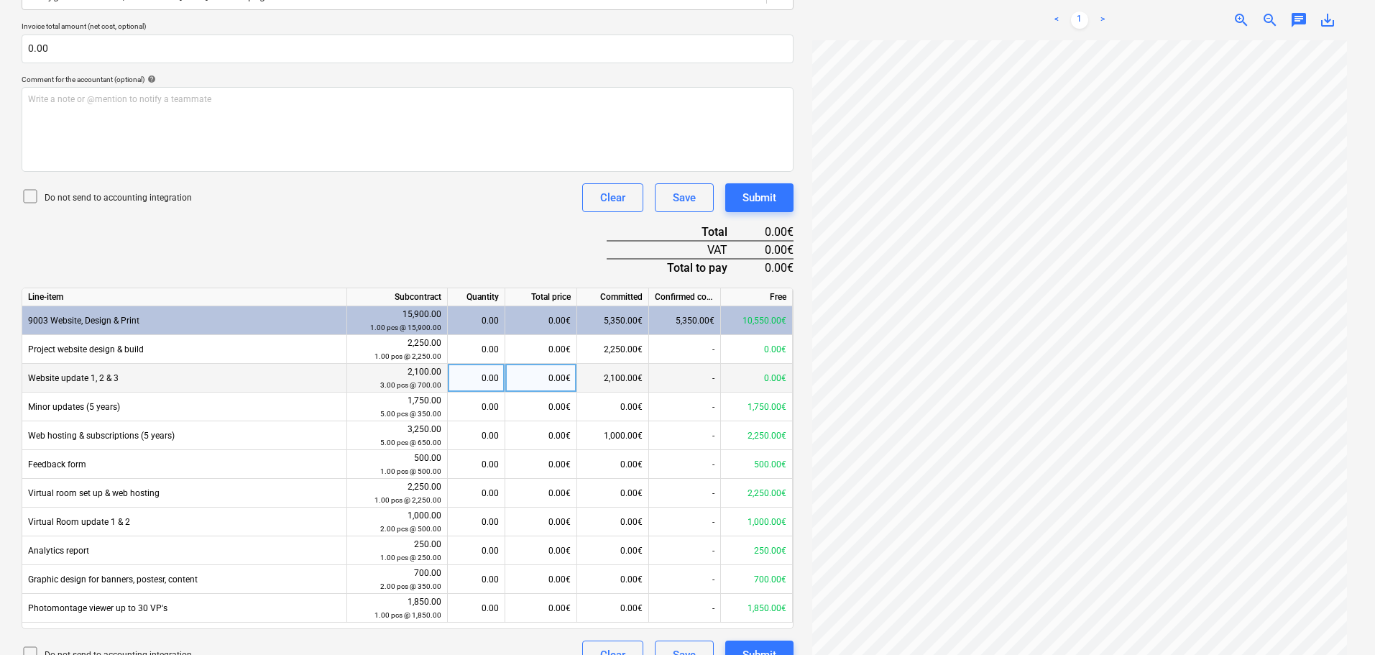
click at [484, 376] on div "0.00" at bounding box center [475, 378] width 45 height 29
type input "1"
click at [466, 379] on div "1.00" at bounding box center [475, 378] width 45 height 29
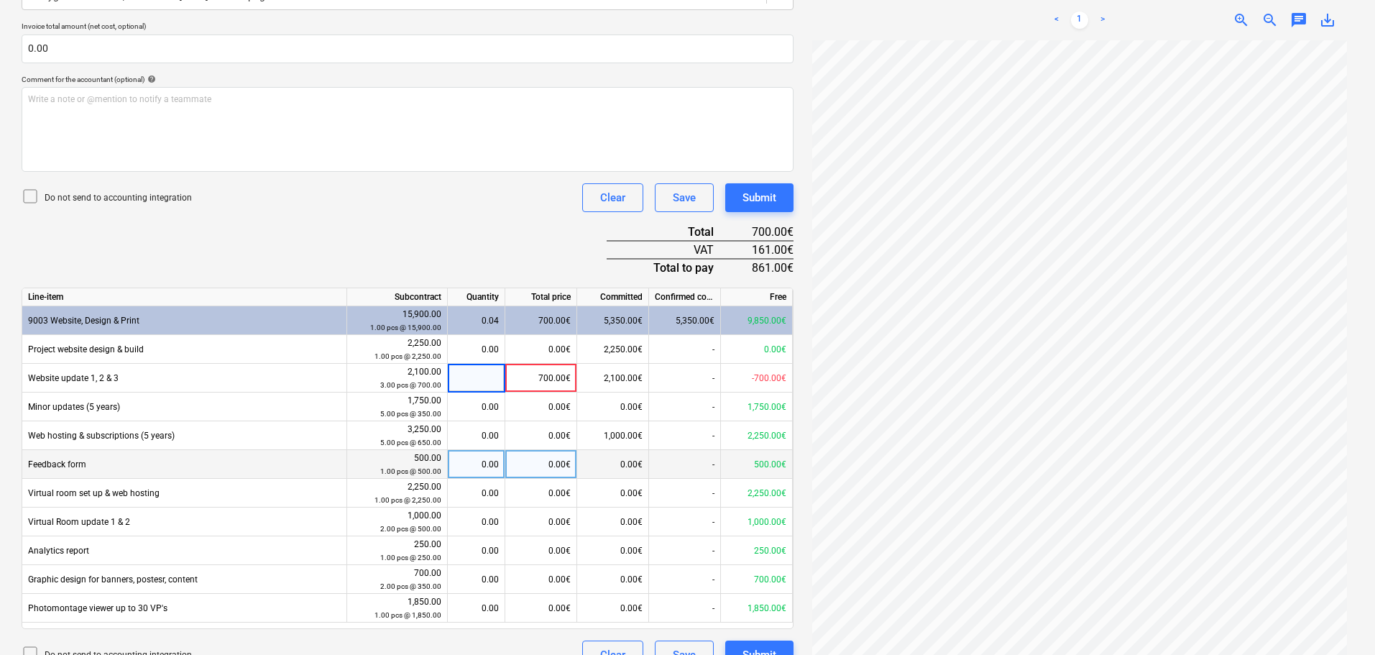
click at [558, 469] on div "0.00€" at bounding box center [541, 464] width 72 height 29
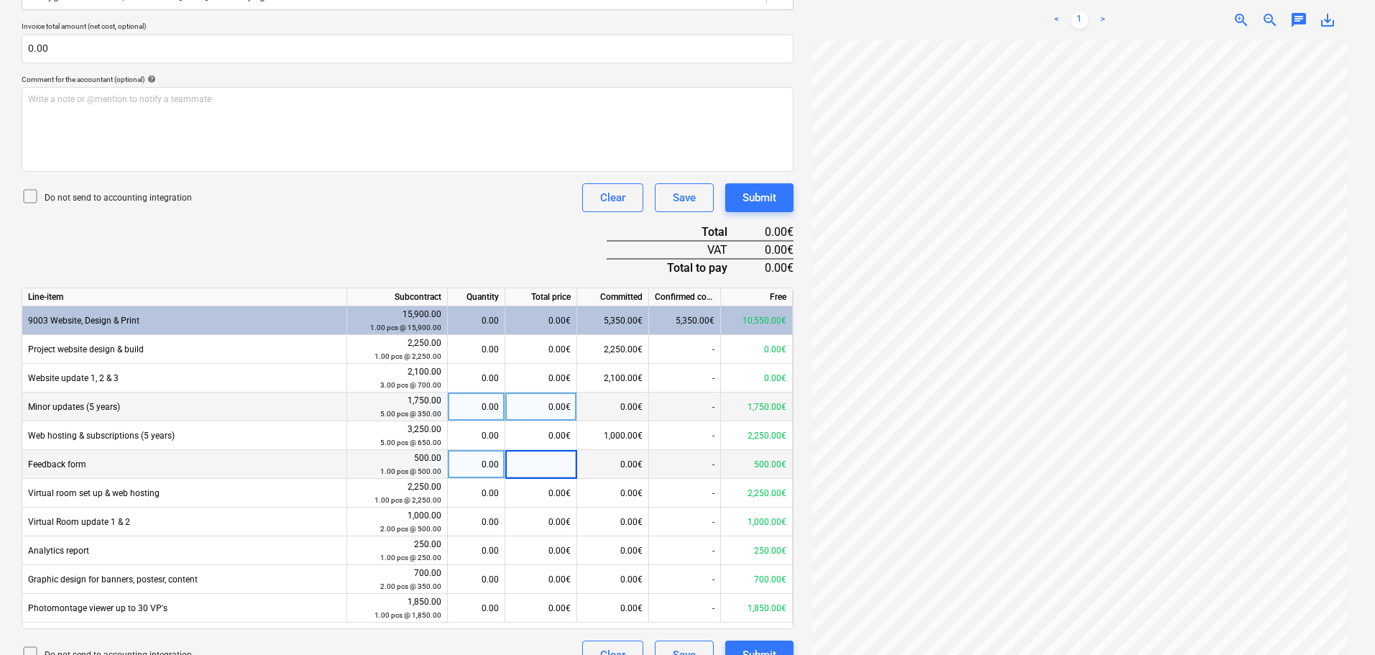
click at [485, 405] on div "0.00" at bounding box center [475, 406] width 45 height 29
type input "1"
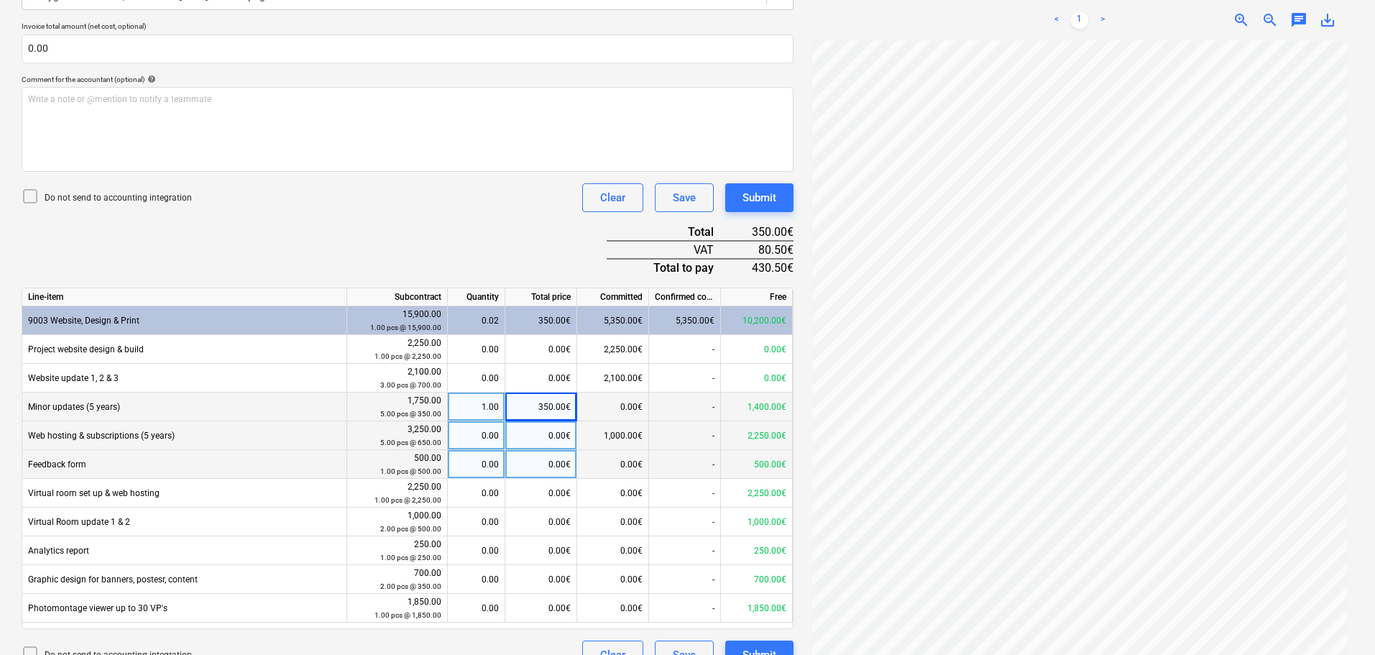
click at [471, 438] on div "0.00" at bounding box center [475, 435] width 45 height 29
type input "1"
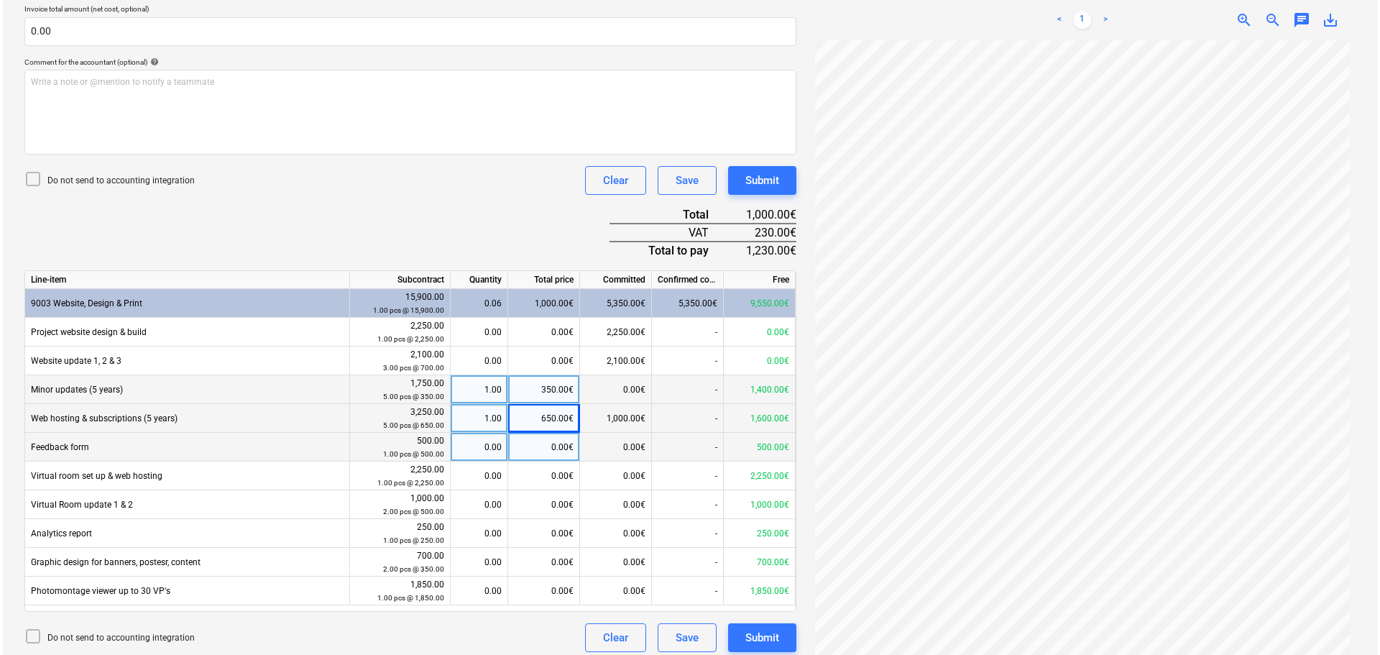
scroll to position [385, 0]
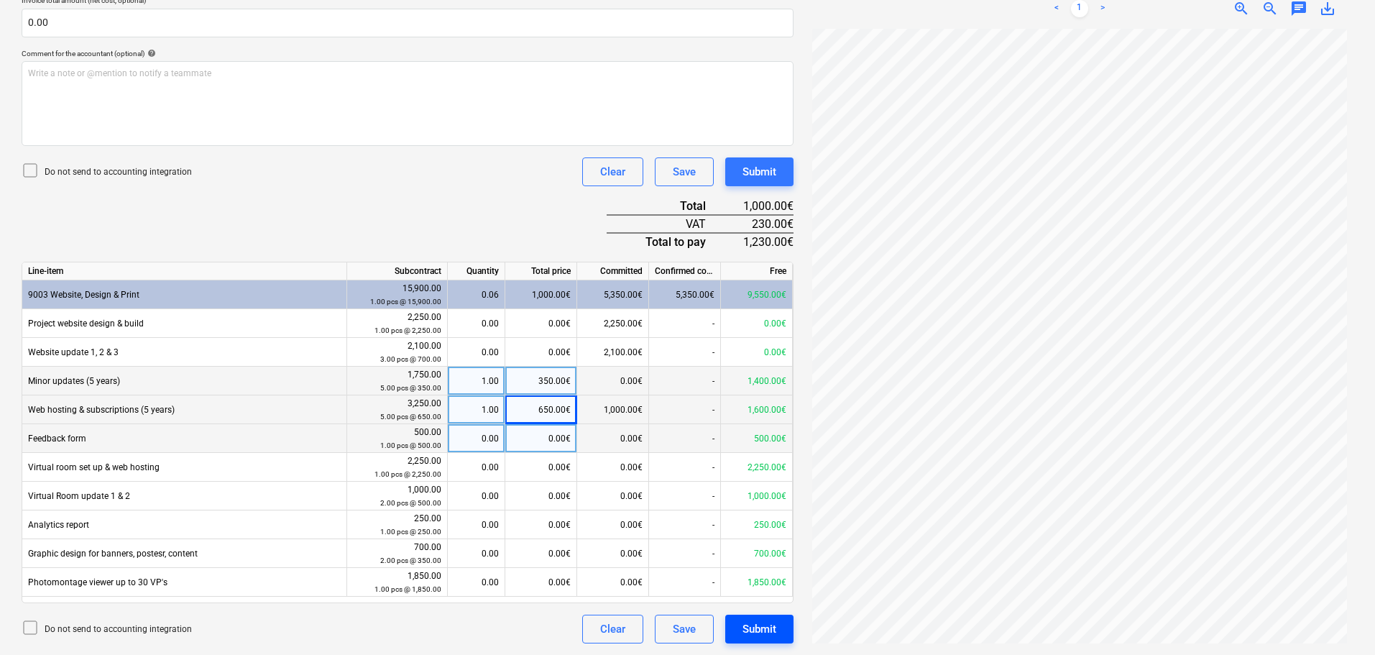
click at [761, 626] on div "Submit" at bounding box center [759, 628] width 34 height 19
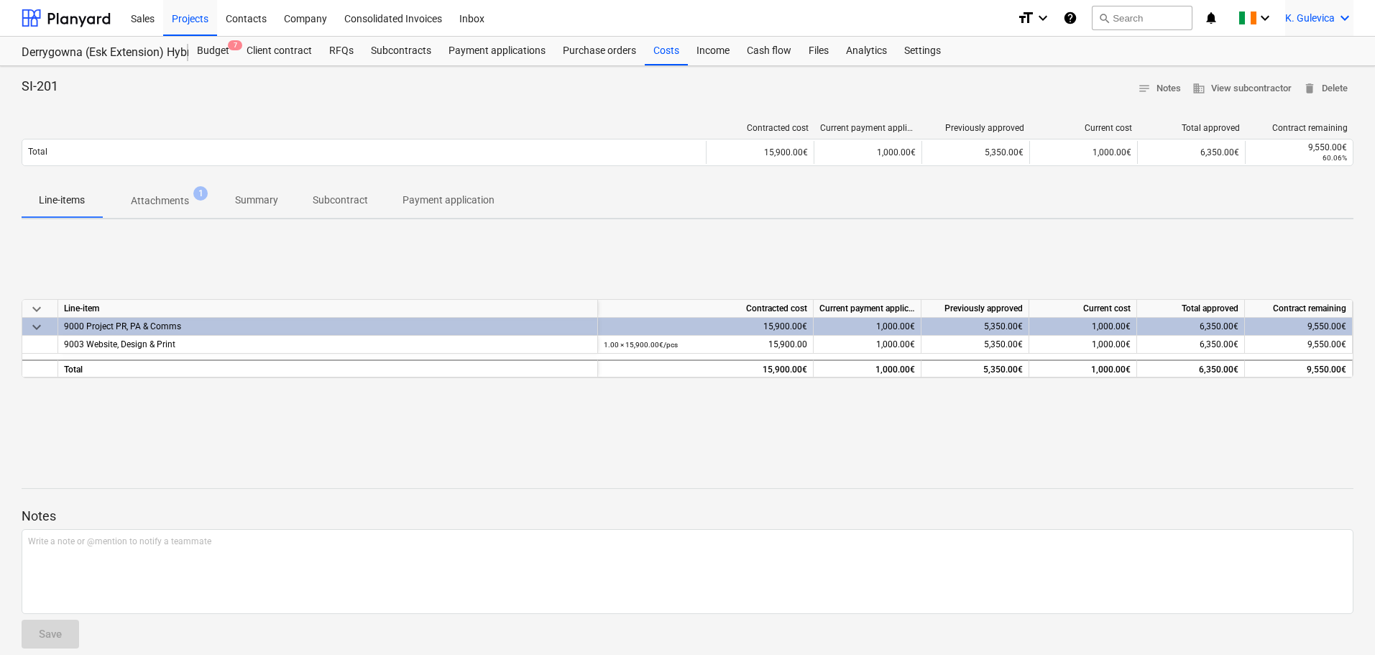
click at [1305, 9] on div "K. Gulevica keyboard_arrow_down" at bounding box center [1319, 18] width 68 height 36
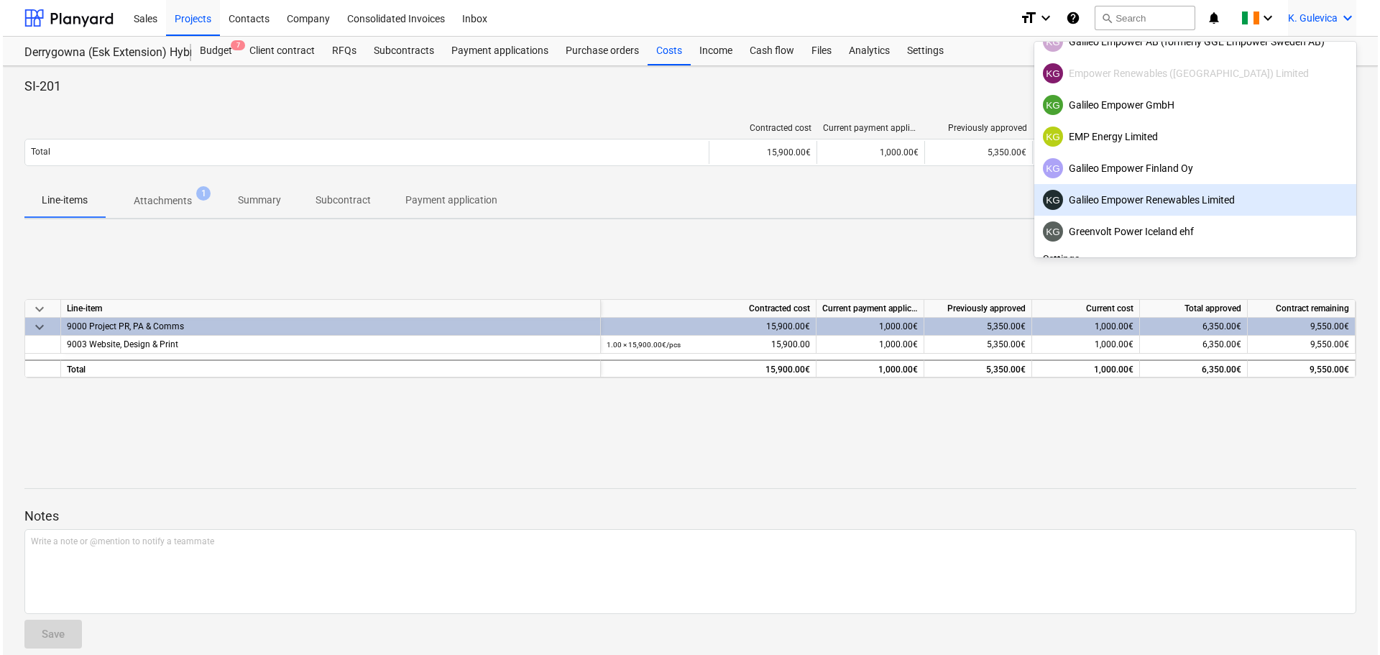
scroll to position [91, 0]
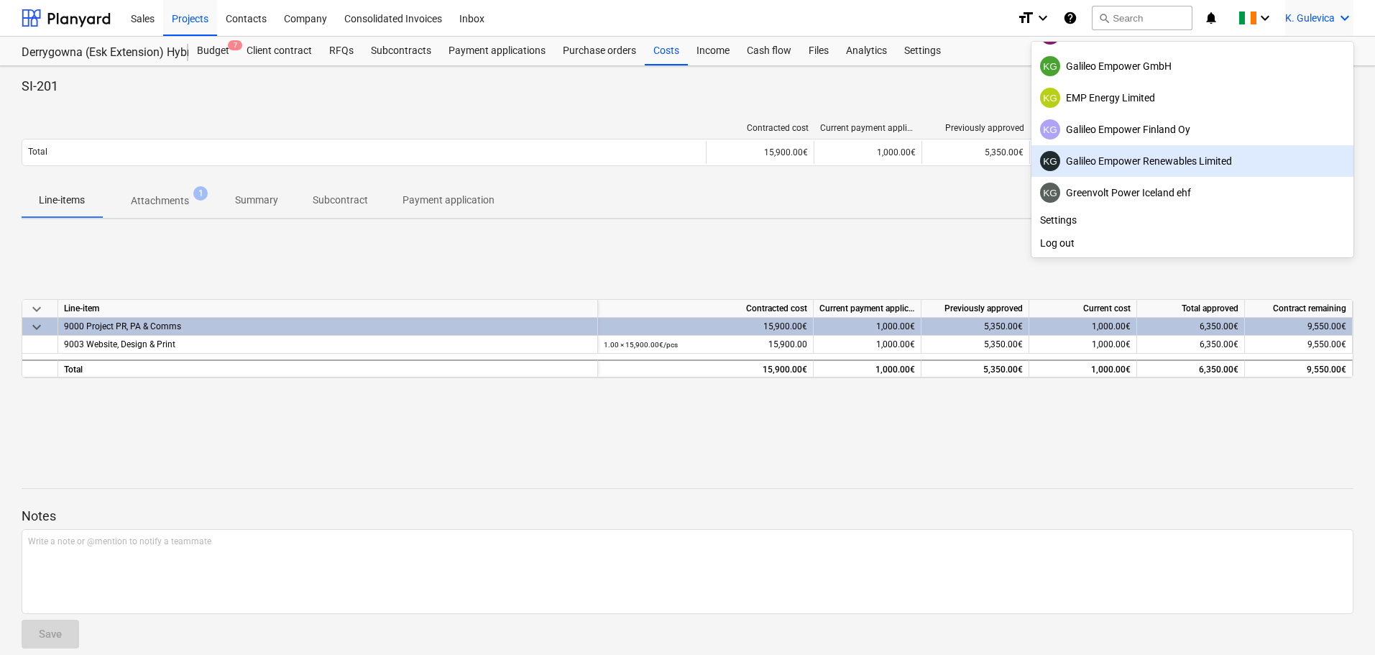
click at [1177, 153] on div "KG Galileo Empower Renewables Limited" at bounding box center [1192, 161] width 305 height 20
